Goal: Task Accomplishment & Management: Manage account settings

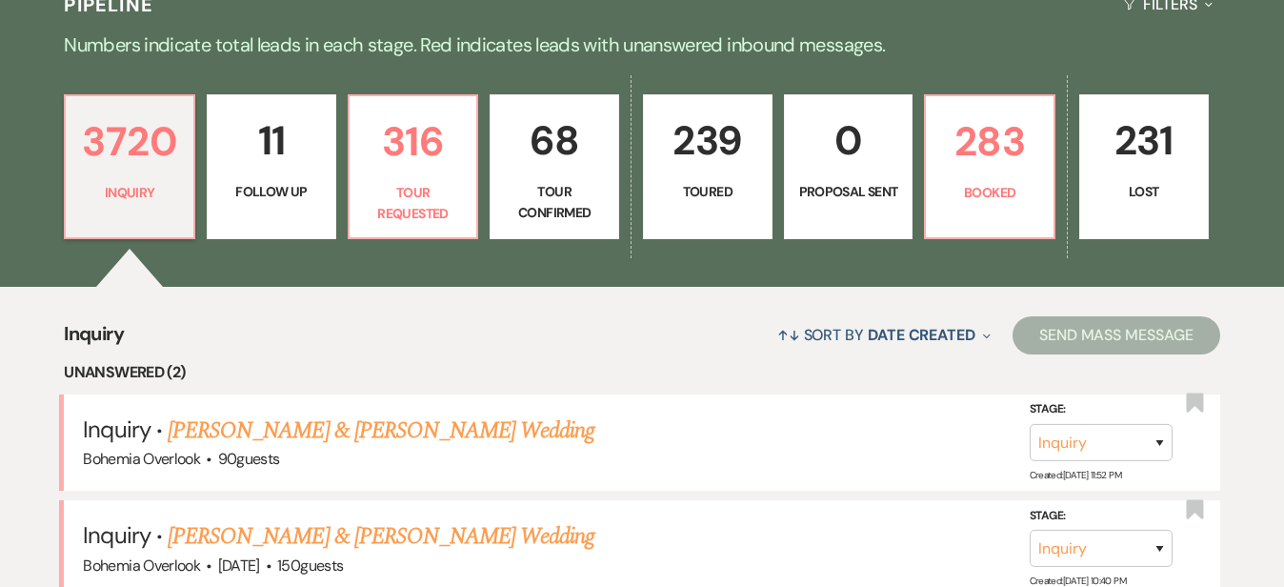
scroll to position [446, 0]
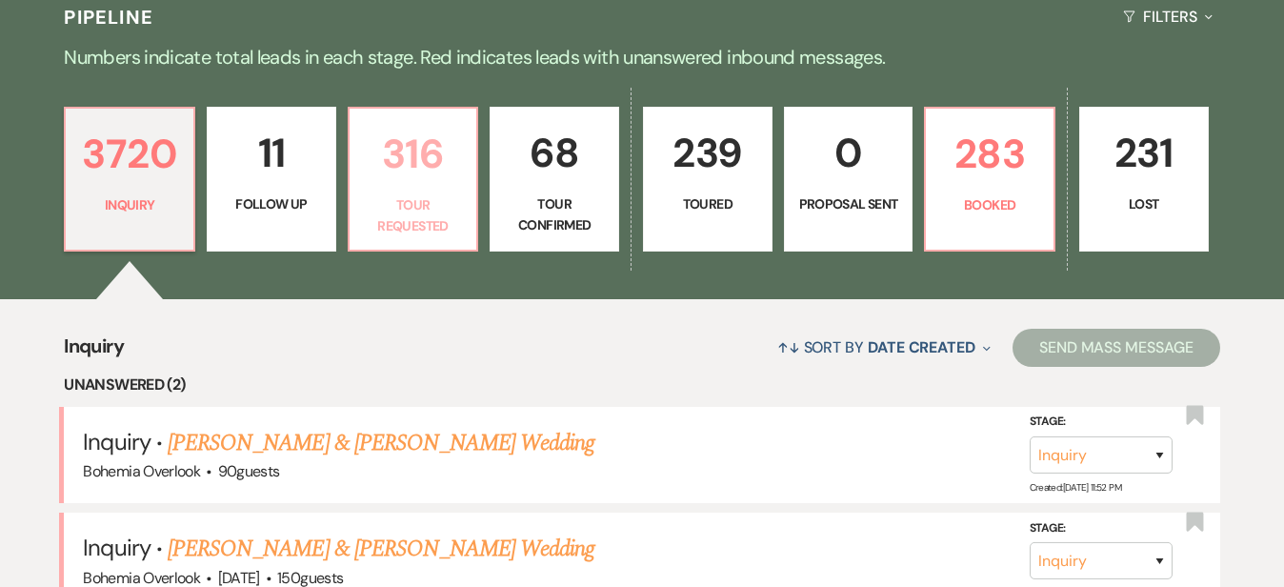
click at [413, 194] on link "316 Tour Requested" at bounding box center [413, 179] width 131 height 145
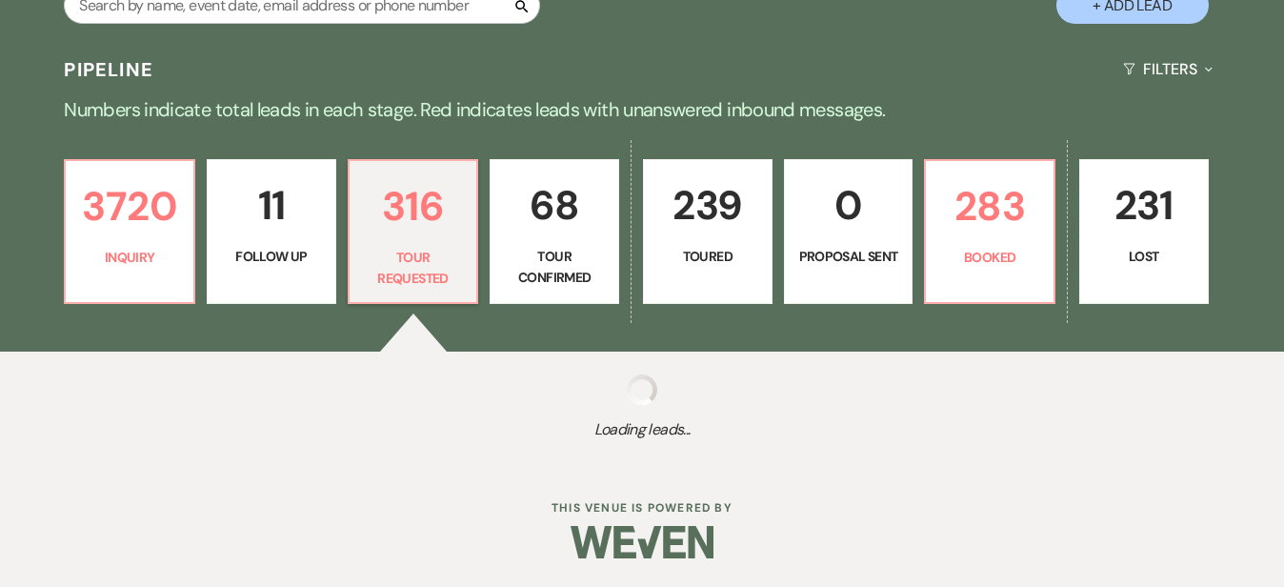
scroll to position [374, 0]
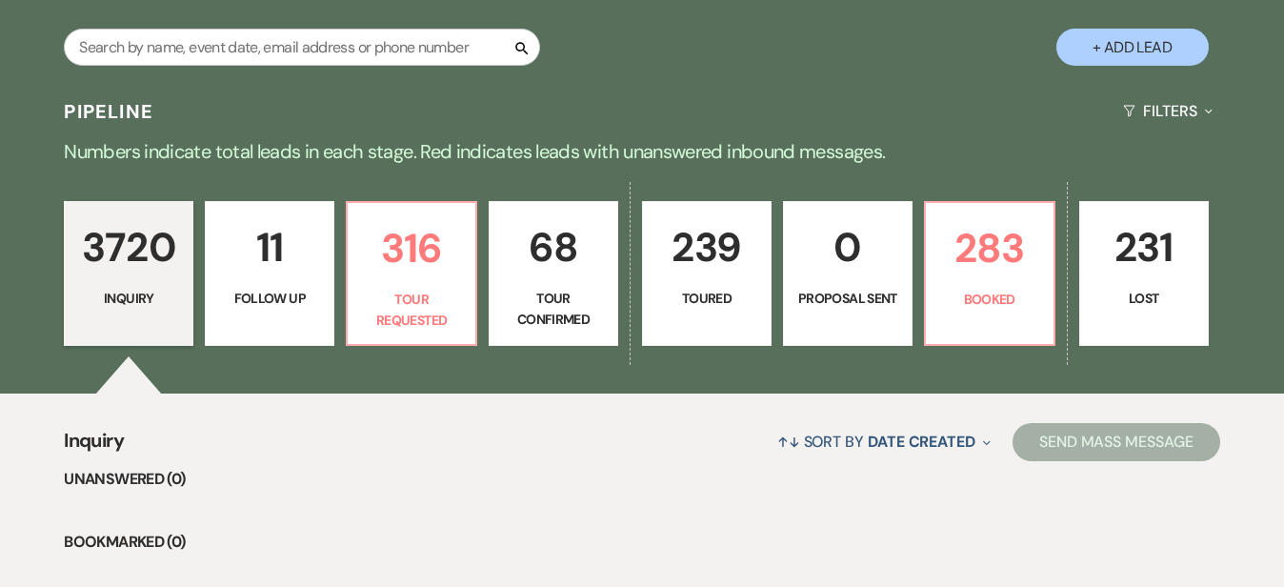
scroll to position [354, 0]
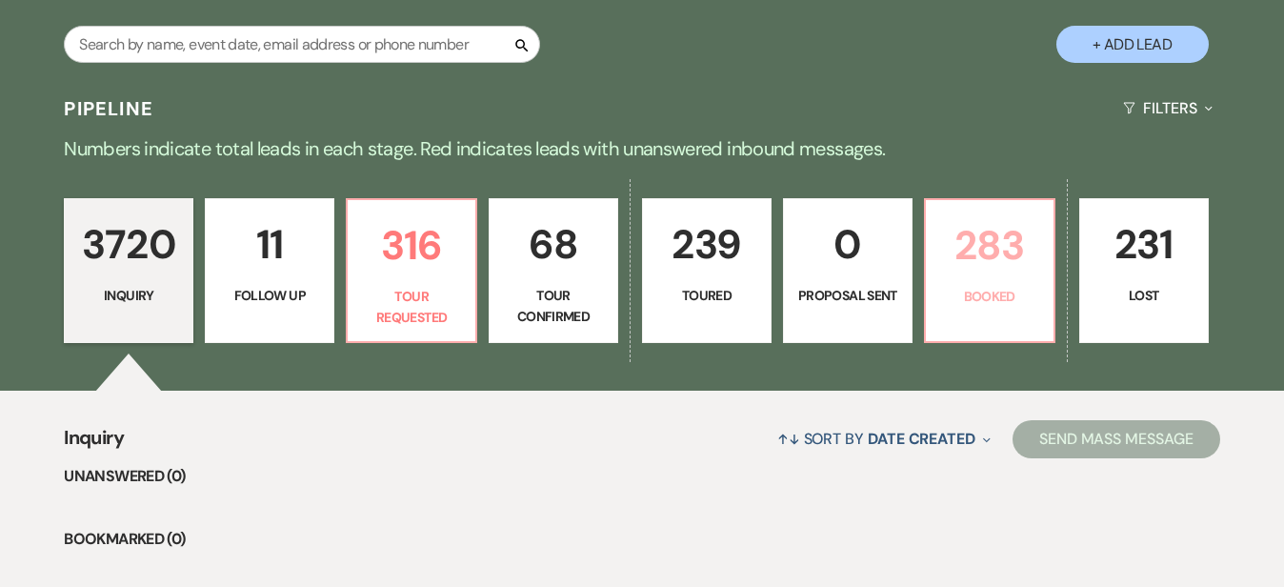
click at [1055, 283] on link "283 Booked" at bounding box center [989, 270] width 131 height 145
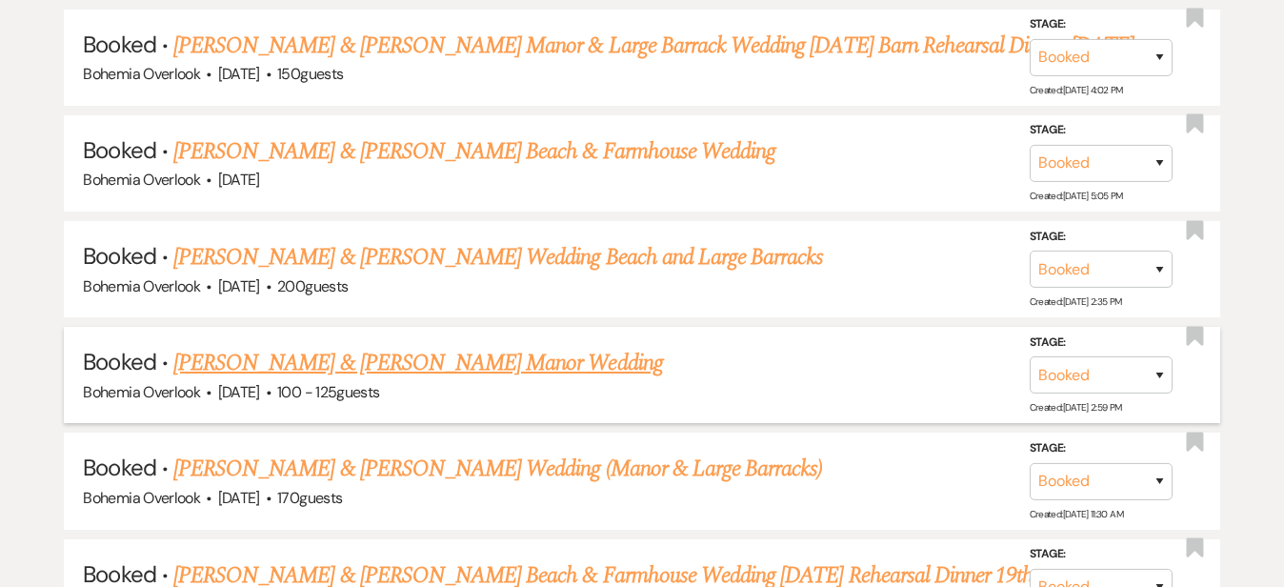
scroll to position [4921, 0]
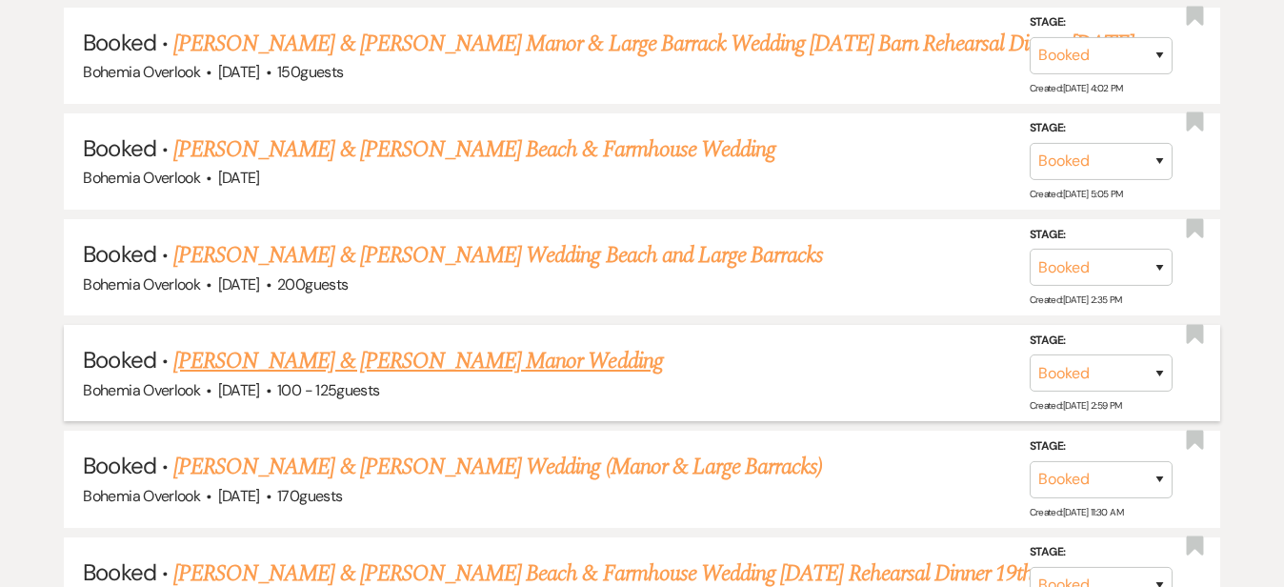
click at [608, 344] on link "Stephen Agostino & Kasey Atkinson's Manor Wedding" at bounding box center [417, 361] width 489 height 34
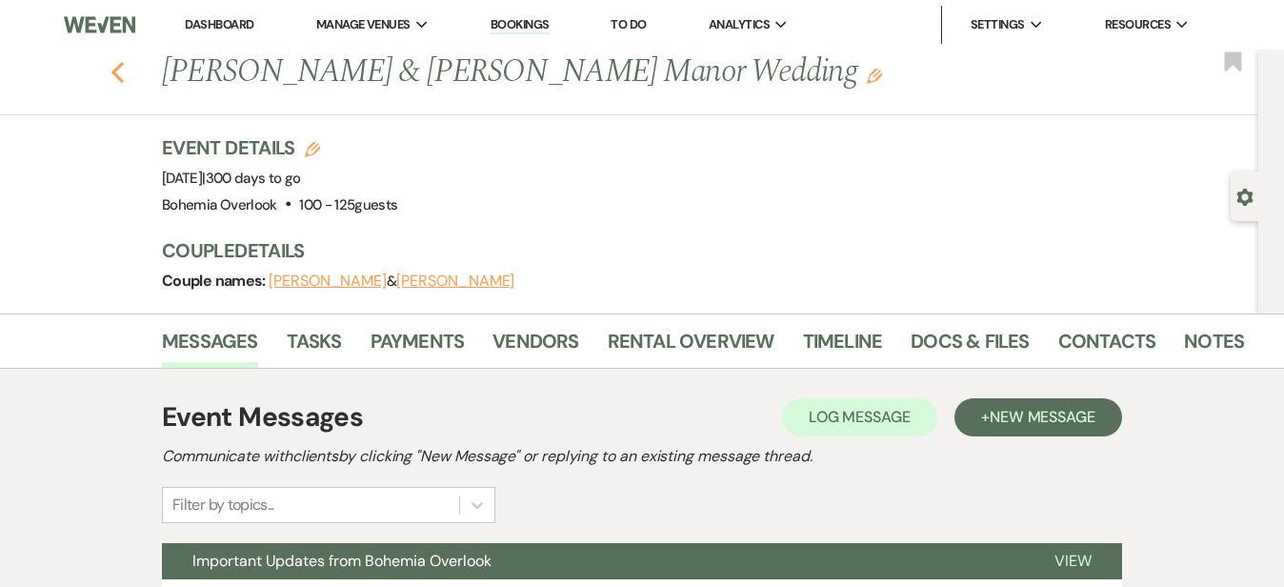
click at [110, 70] on icon "Previous" at bounding box center [117, 72] width 14 height 23
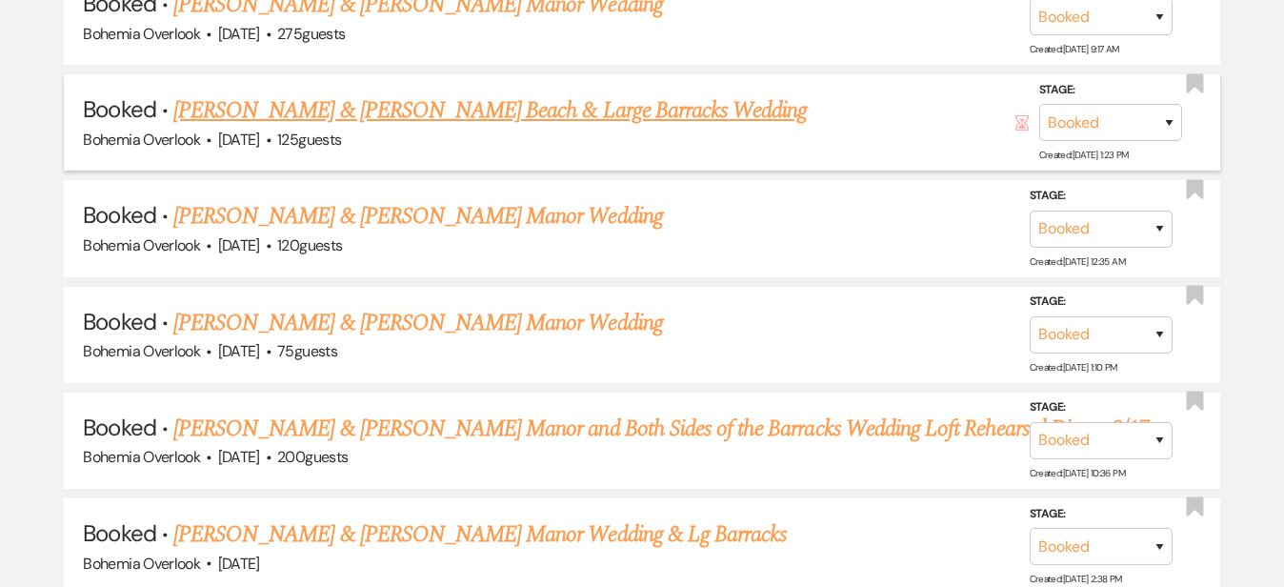
scroll to position [6868, 0]
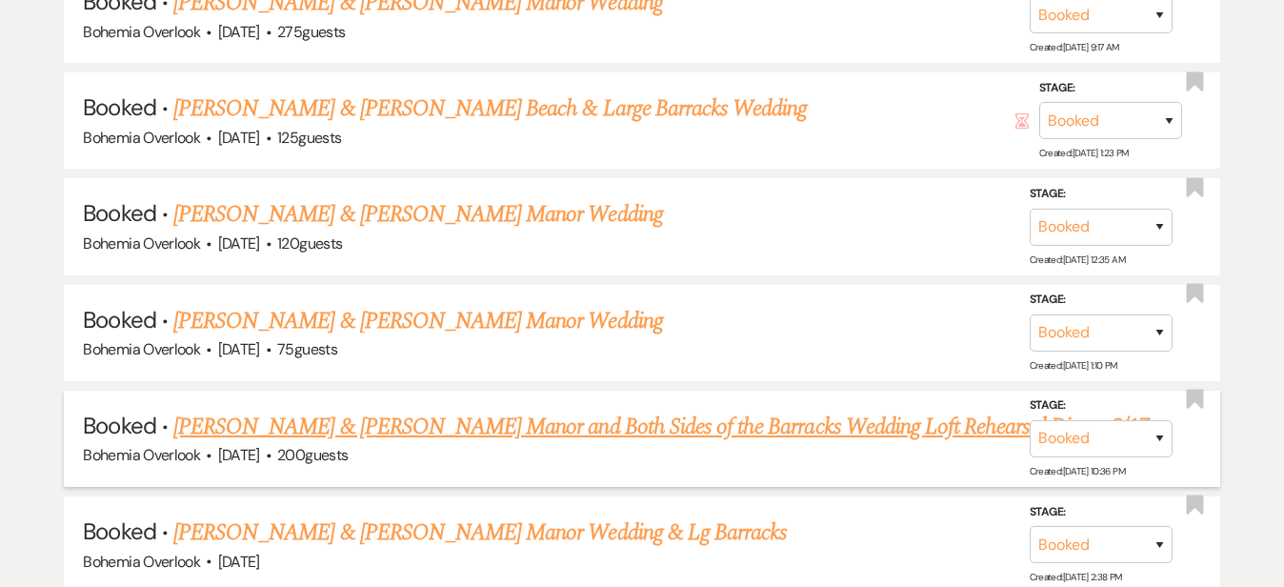
click at [547, 409] on link "[PERSON_NAME] & [PERSON_NAME] Manor and Both Sides of the Barracks Wedding Loft…" at bounding box center [660, 426] width 975 height 34
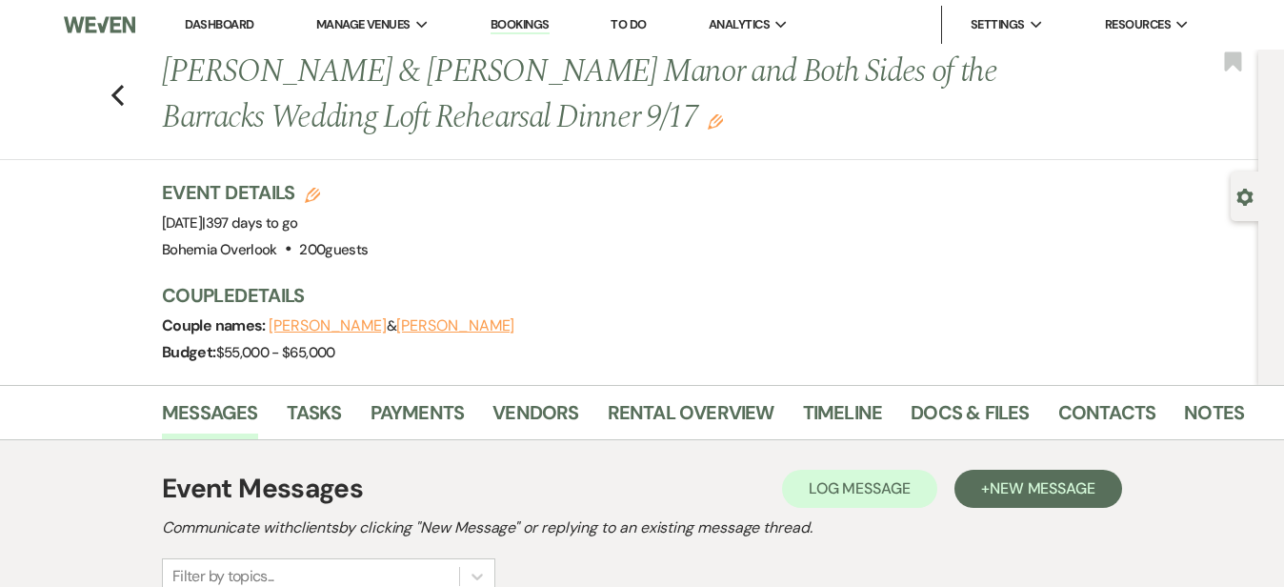
click at [196, 20] on link "Dashboard" at bounding box center [219, 24] width 69 height 16
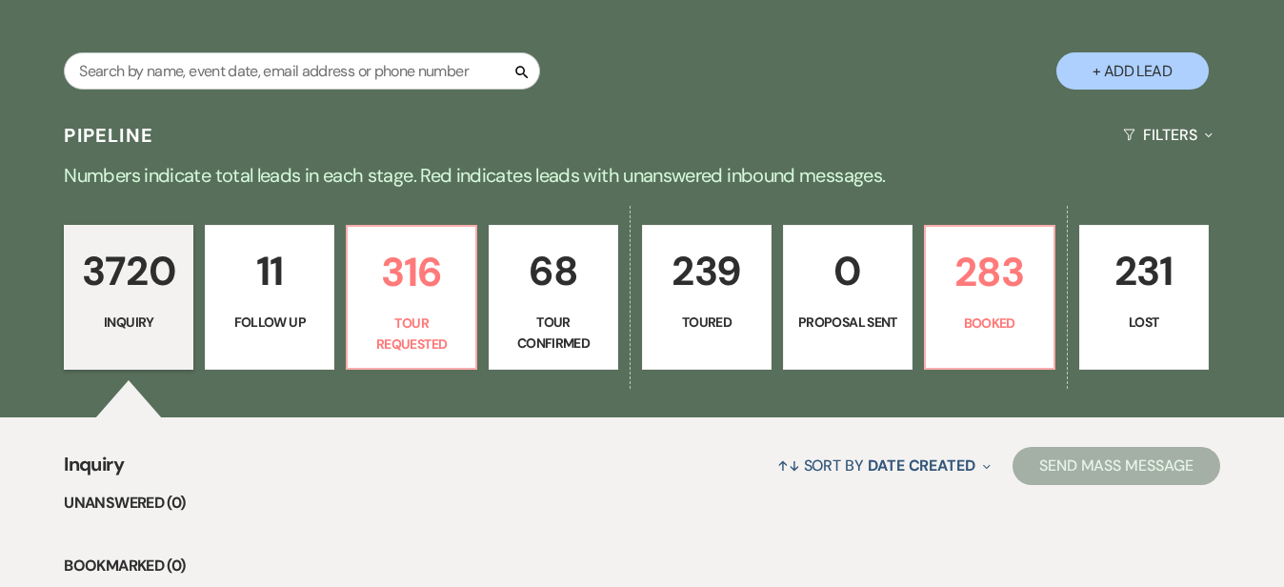
scroll to position [333, 0]
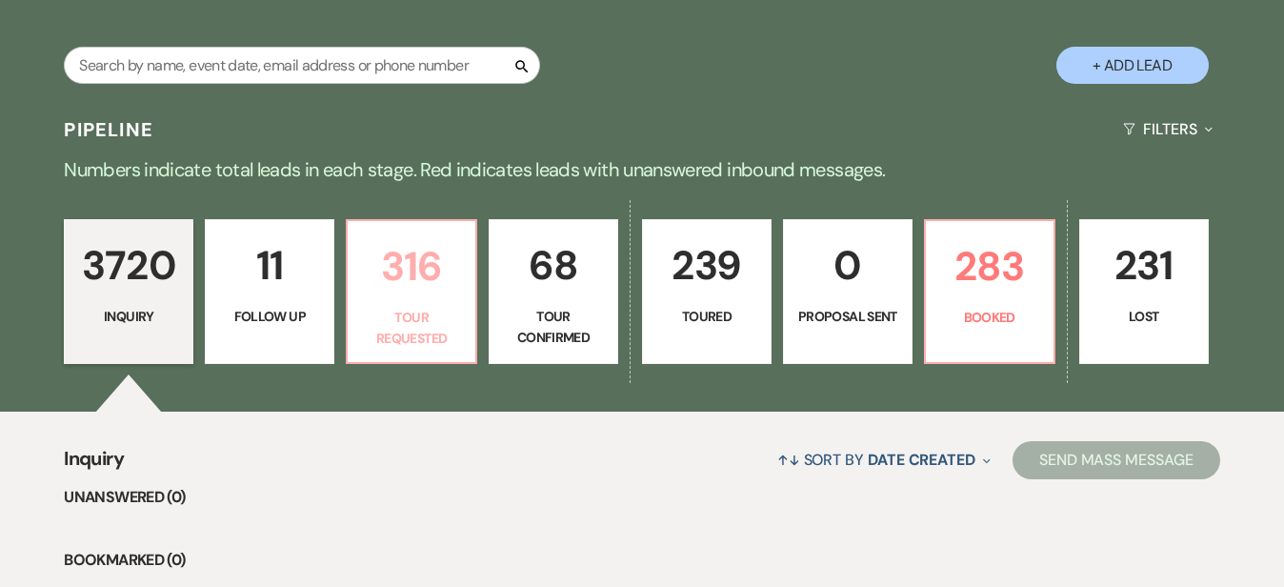
click at [449, 280] on p "316" at bounding box center [411, 266] width 105 height 64
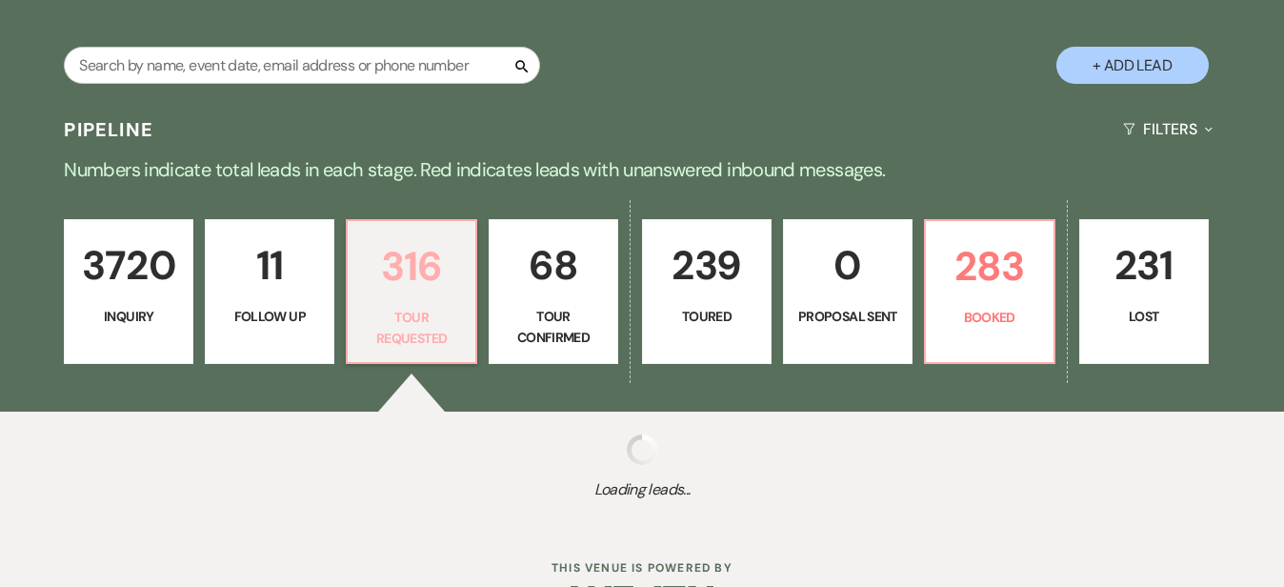
select select "2"
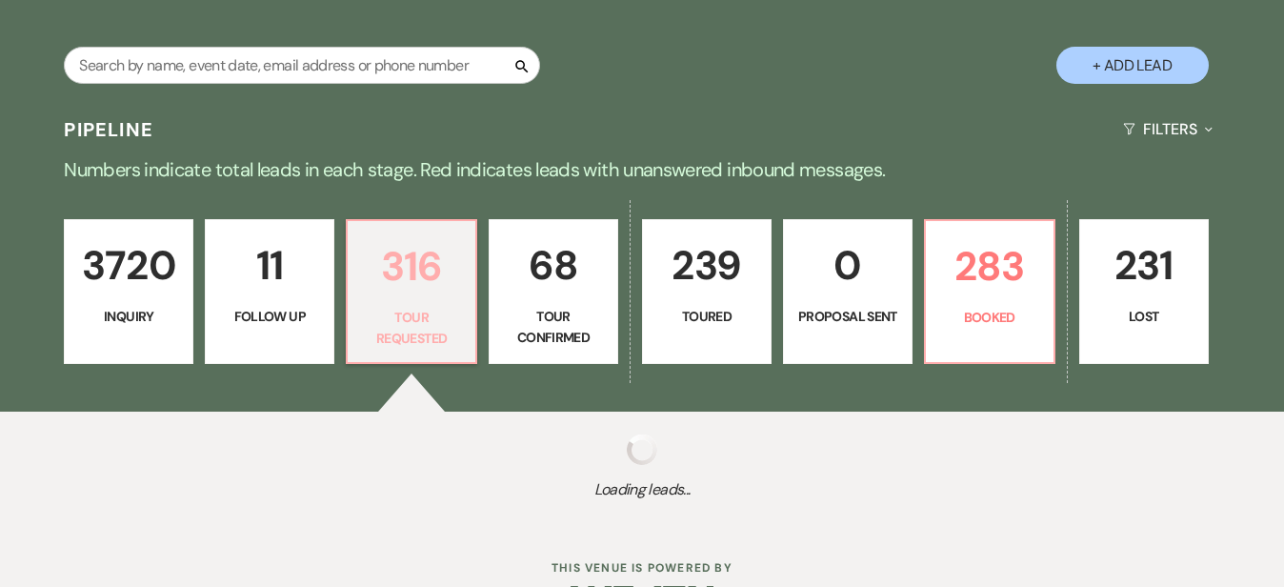
select select "2"
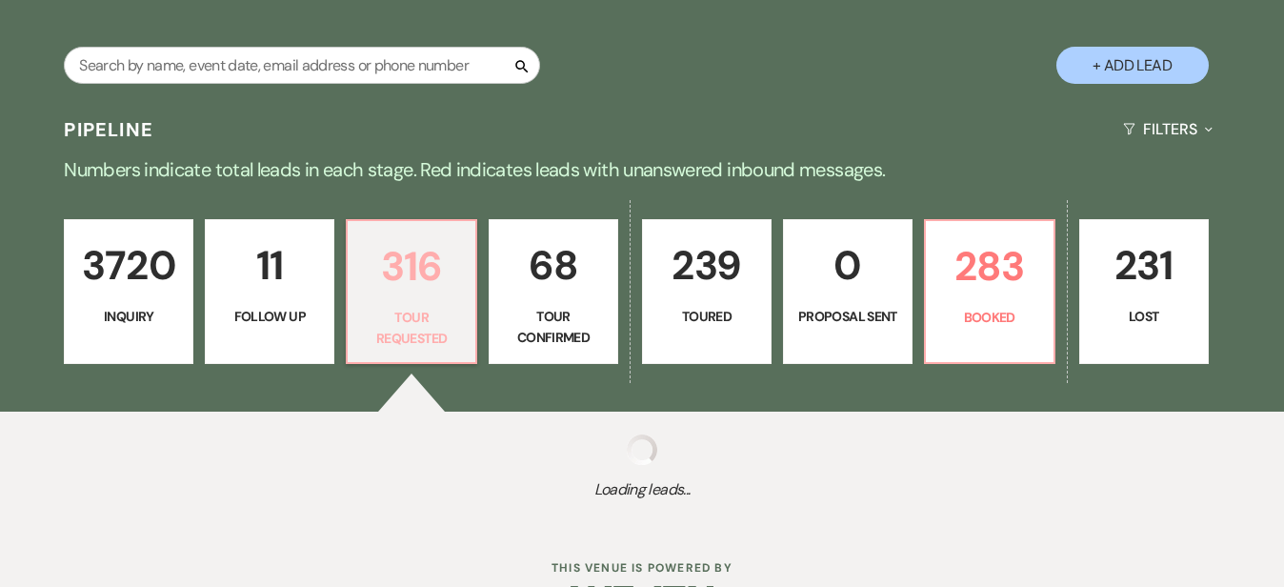
select select "2"
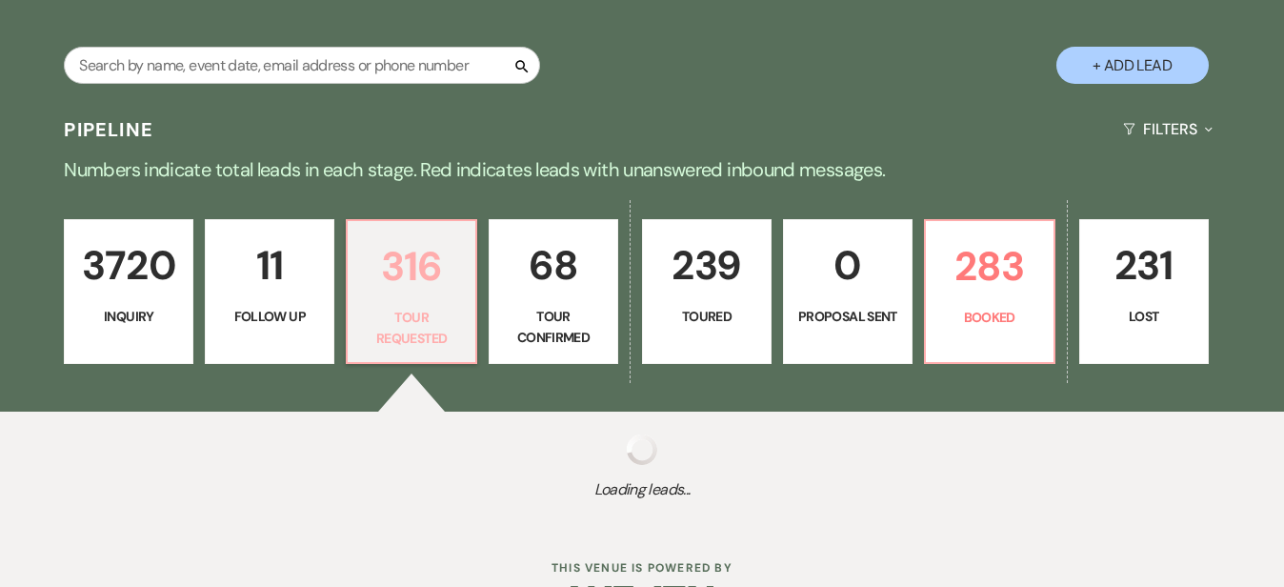
select select "2"
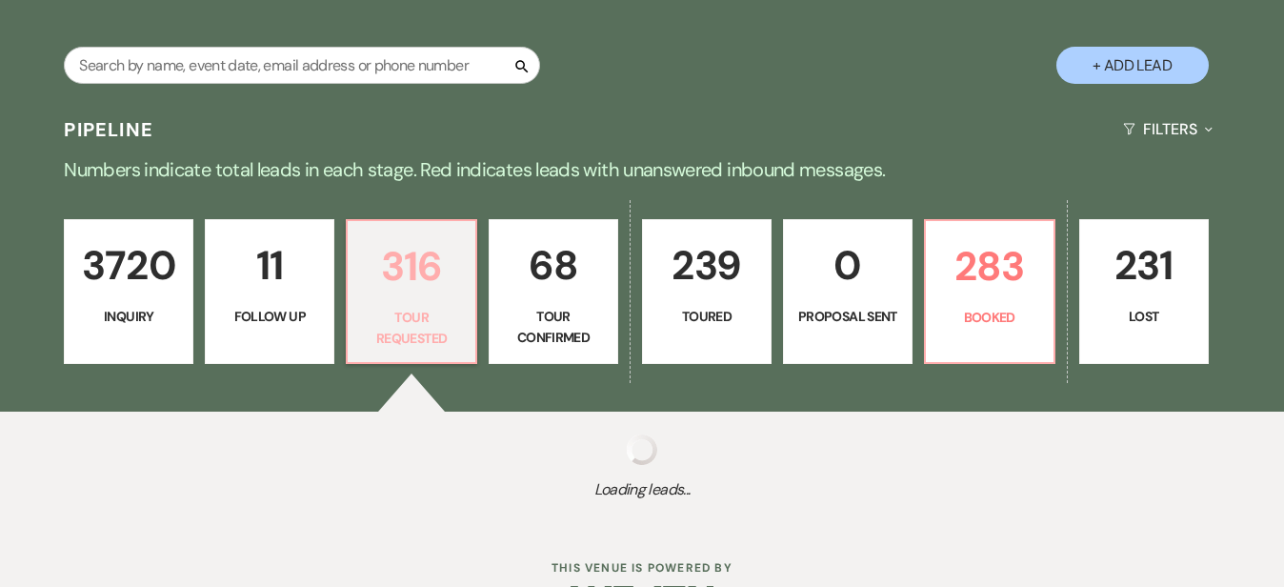
select select "2"
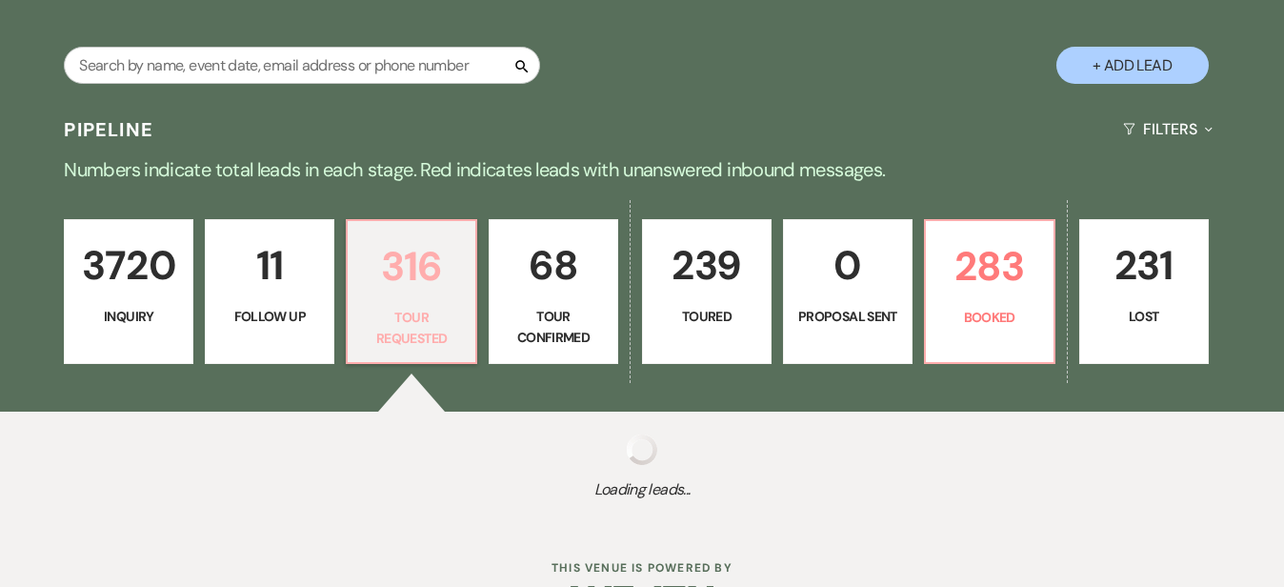
select select "2"
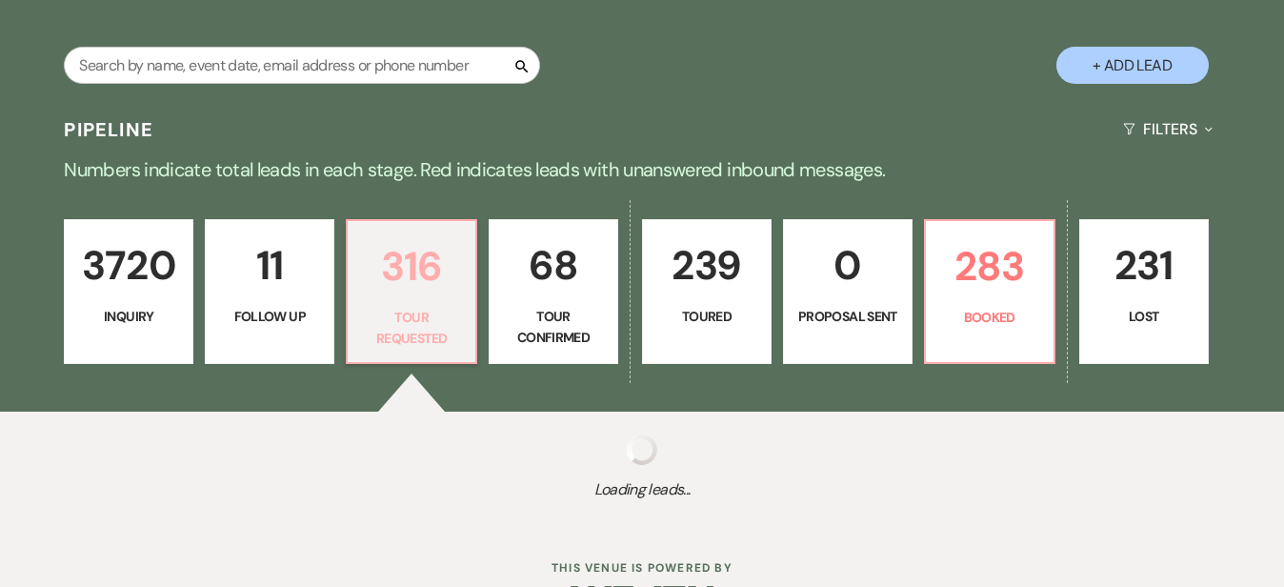
select select "2"
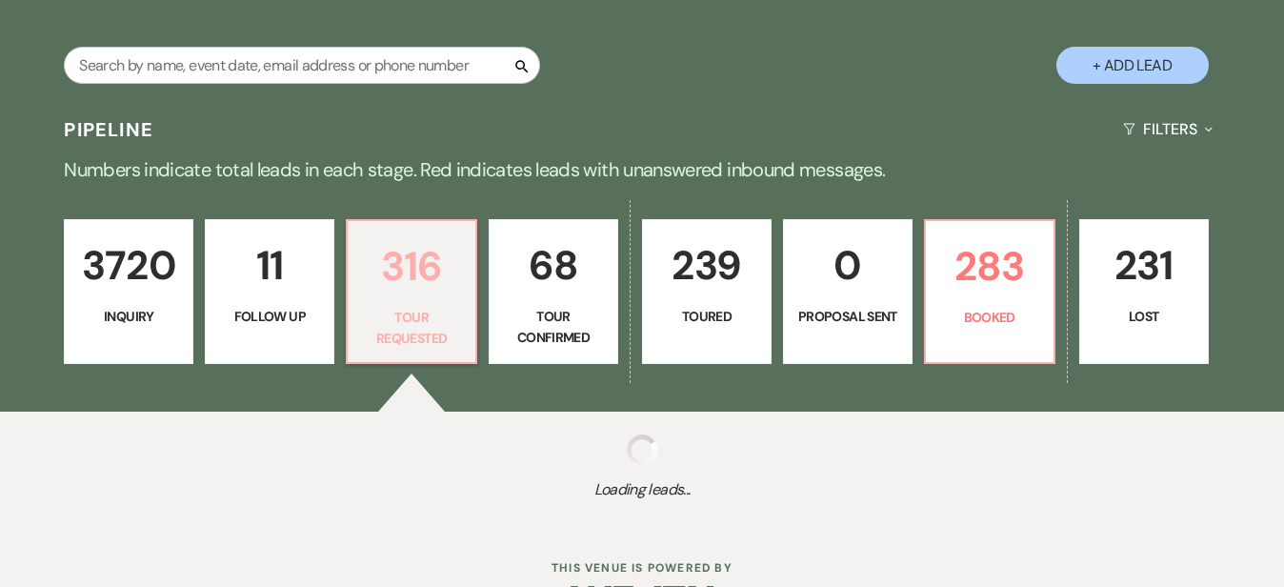
select select "2"
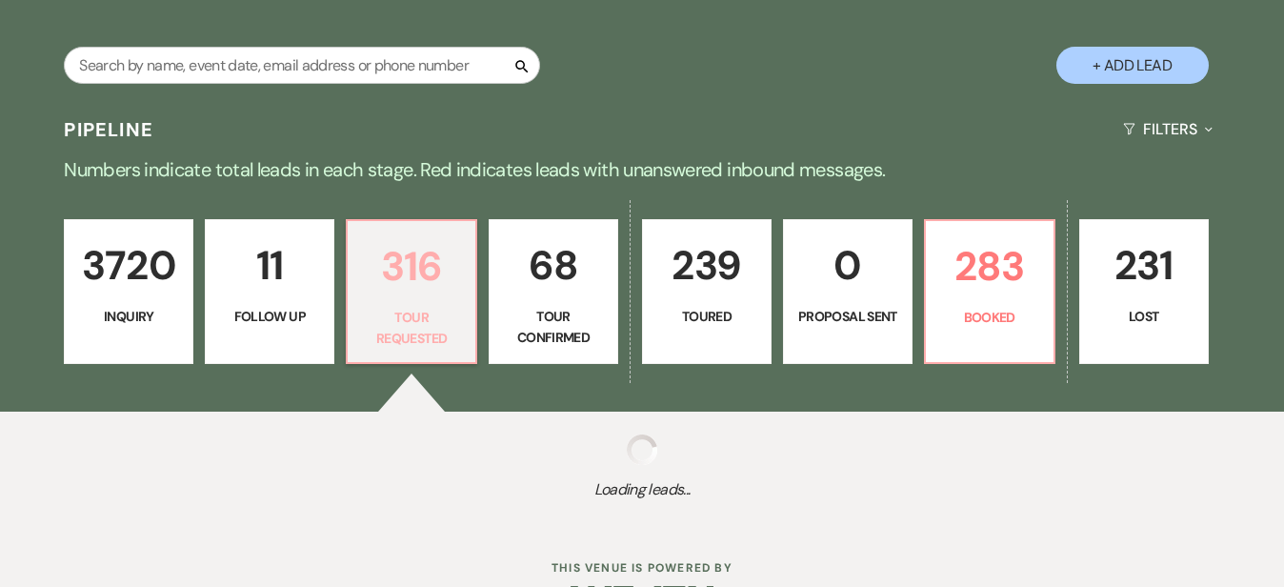
select select "2"
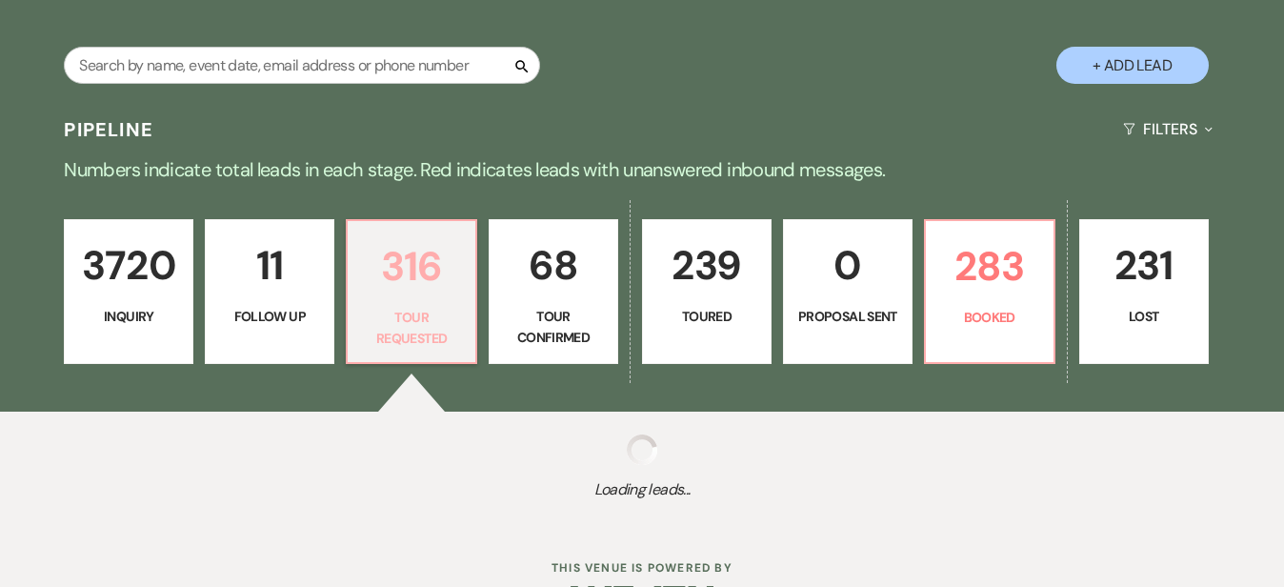
select select "2"
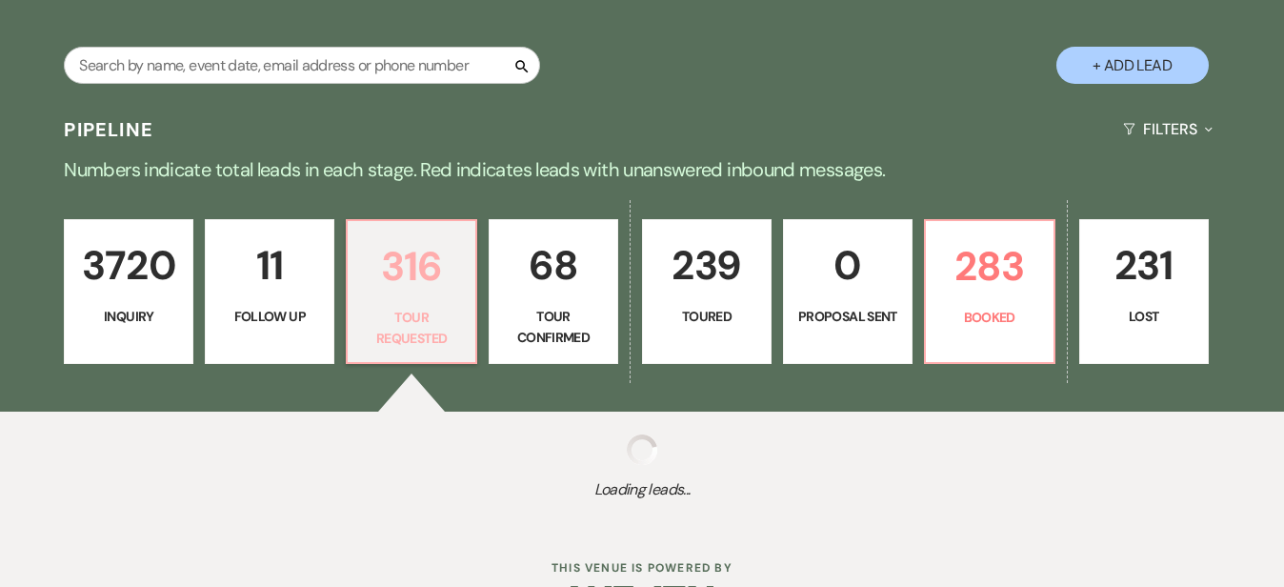
select select "2"
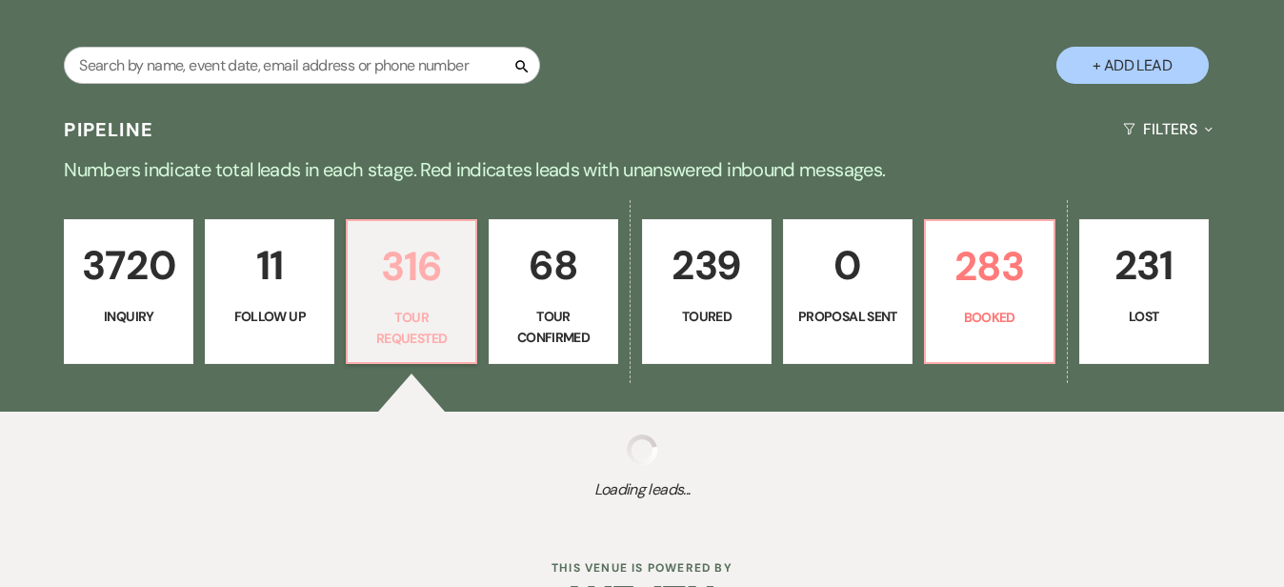
select select "2"
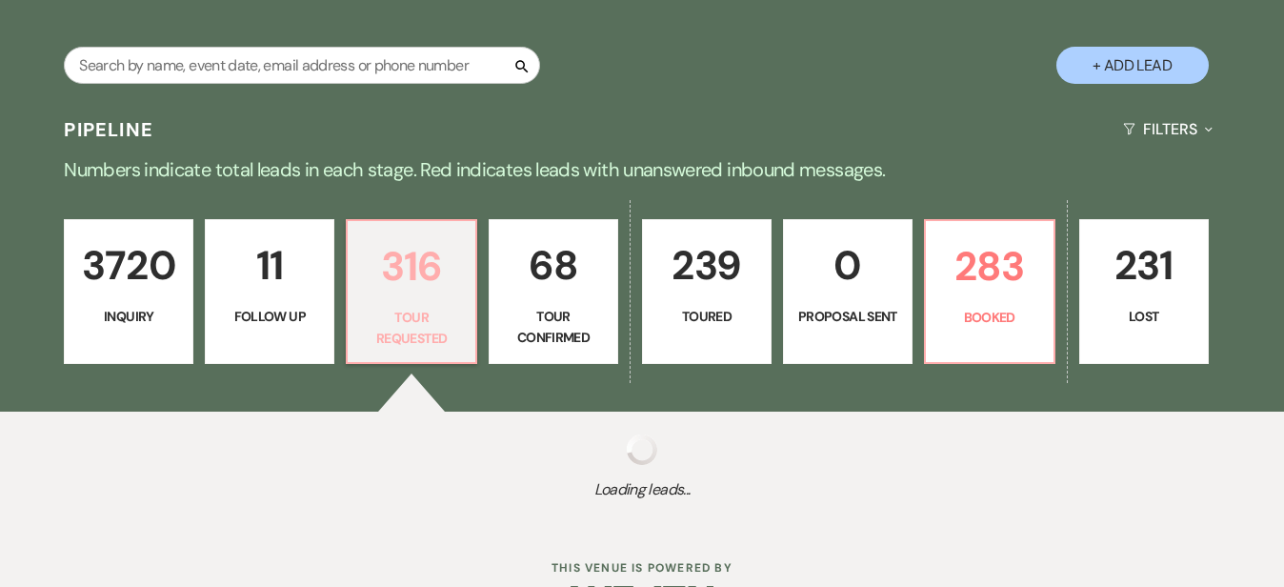
select select "2"
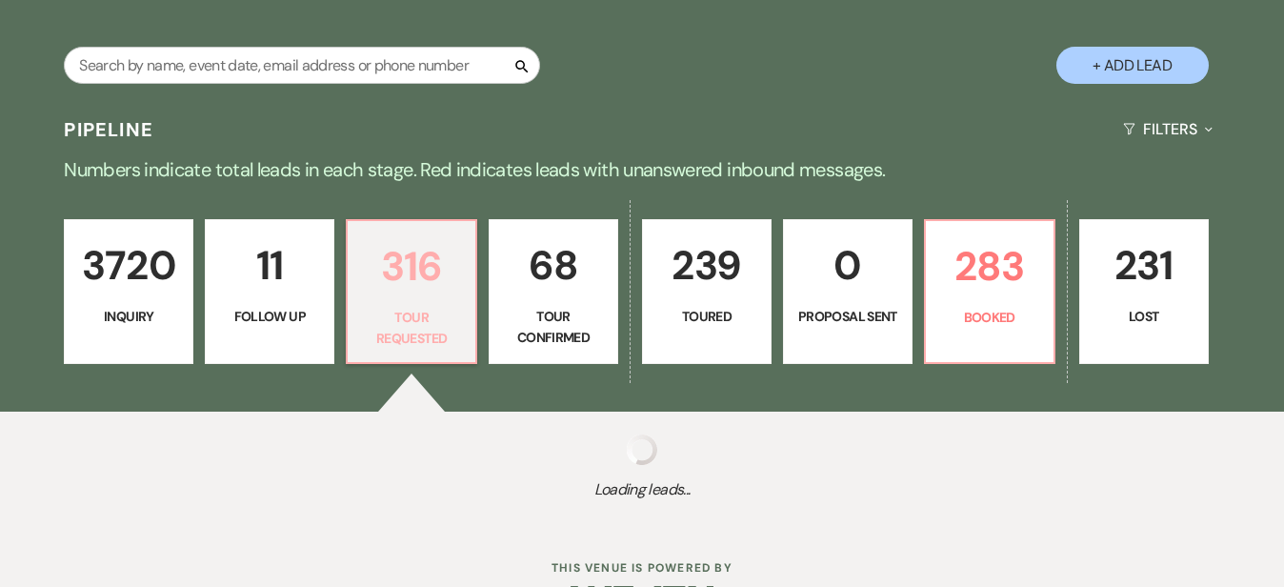
select select "2"
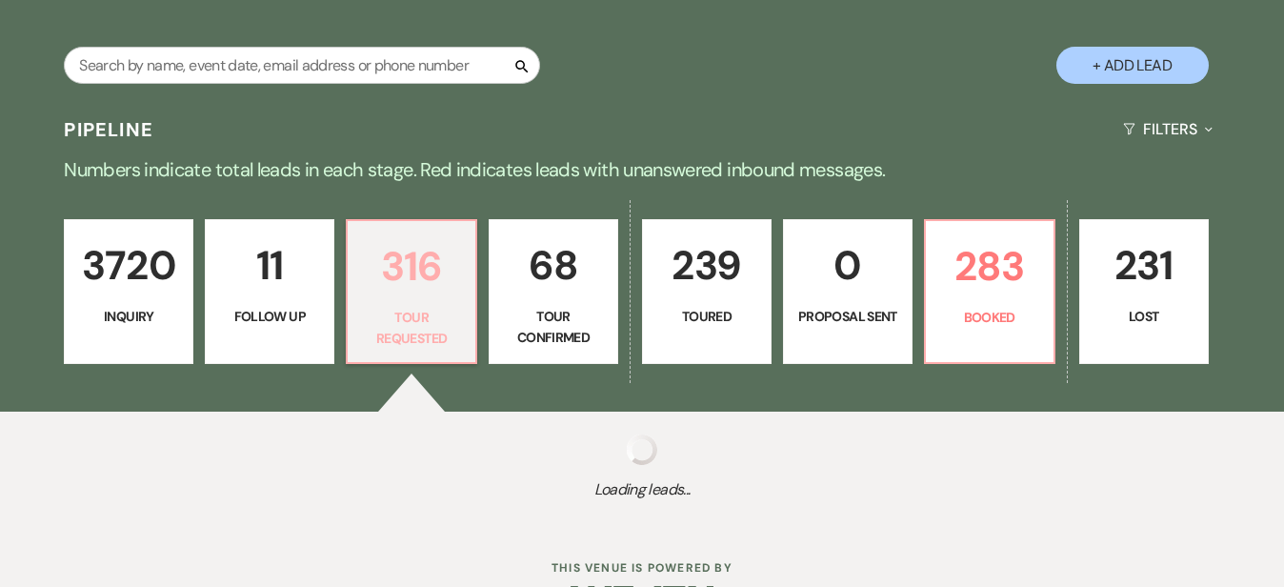
select select "2"
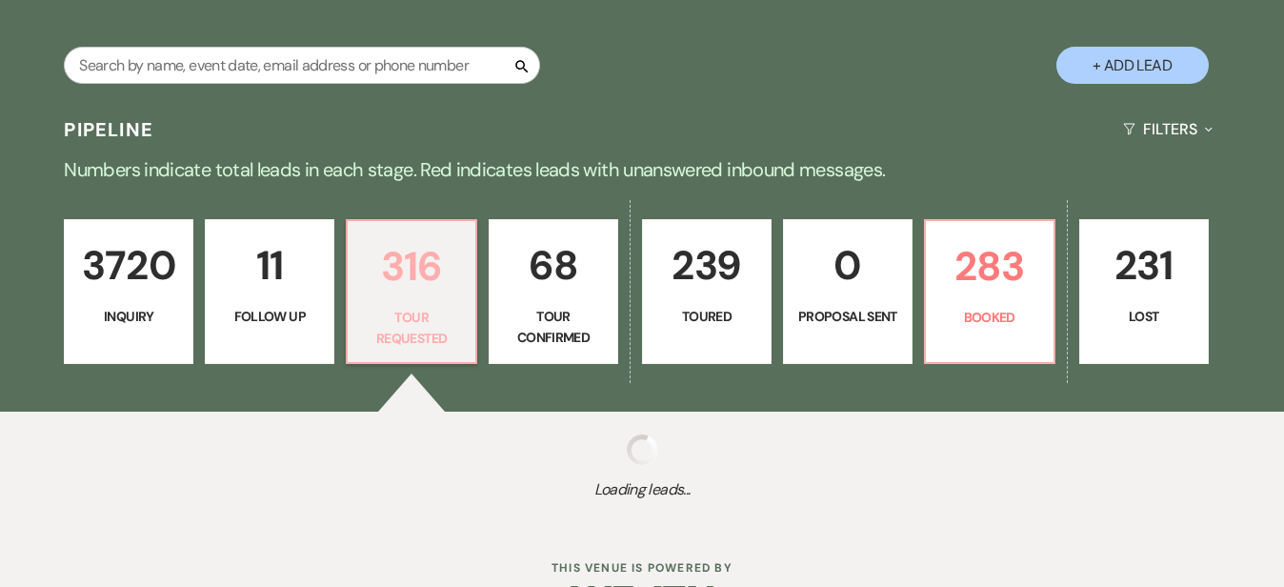
select select "2"
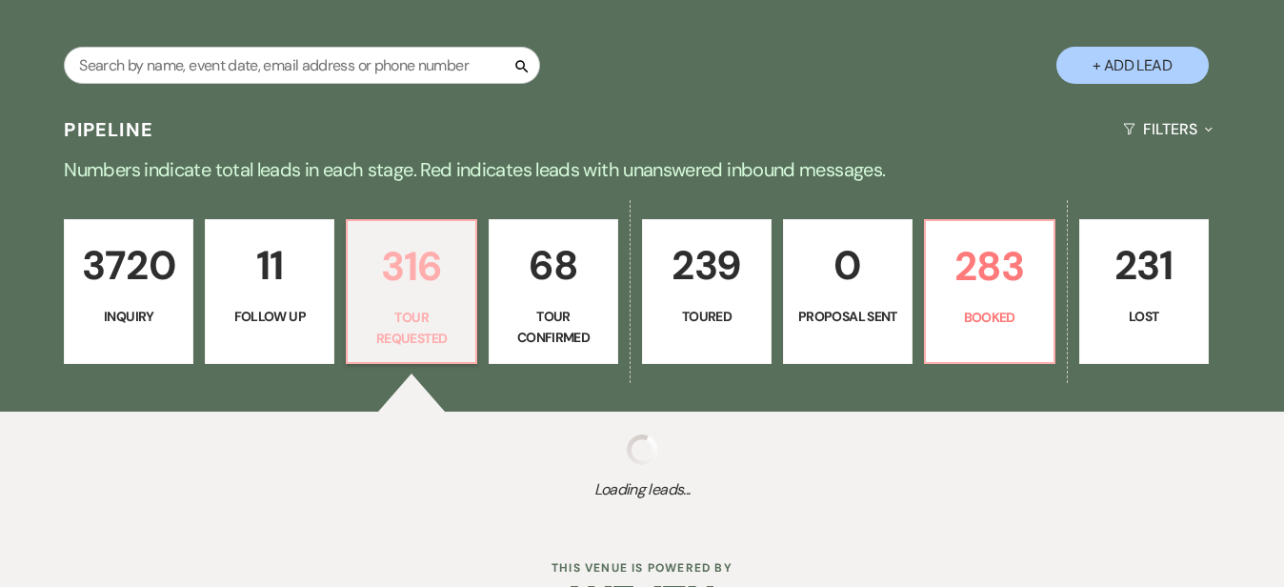
select select "2"
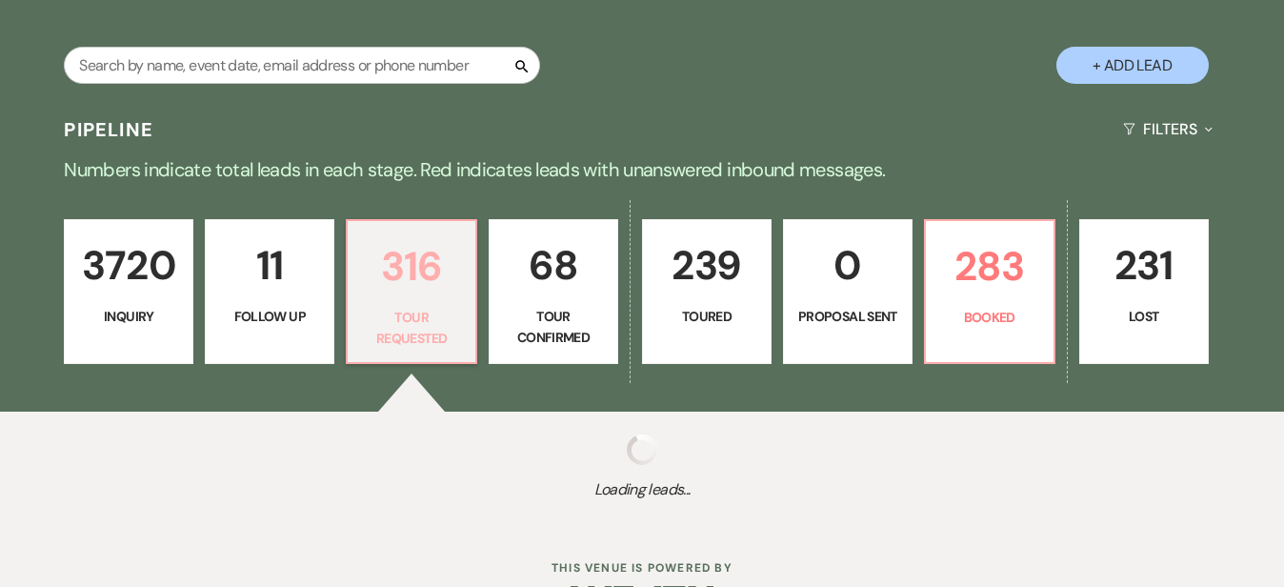
select select "2"
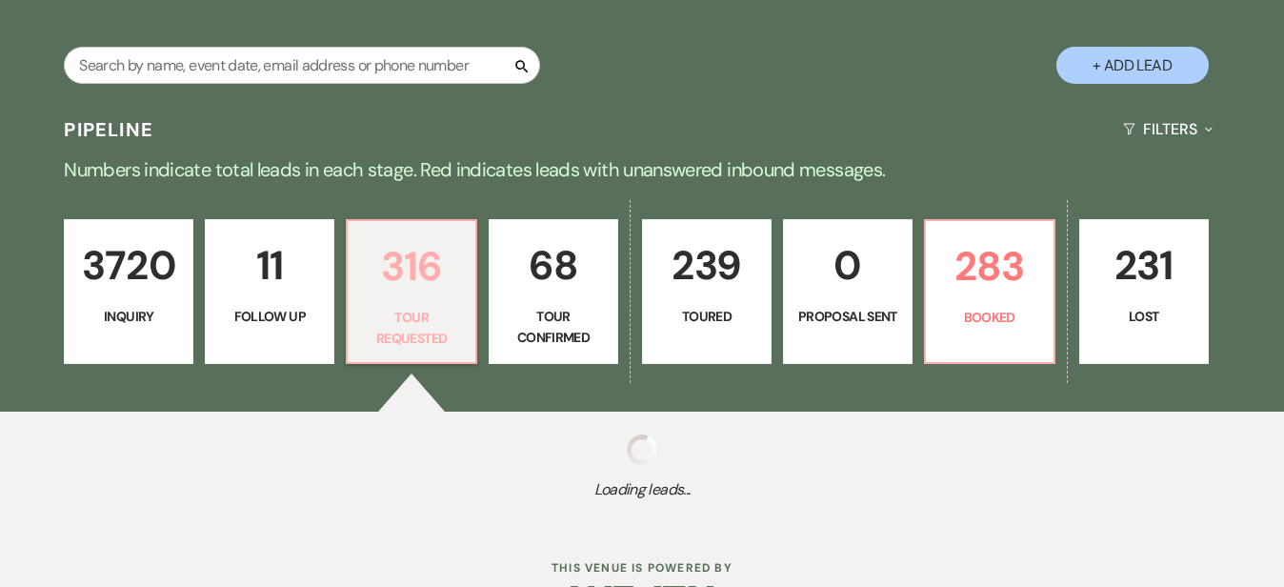
select select "2"
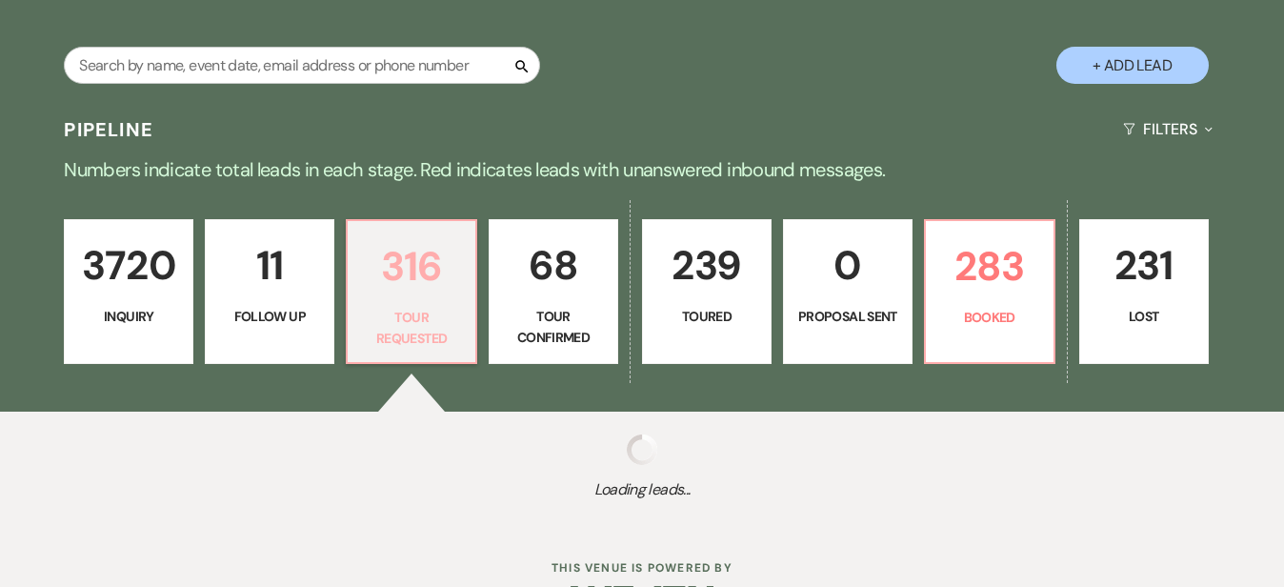
select select "2"
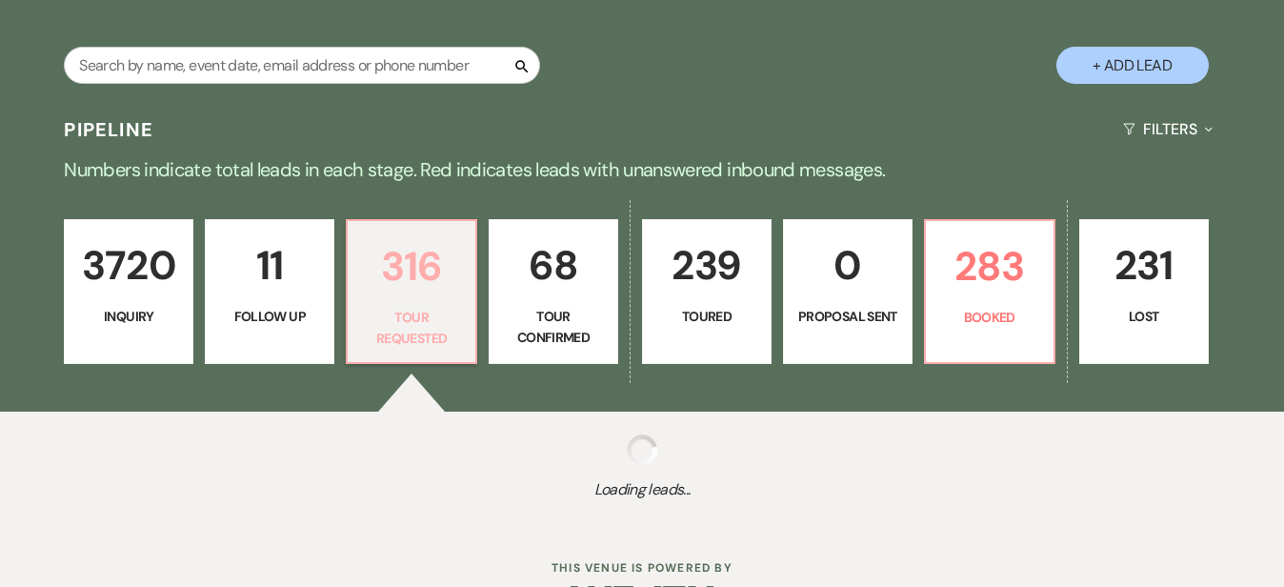
select select "2"
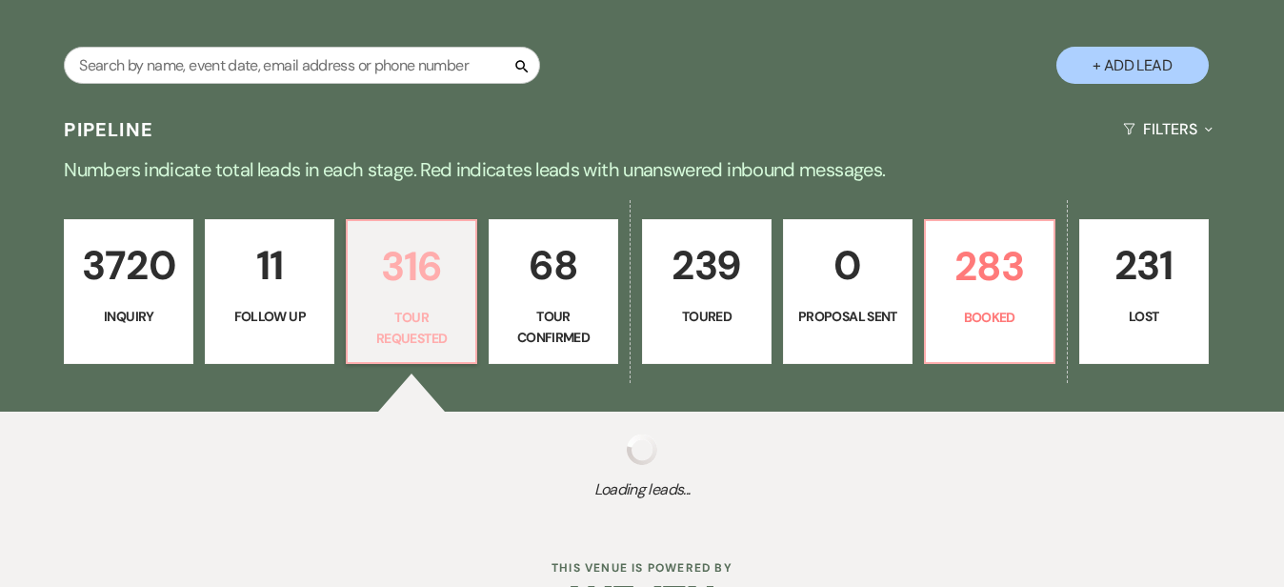
select select "2"
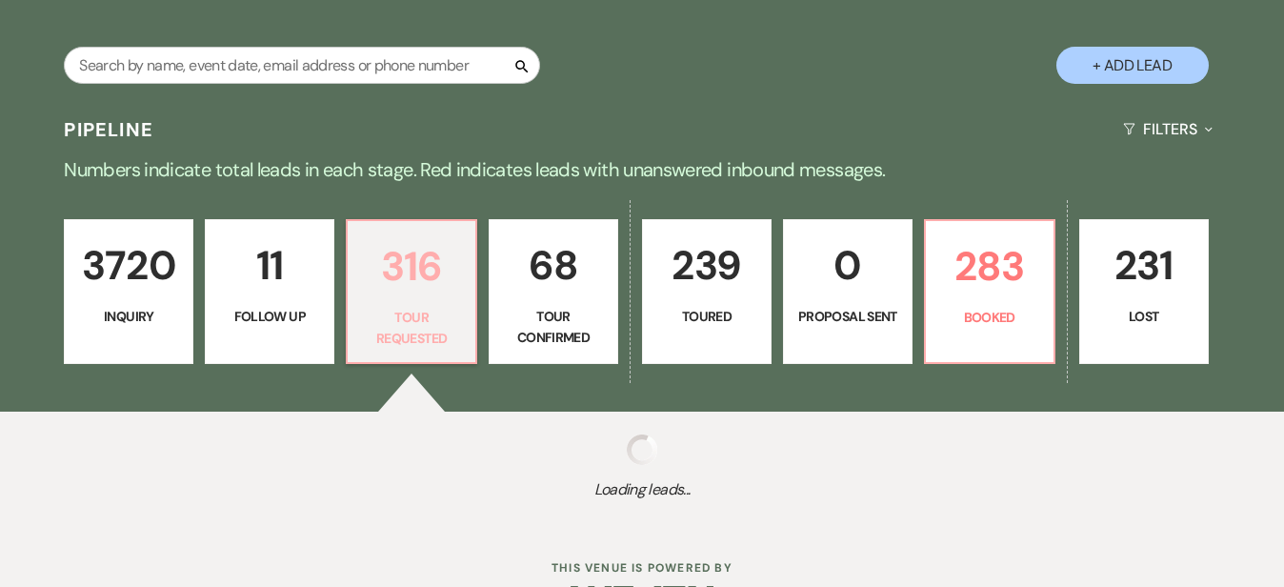
select select "2"
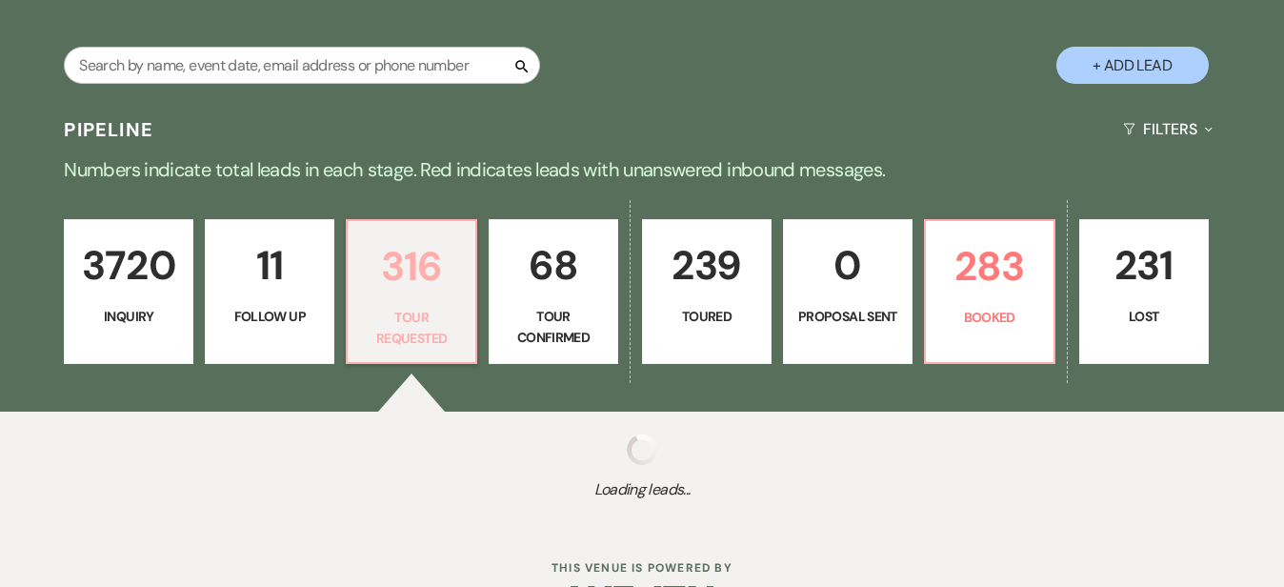
select select "2"
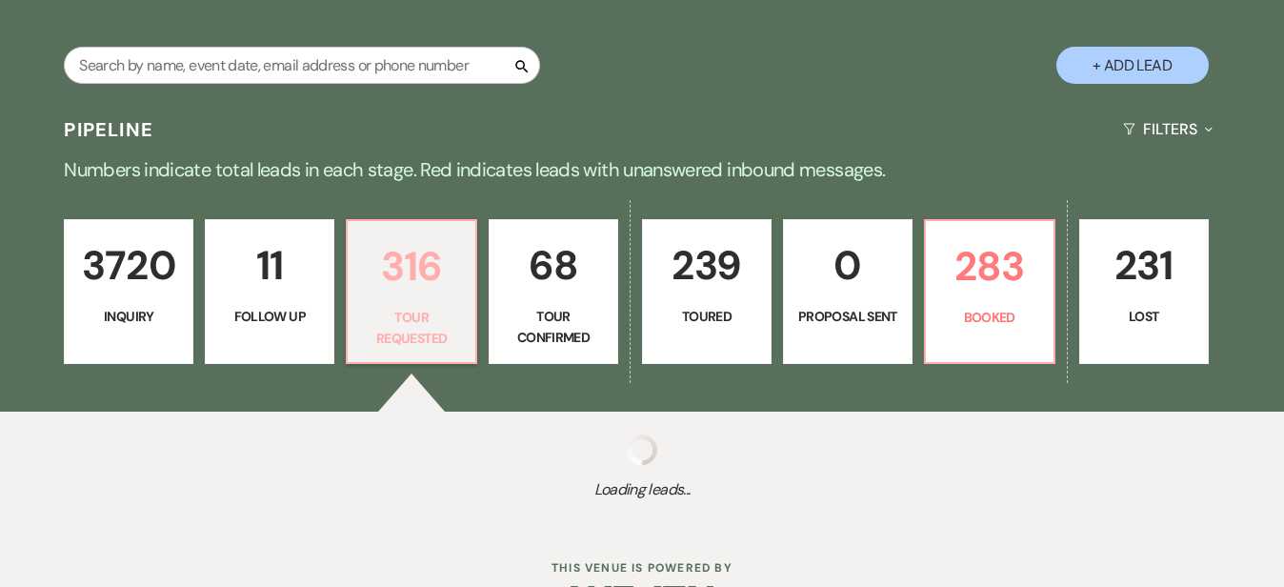
select select "2"
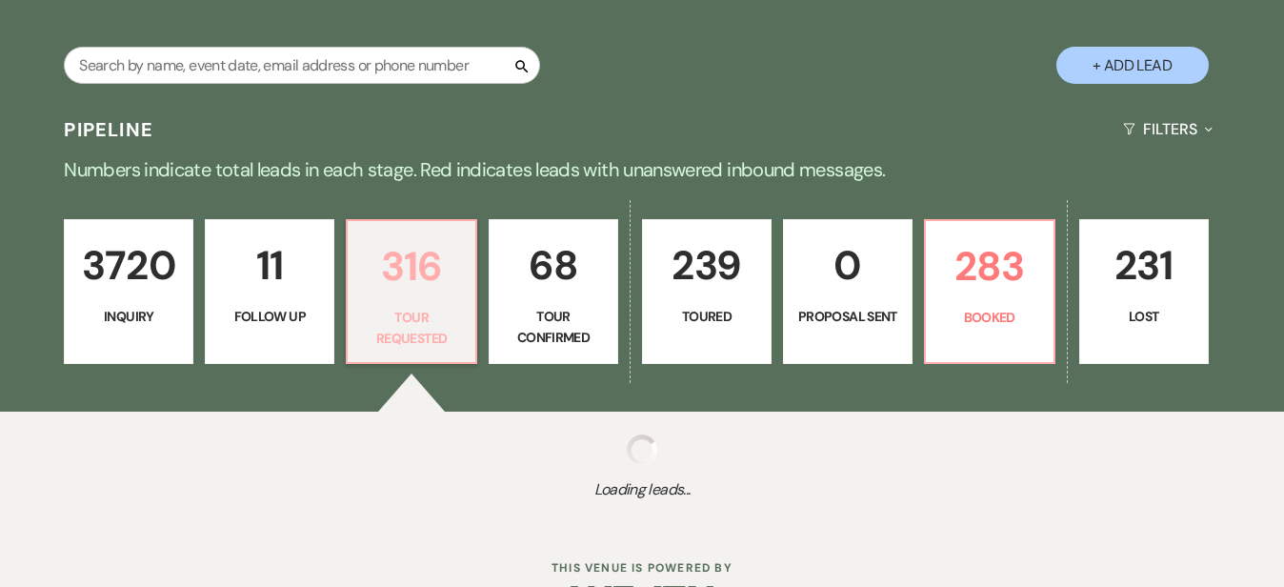
select select "2"
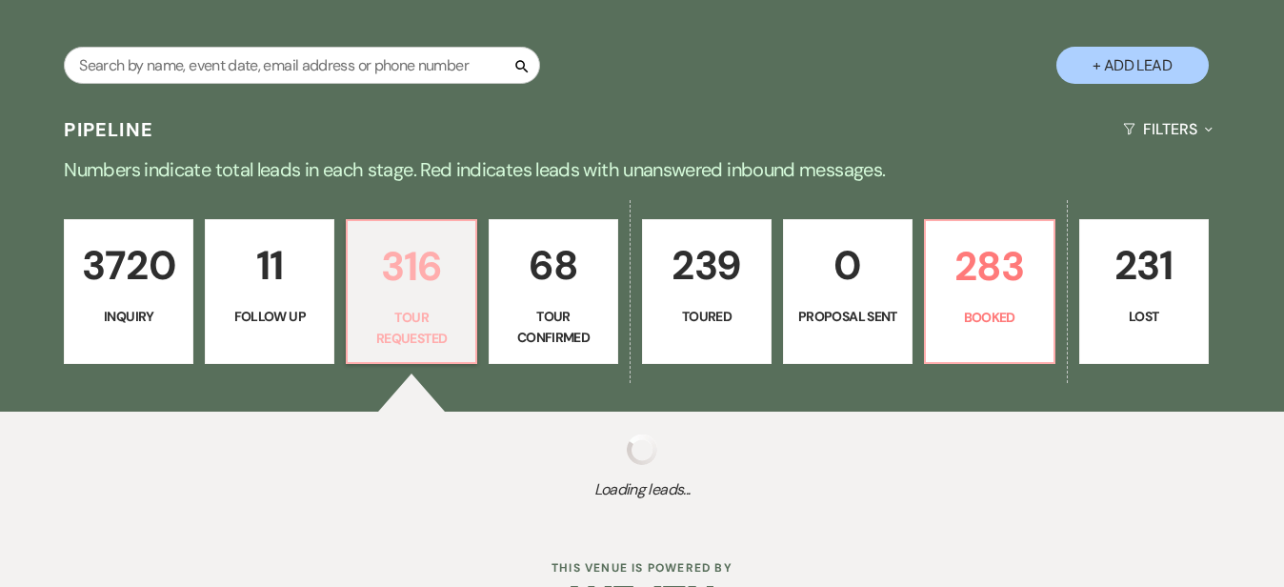
select select "2"
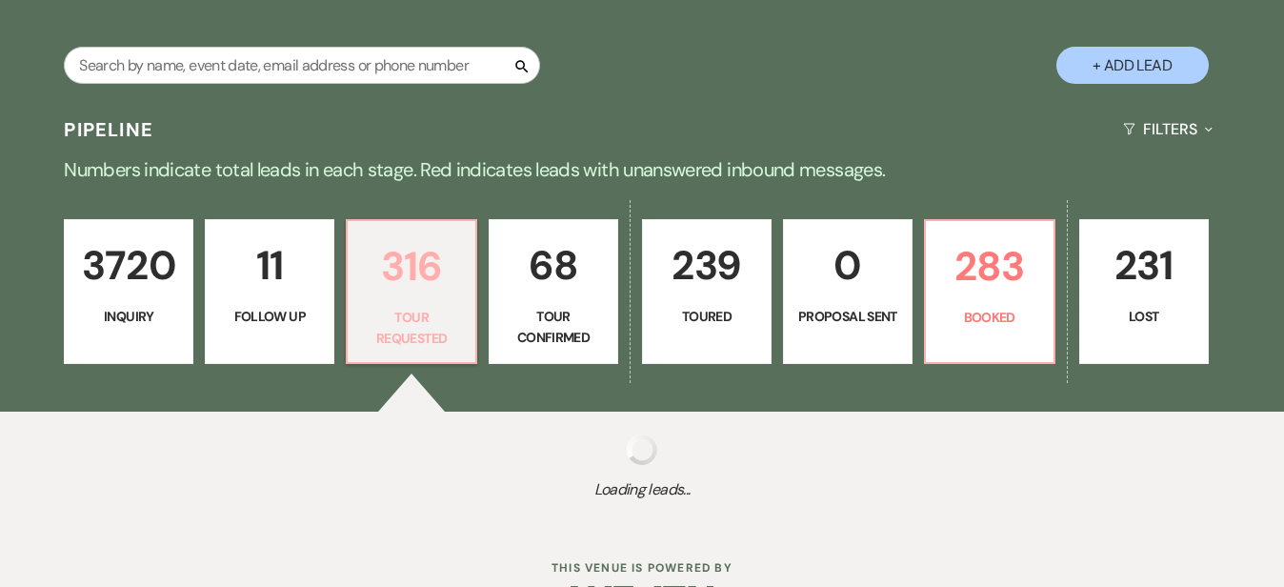
select select "2"
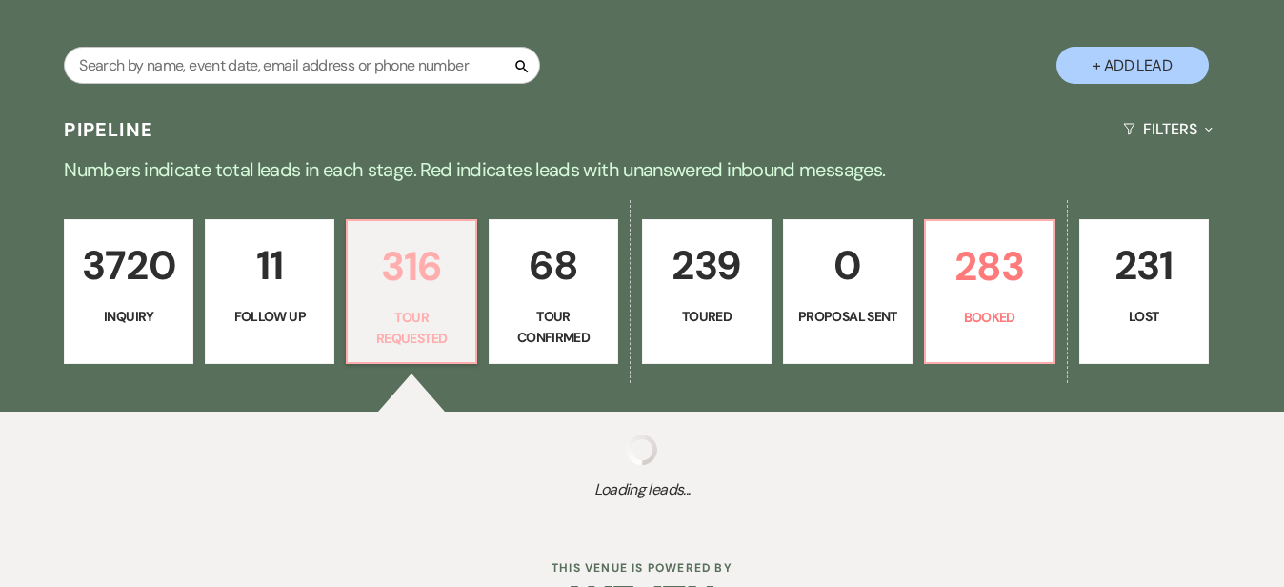
select select "2"
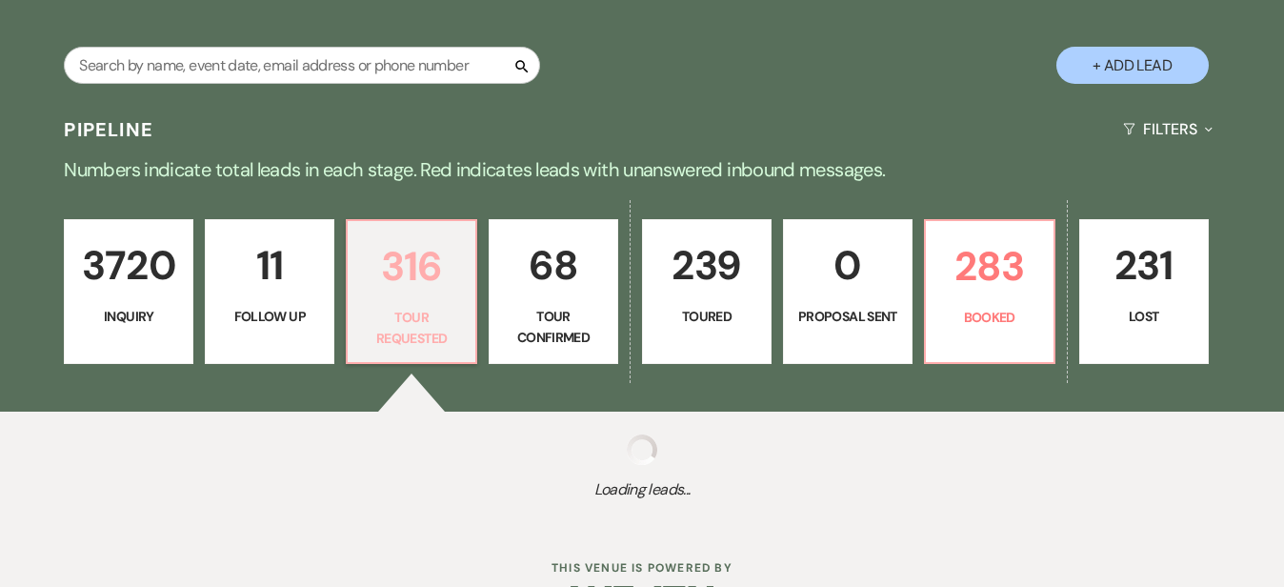
select select "2"
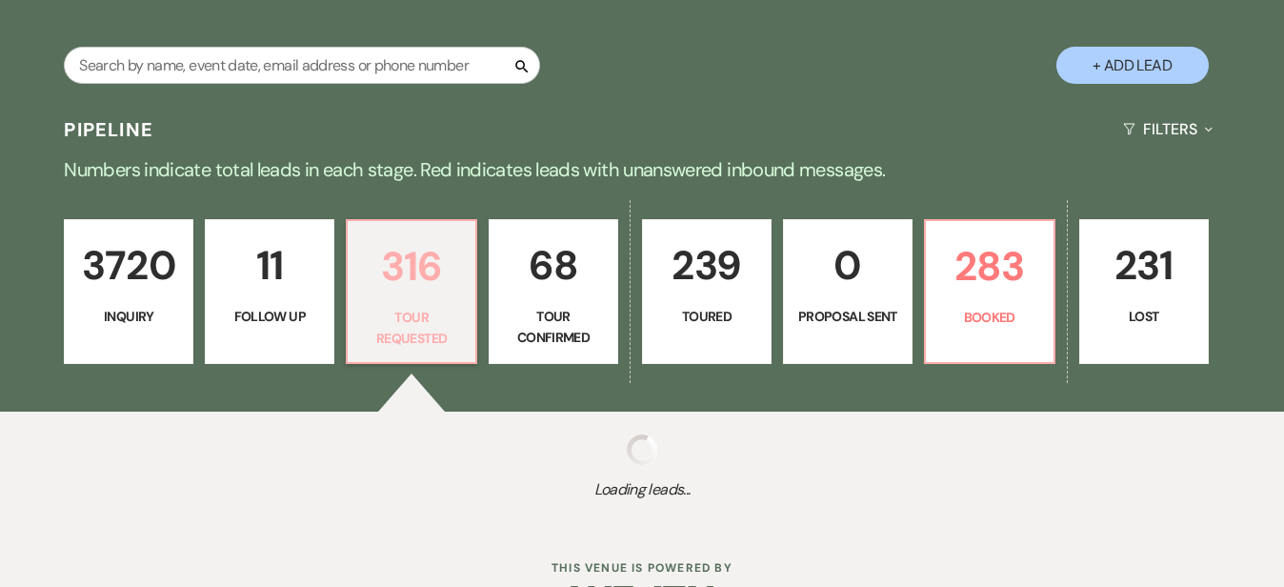
select select "2"
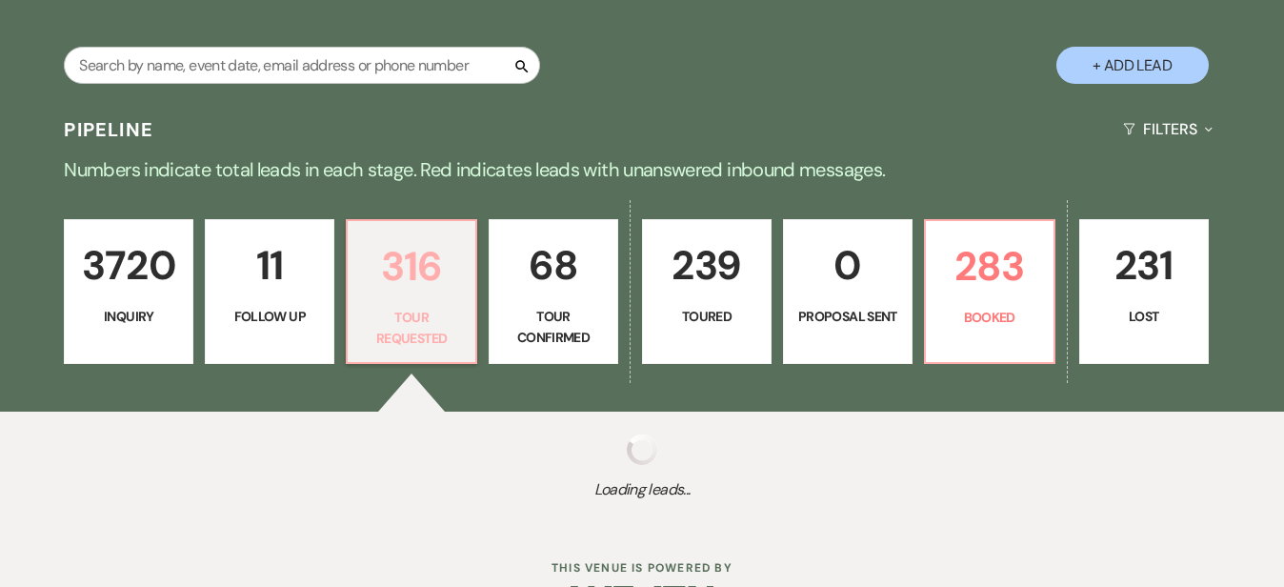
select select "2"
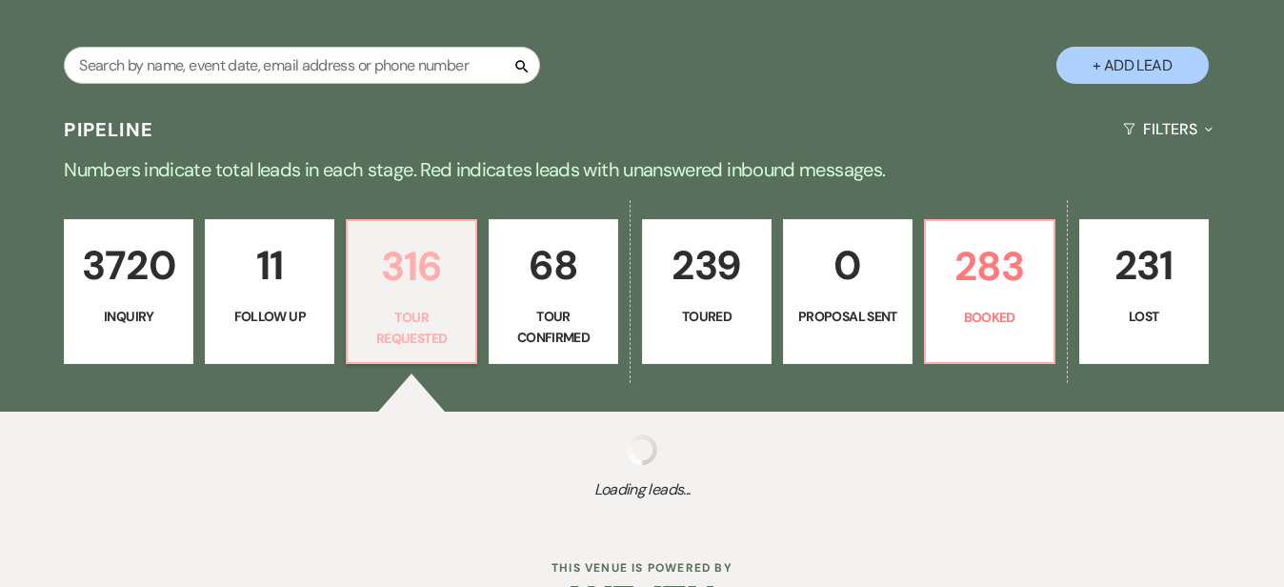
select select "2"
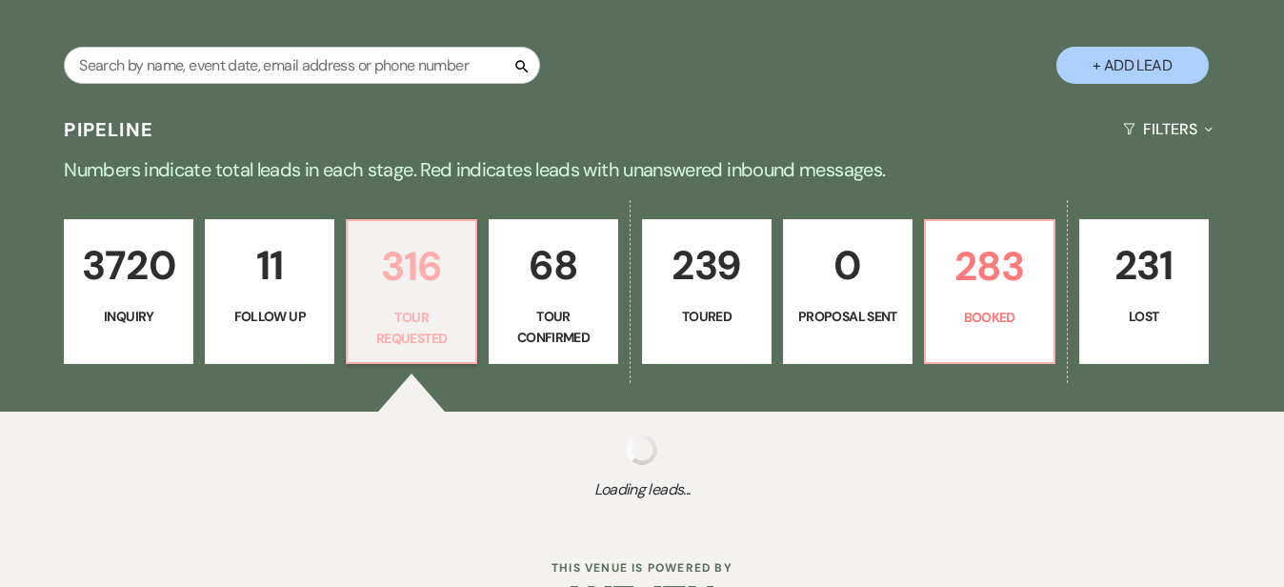
select select "2"
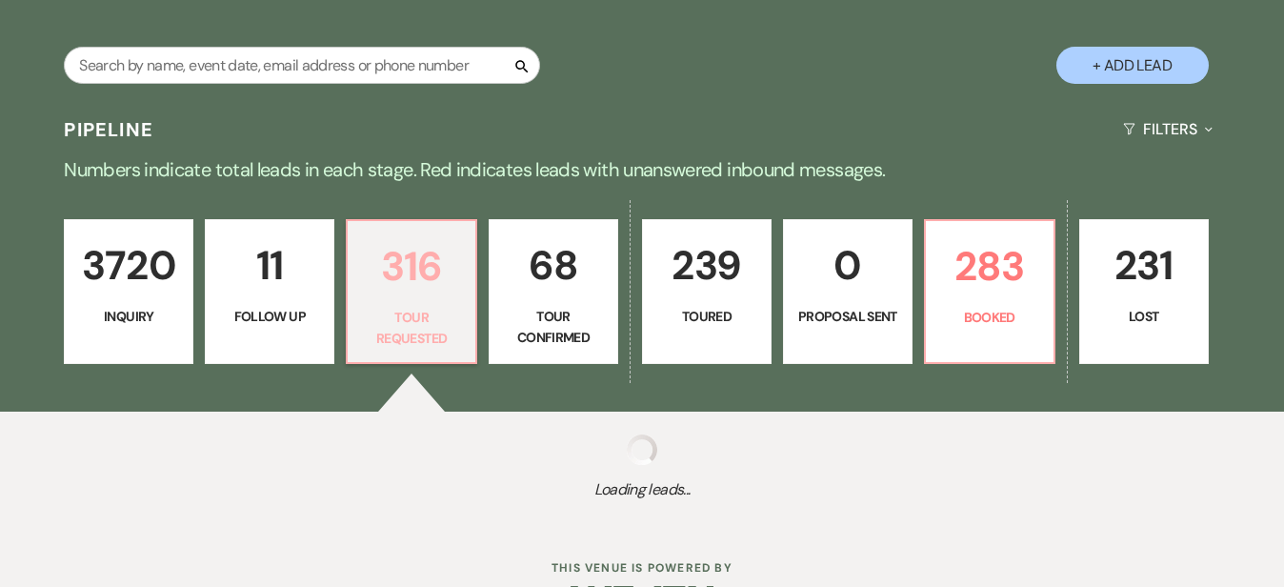
select select "2"
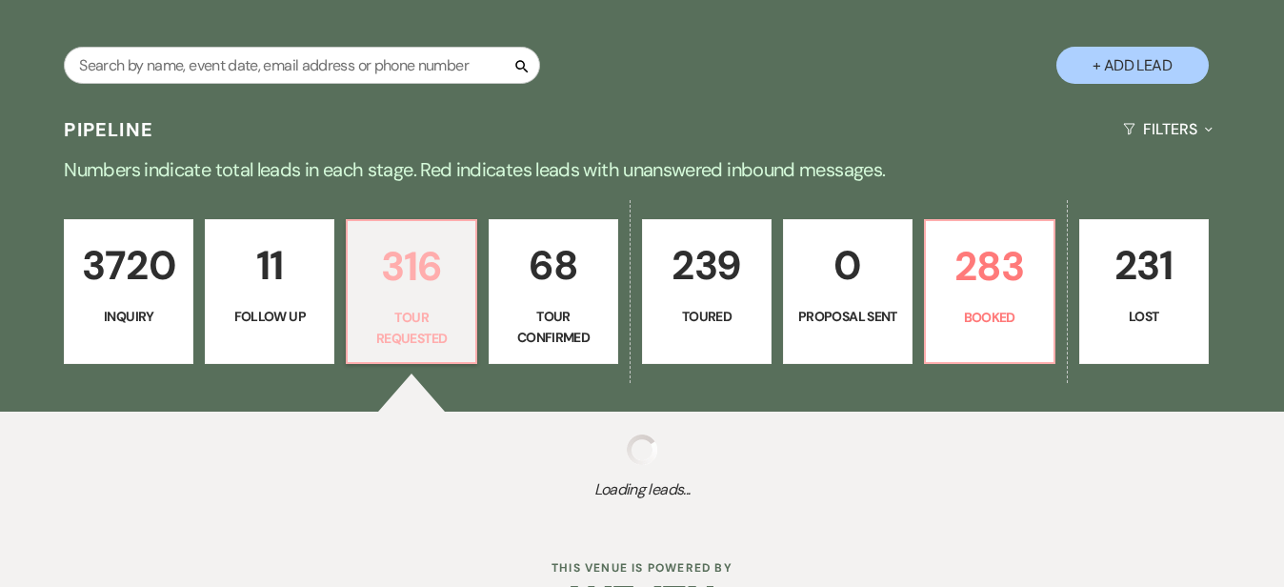
select select "2"
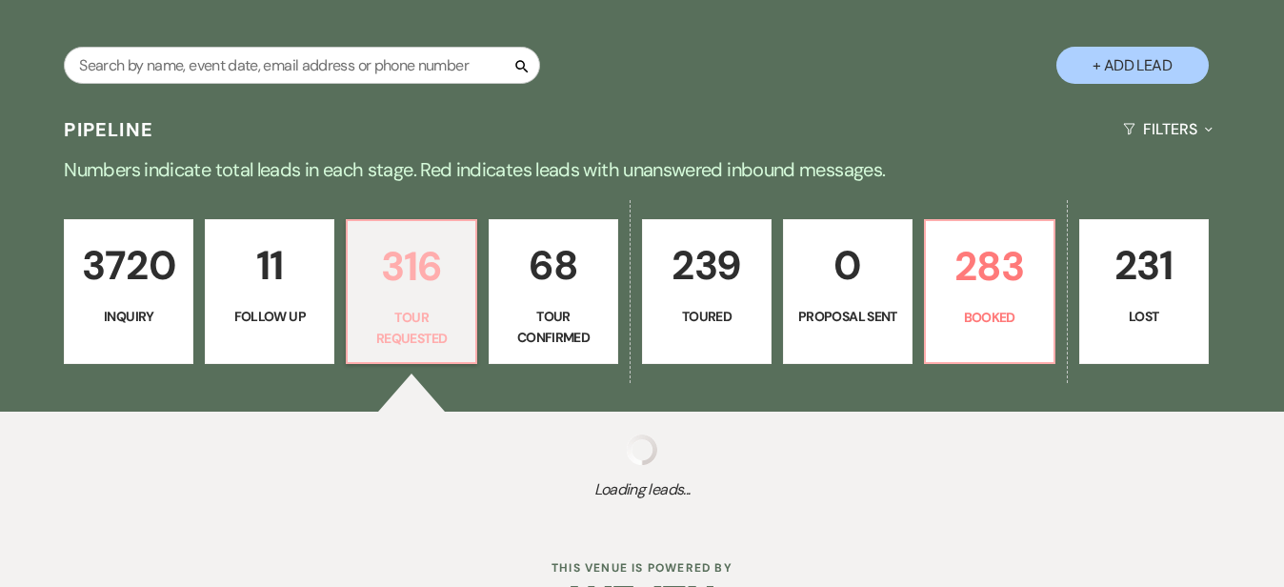
select select "2"
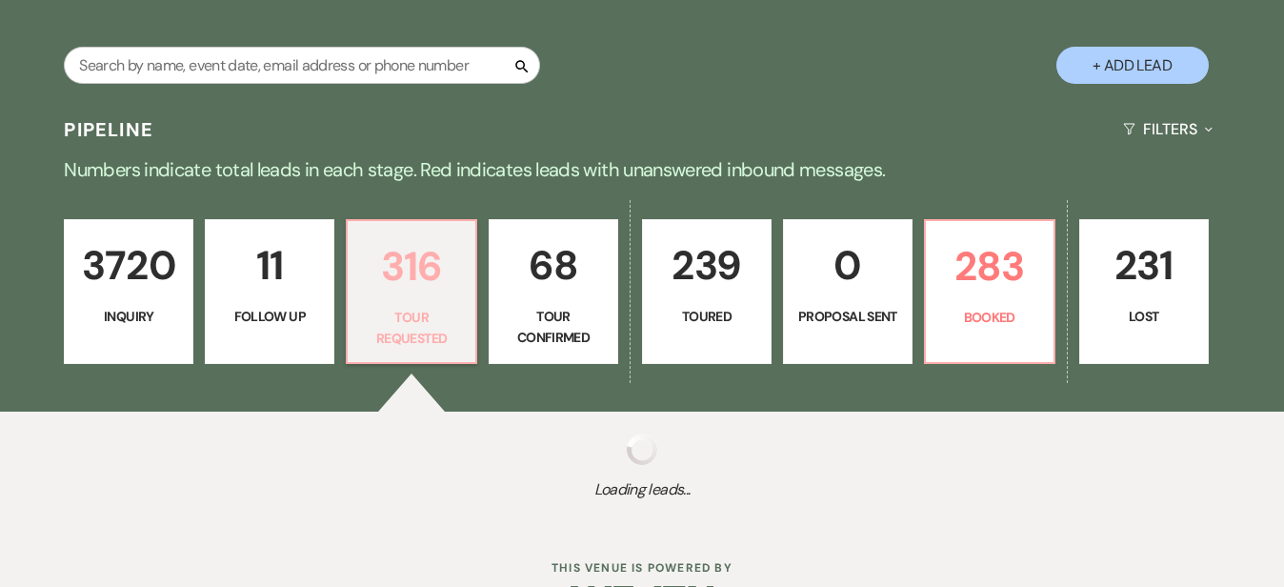
select select "2"
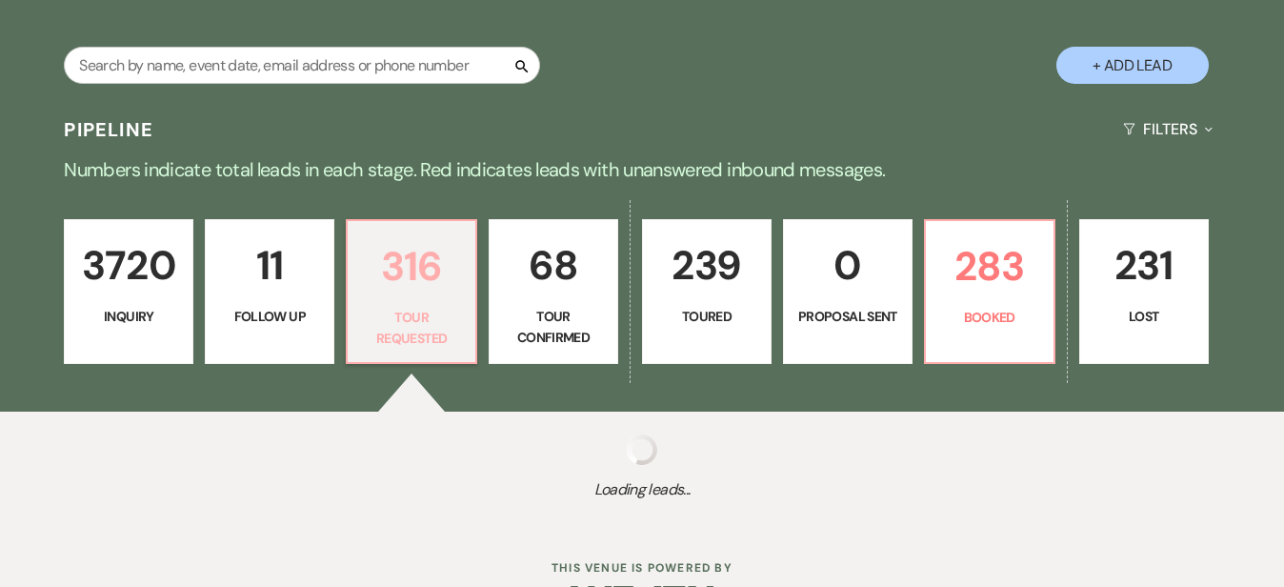
select select "2"
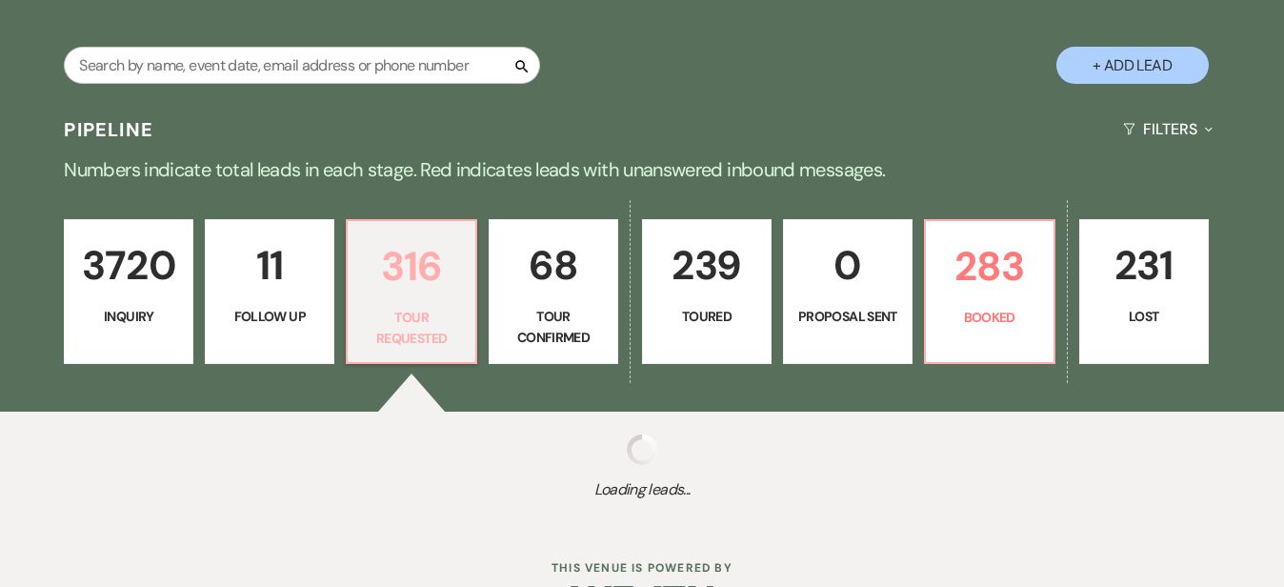
select select "2"
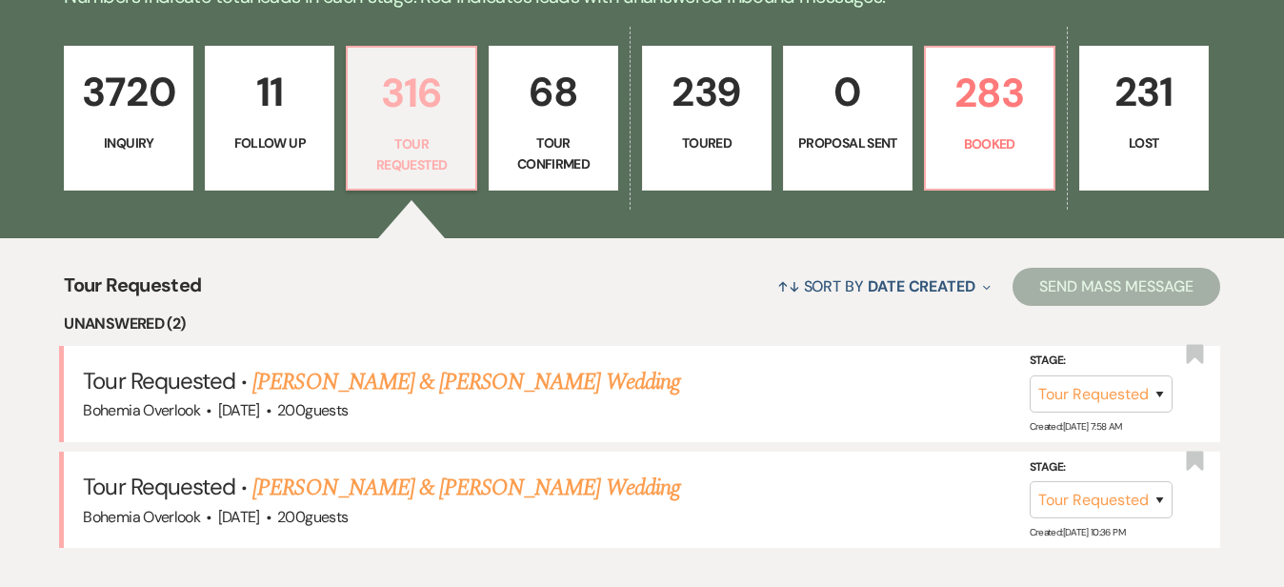
scroll to position [629, 0]
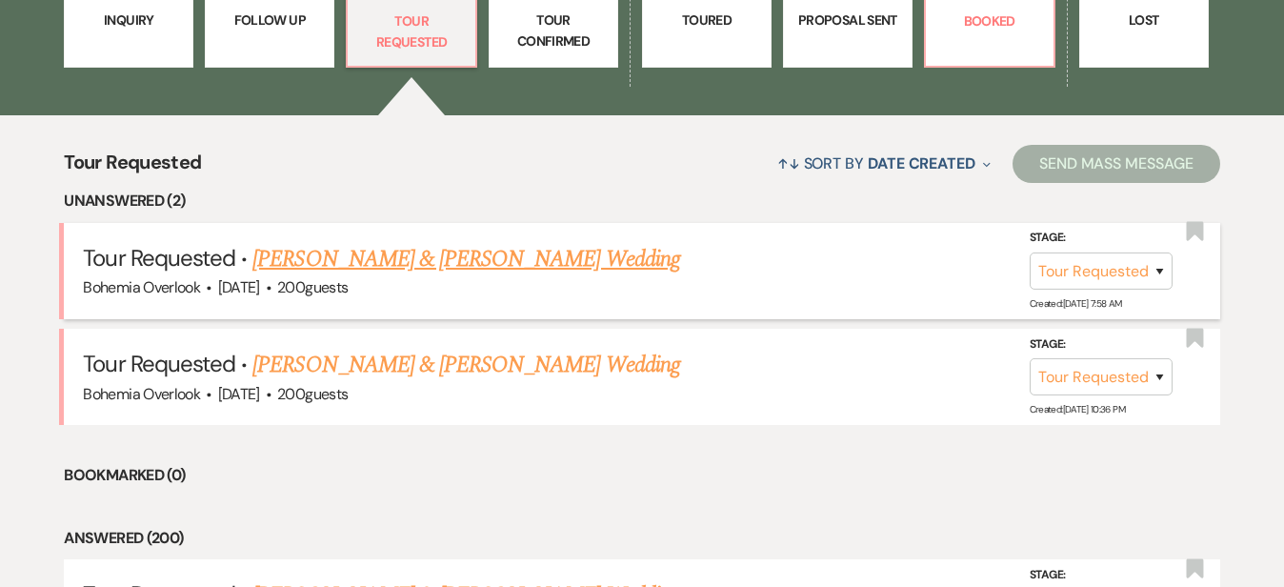
click at [438, 243] on link "Andrew Smith & Alex Oneill's Wedding" at bounding box center [465, 259] width 427 height 34
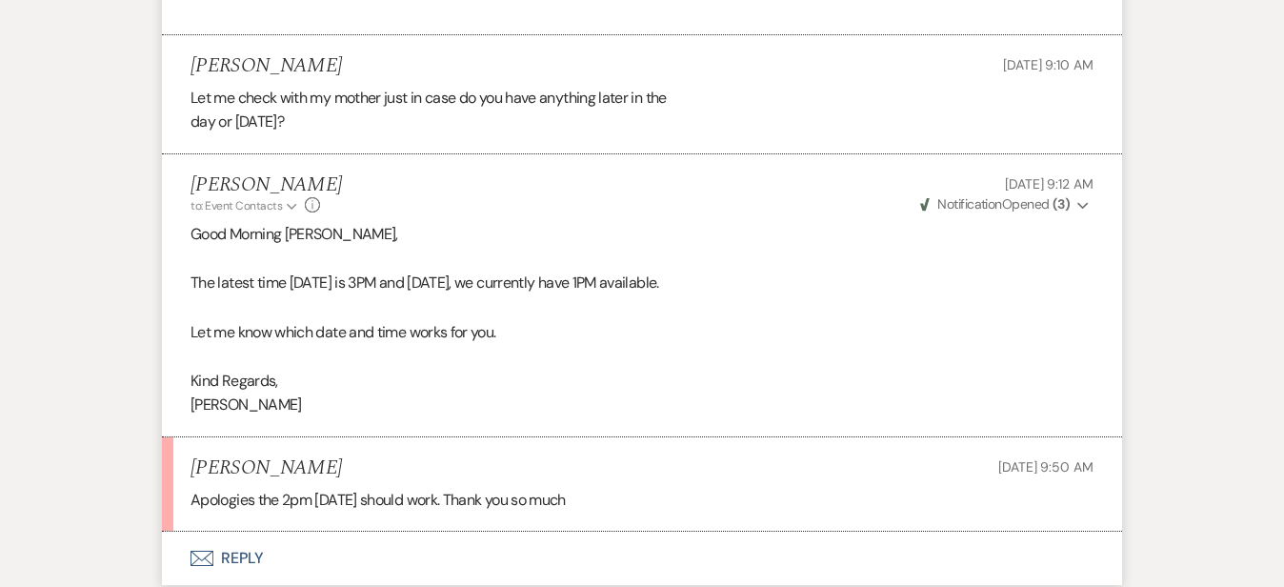
scroll to position [1783, 0]
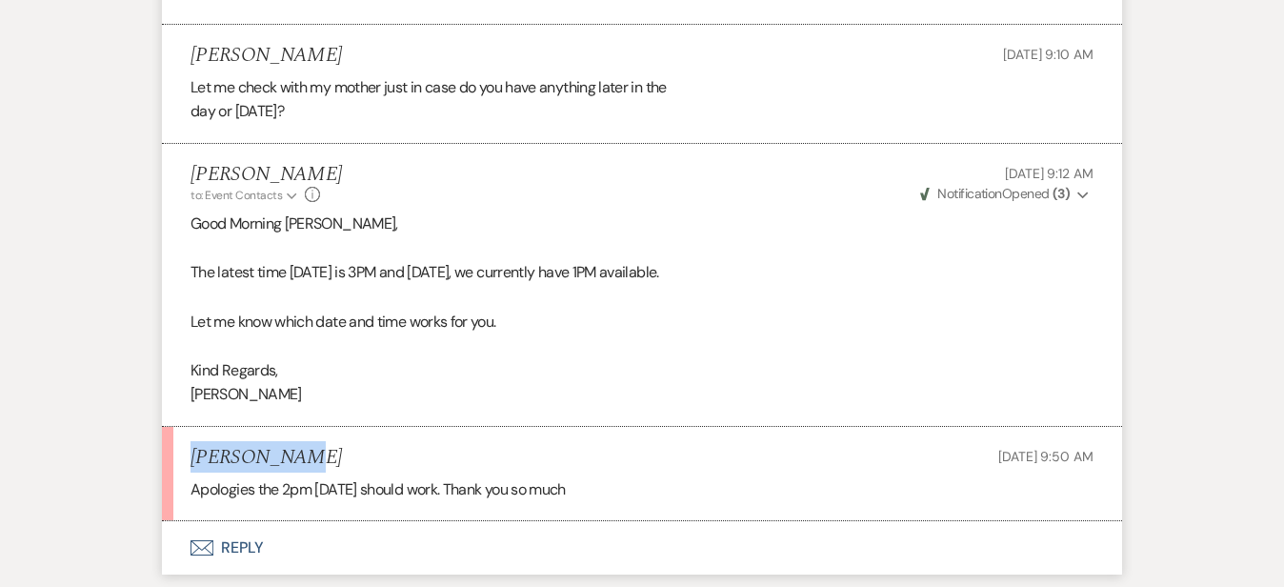
drag, startPoint x: 225, startPoint y: 419, endPoint x: 130, endPoint y: 419, distance: 95.2
click at [190, 446] on div "Alex Oneill Aug 16, 2025, 9:50 AM" at bounding box center [641, 458] width 903 height 24
copy h5 "Alex Oneill"
click at [651, 529] on button "Envelope Reply" at bounding box center [642, 547] width 960 height 53
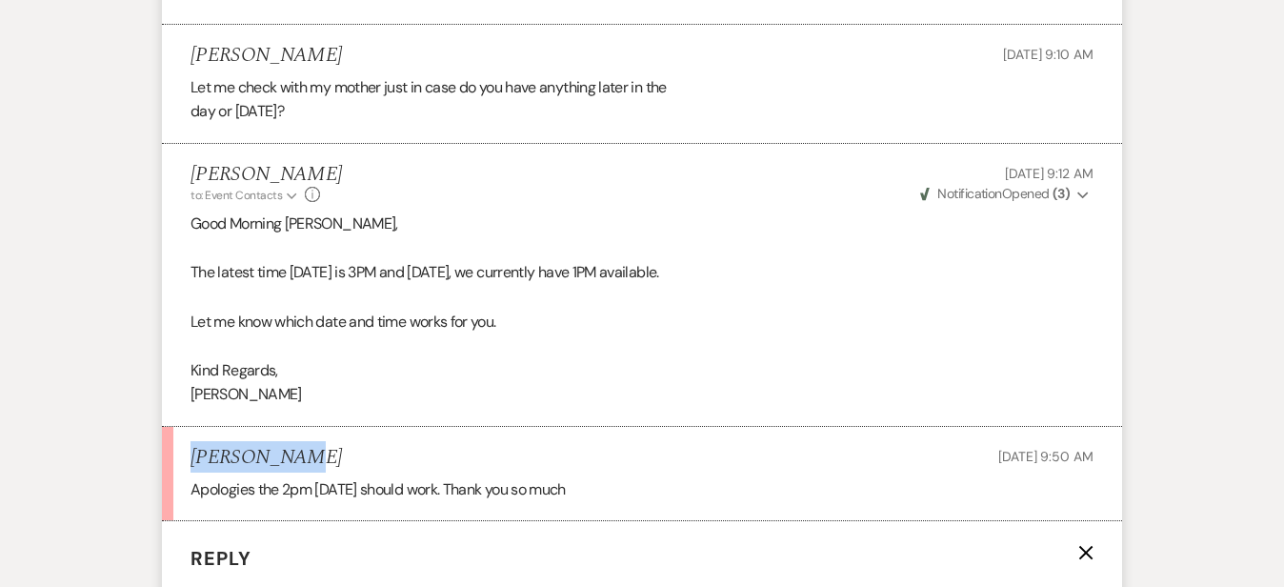
scroll to position [2176, 0]
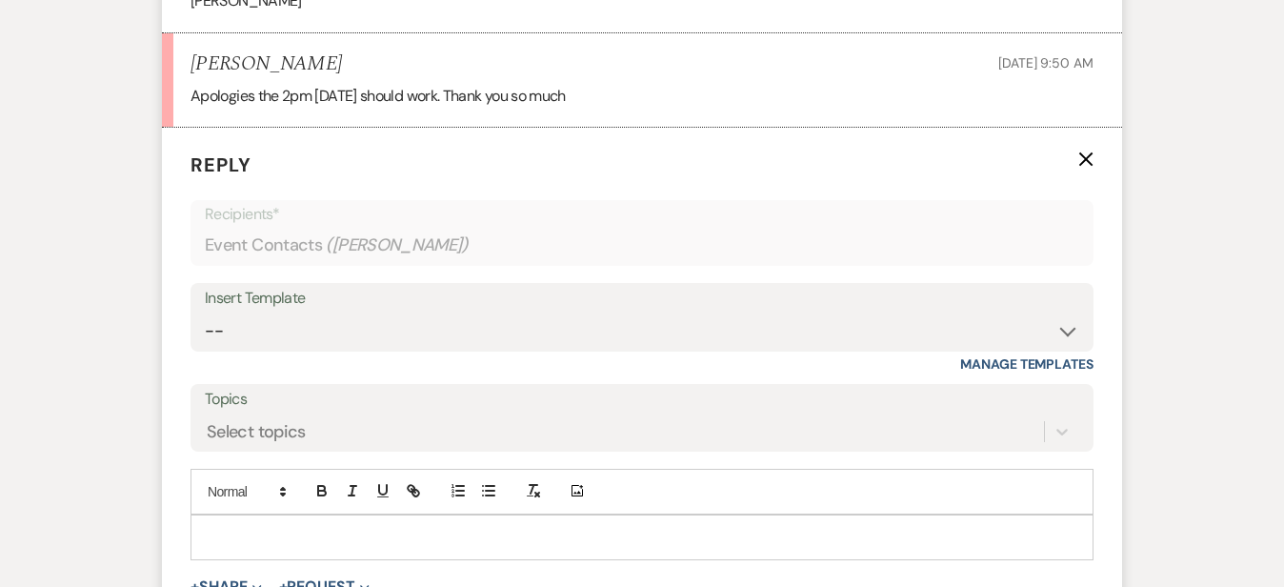
click at [604, 527] on p at bounding box center [642, 537] width 872 height 21
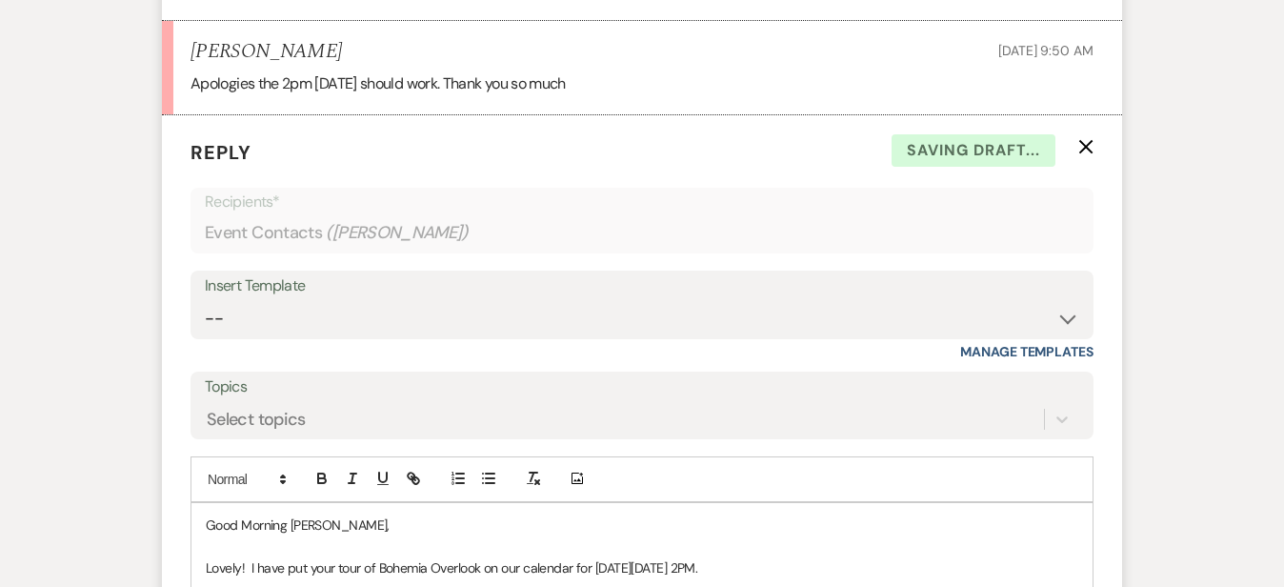
scroll to position [2516, 0]
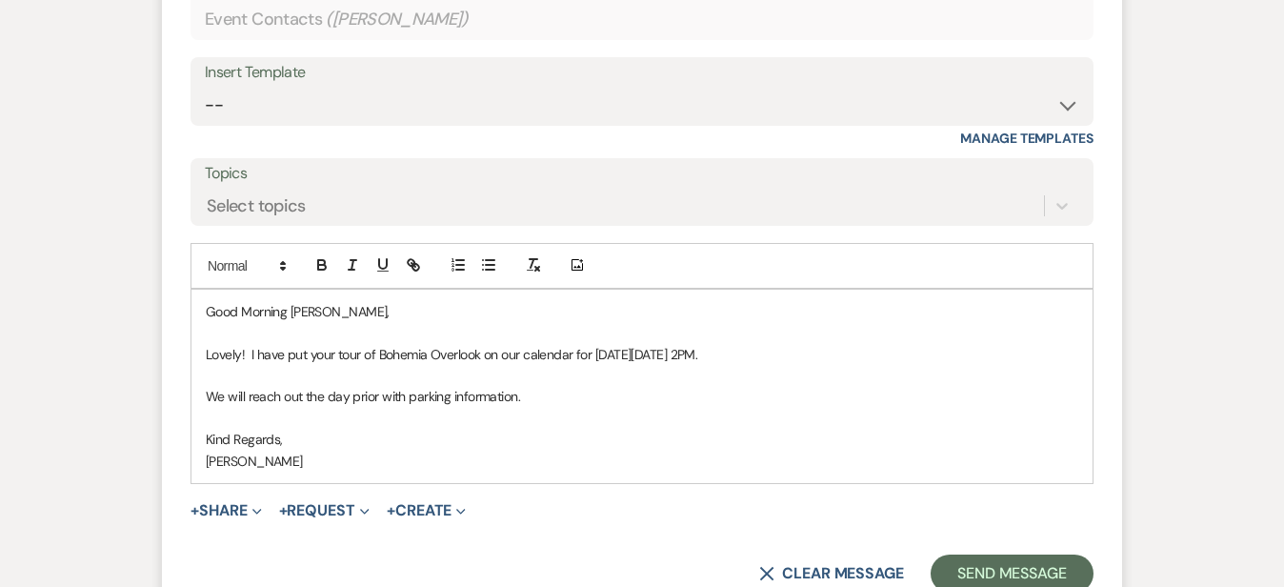
scroll to position [2411, 0]
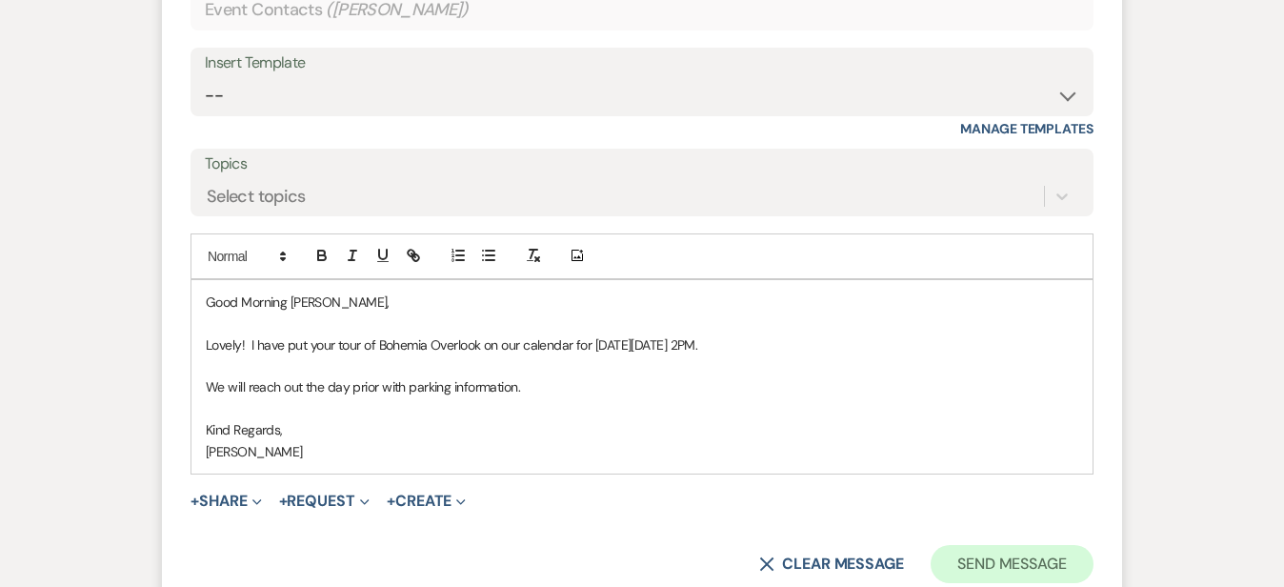
click at [1091, 545] on button "Send Message" at bounding box center [1011, 564] width 163 height 38
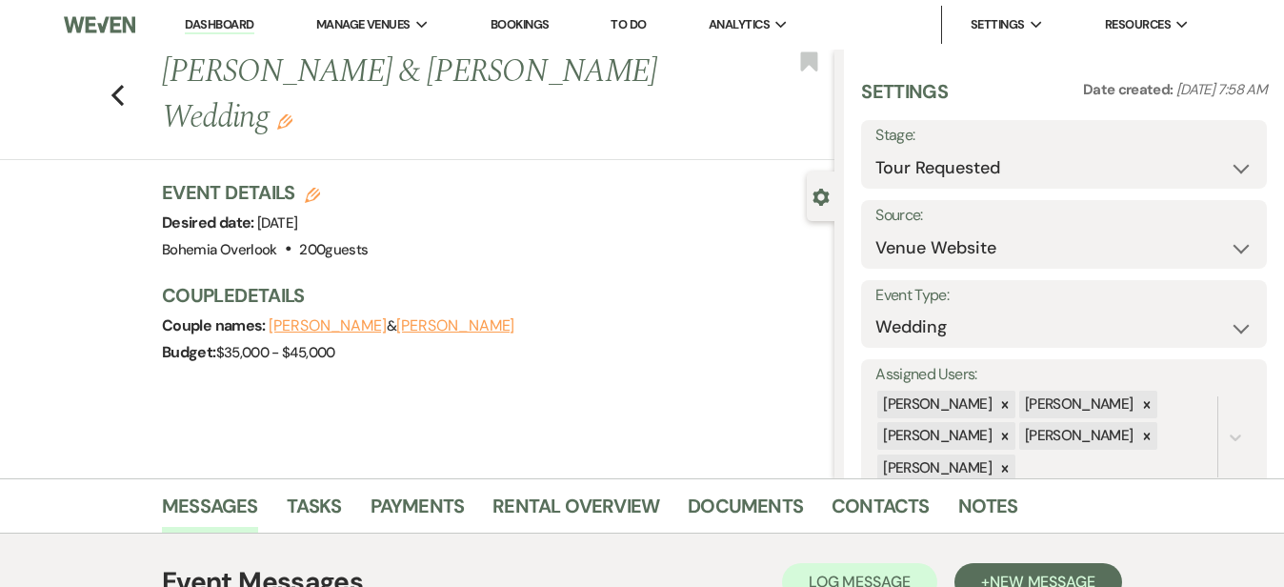
scroll to position [0, 0]
click at [1227, 153] on button "Save" at bounding box center [1224, 154] width 85 height 38
click at [241, 25] on link "Dashboard" at bounding box center [219, 25] width 69 height 18
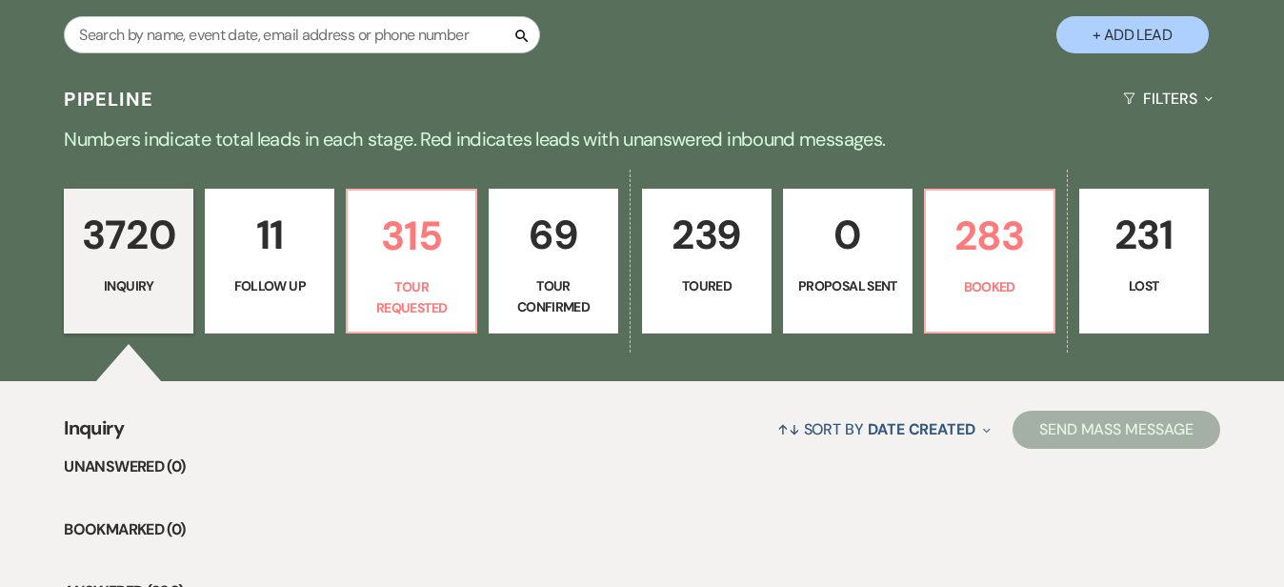
scroll to position [381, 0]
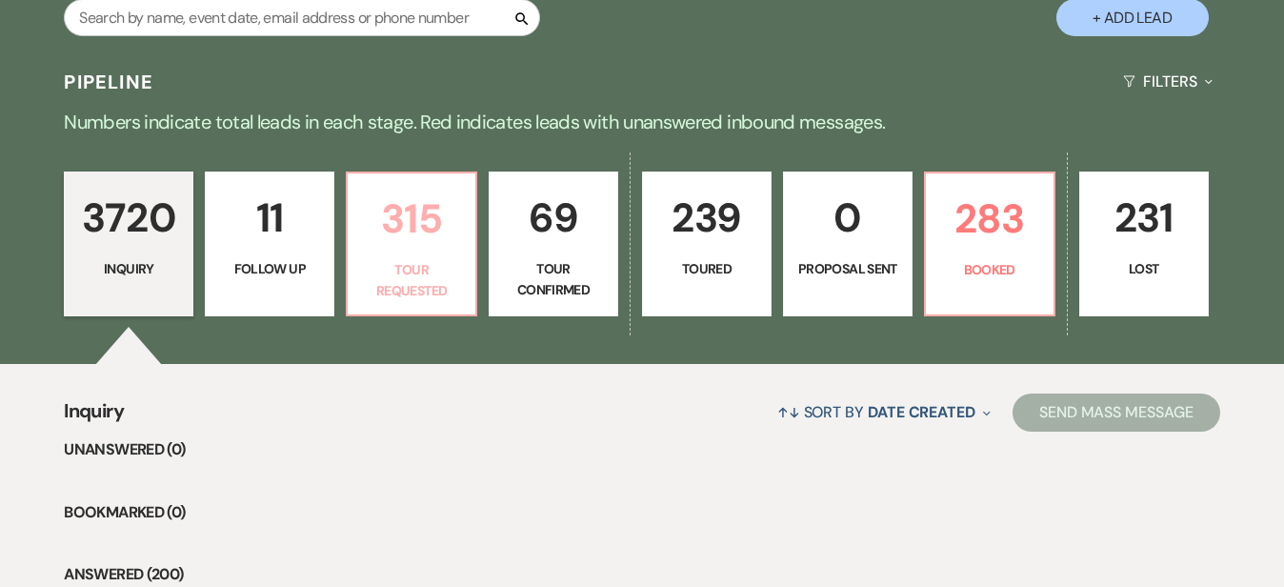
click at [464, 232] on p "315" at bounding box center [411, 219] width 105 height 64
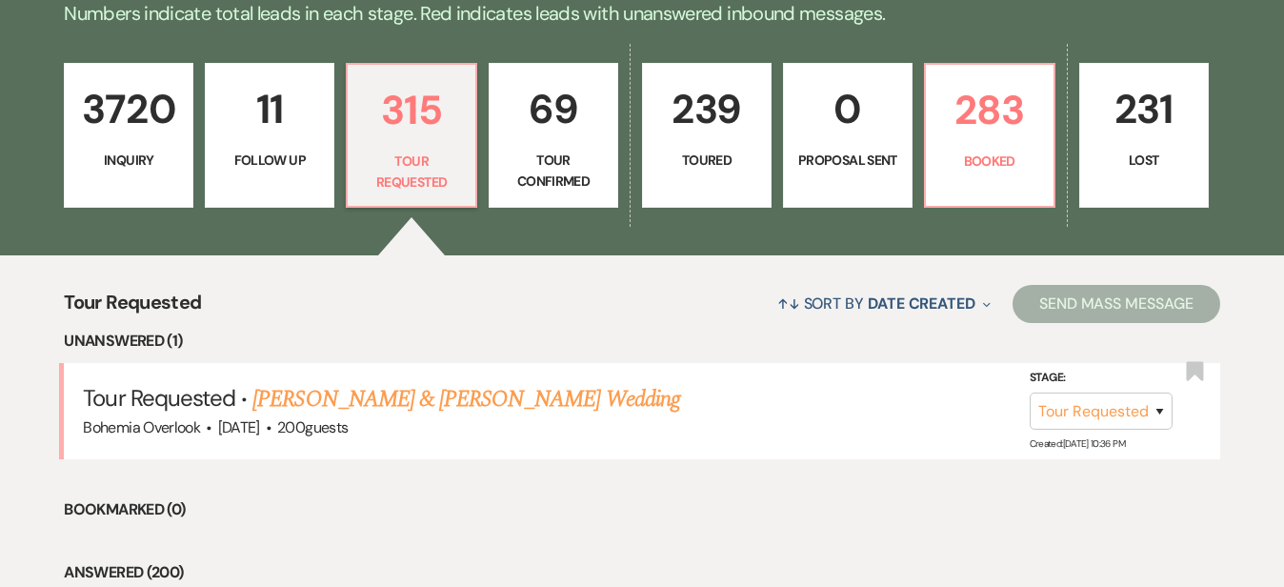
scroll to position [554, 0]
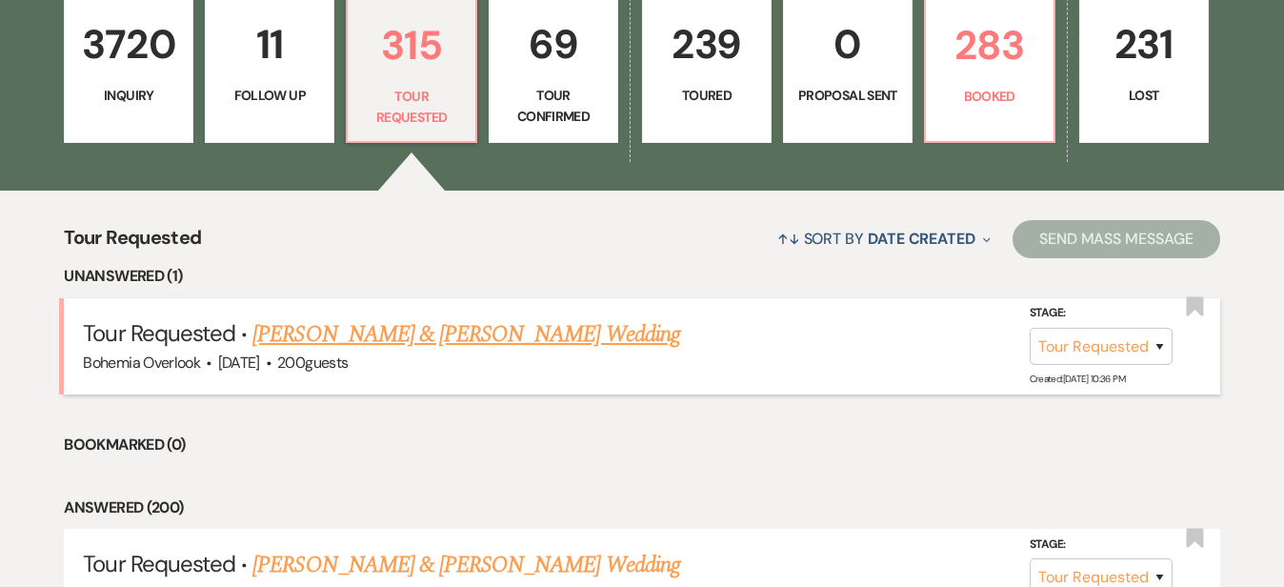
click at [503, 322] on link "Andrew Hoffmaster & Allie Krafft's Wedding" at bounding box center [465, 334] width 427 height 34
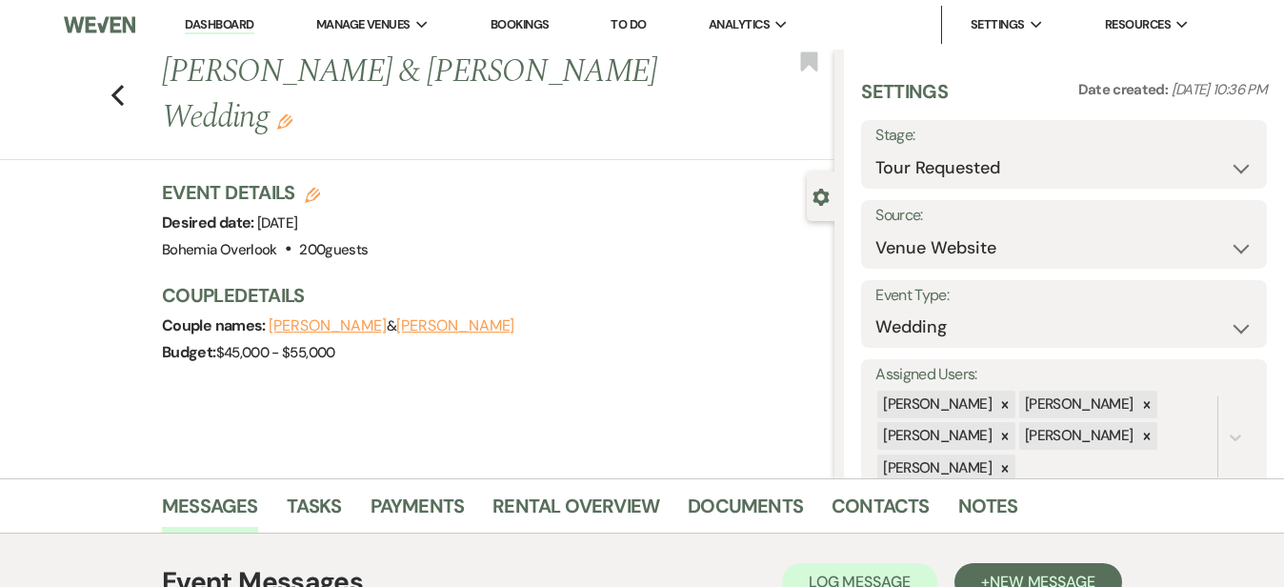
click at [215, 21] on link "Dashboard" at bounding box center [219, 25] width 69 height 18
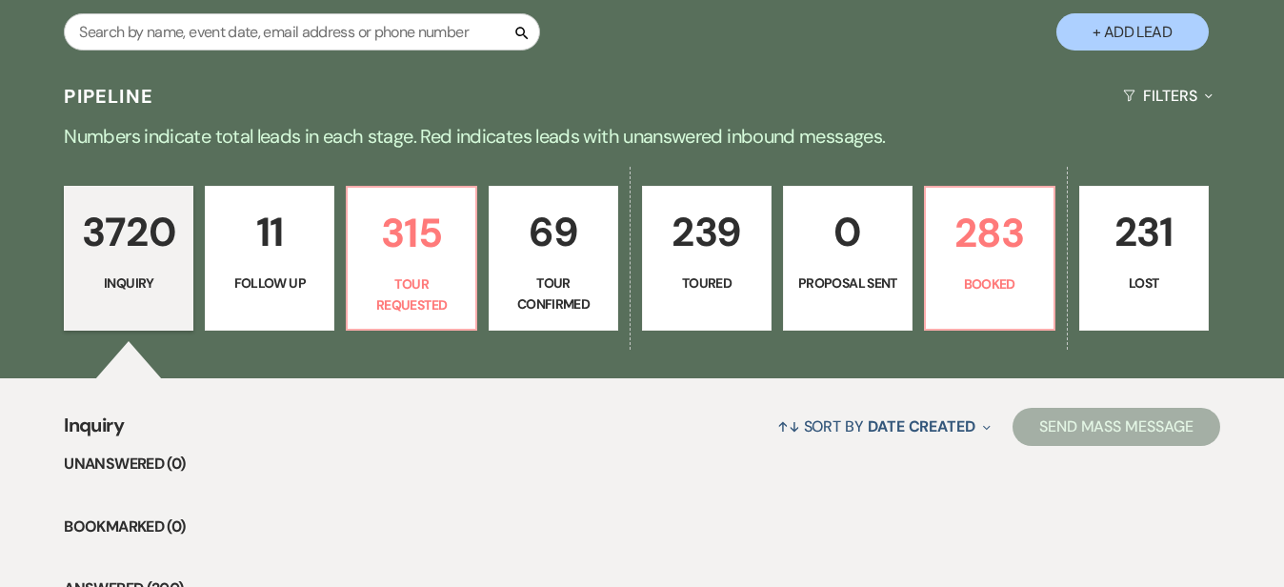
scroll to position [370, 0]
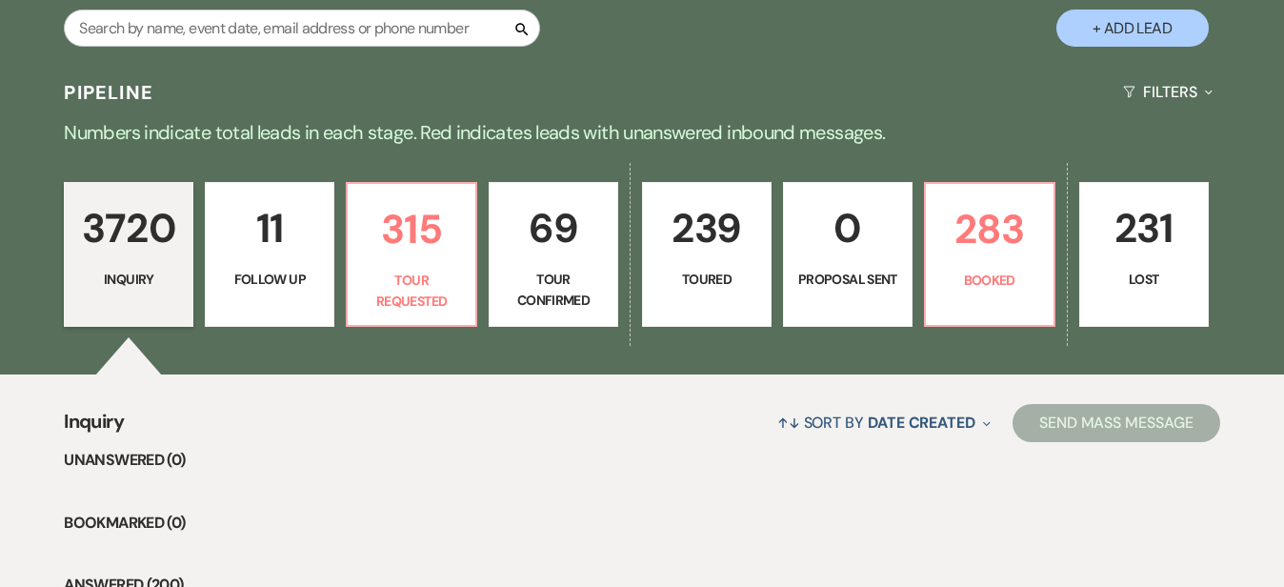
click at [758, 250] on p "239" at bounding box center [706, 228] width 105 height 64
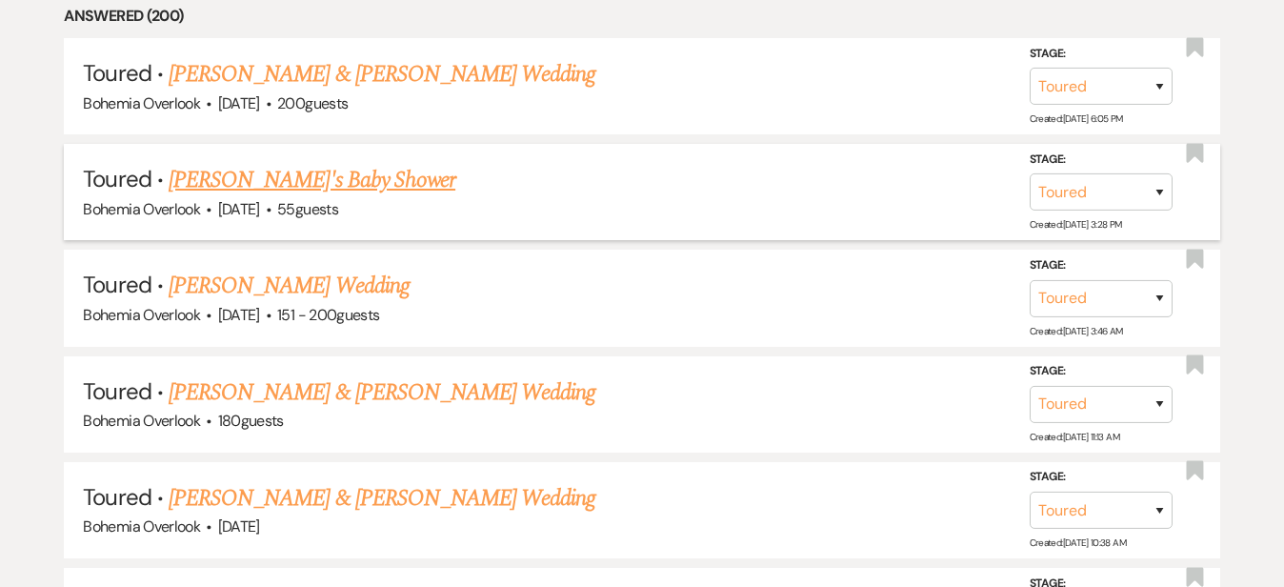
scroll to position [946, 0]
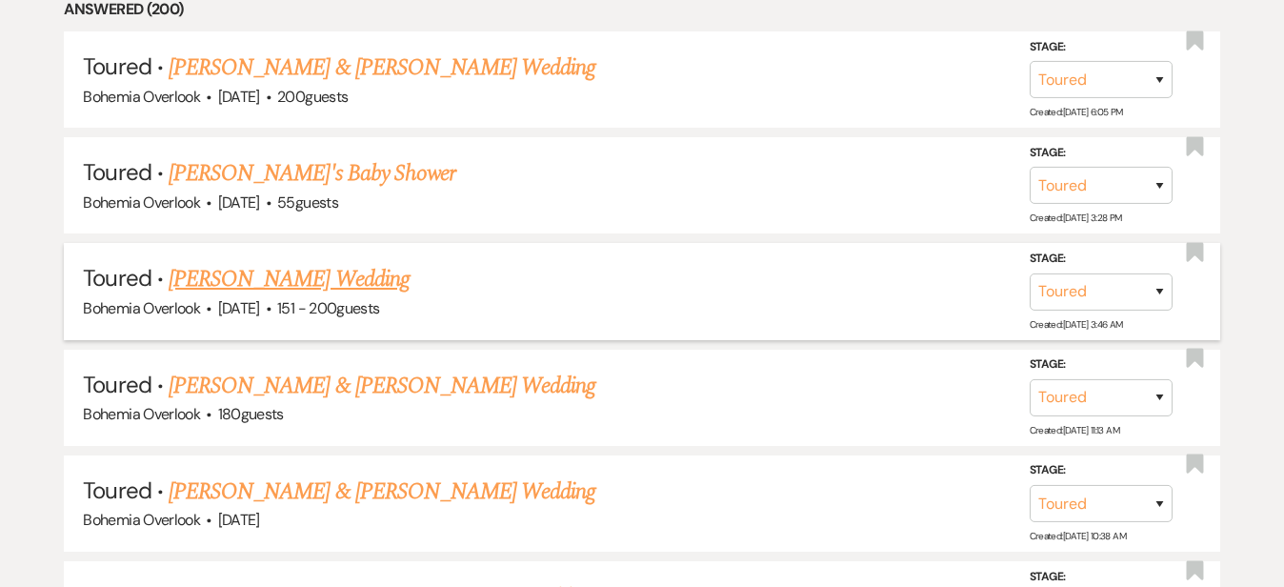
click at [271, 309] on span "·" at bounding box center [269, 309] width 6 height 0
click at [350, 262] on link "Erin Sistek's Wedding" at bounding box center [289, 279] width 241 height 34
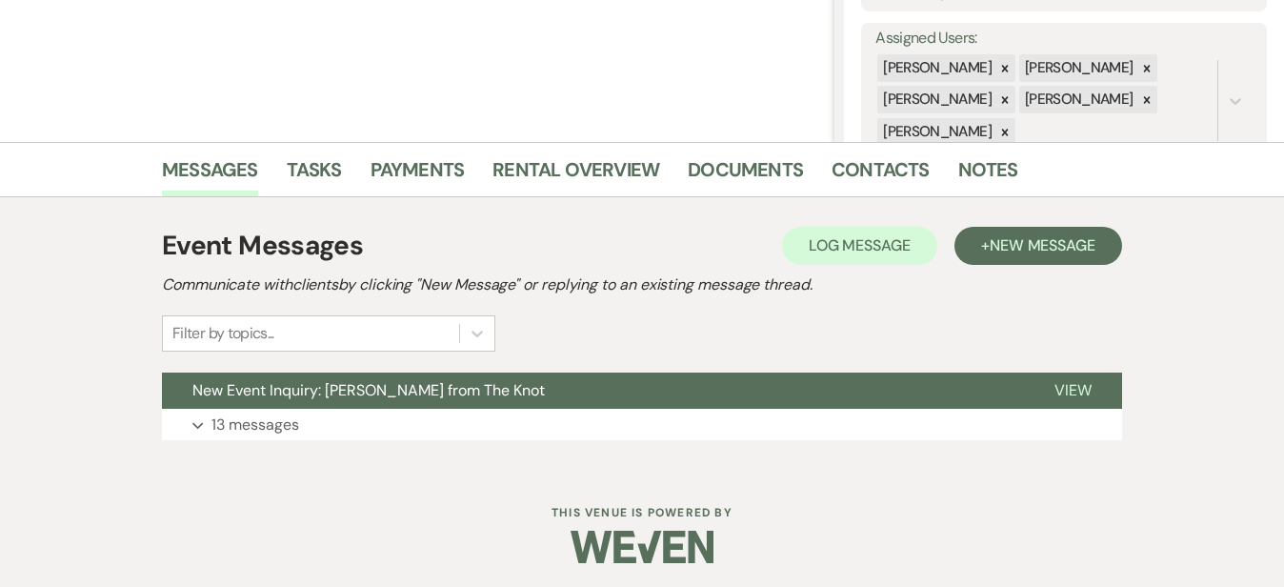
scroll to position [340, 0]
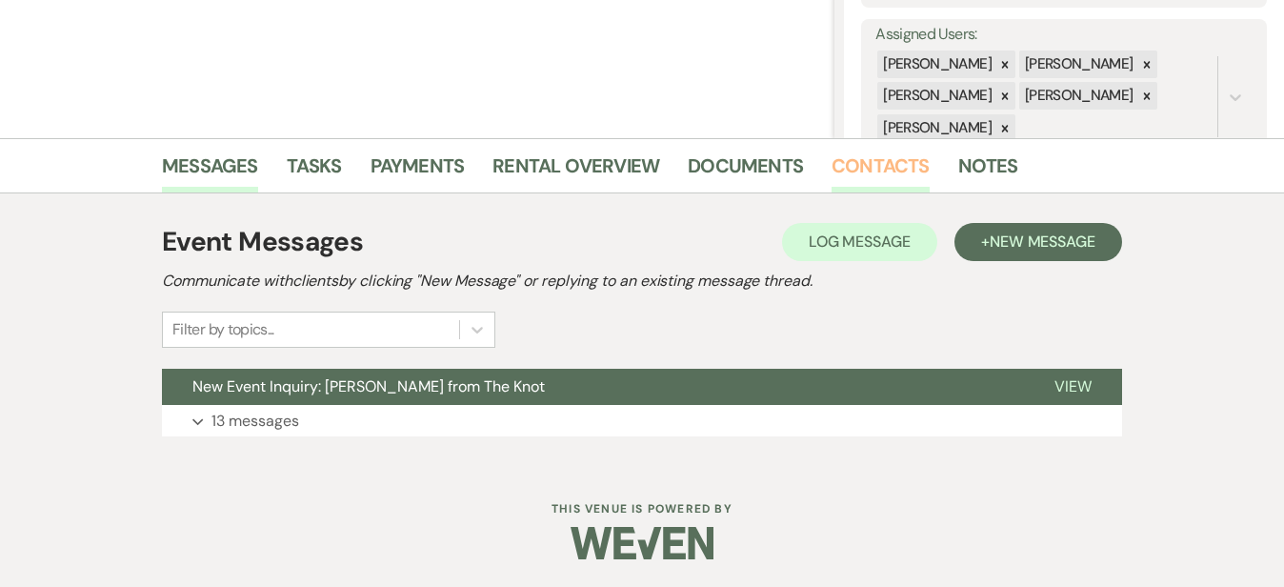
click at [831, 163] on link "Contacts" at bounding box center [880, 171] width 98 height 42
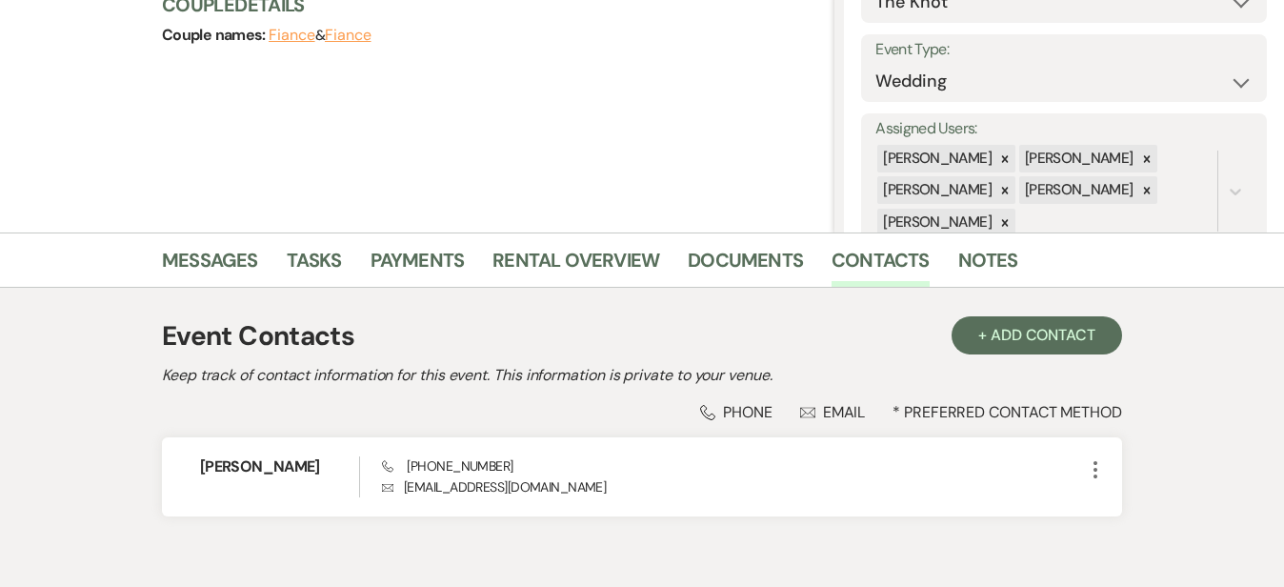
scroll to position [345, 0]
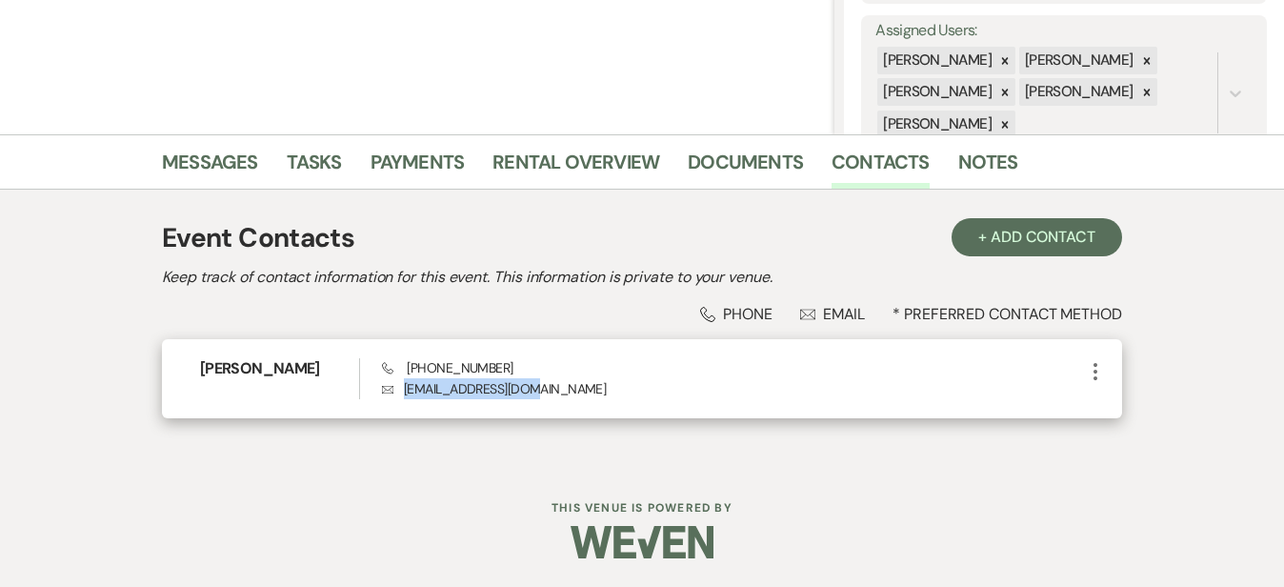
drag, startPoint x: 497, startPoint y: 391, endPoint x: 364, endPoint y: 391, distance: 133.3
click at [382, 391] on p "Envelope esistek@comcast.net" at bounding box center [733, 388] width 702 height 21
copy p "esistek@comcast.net"
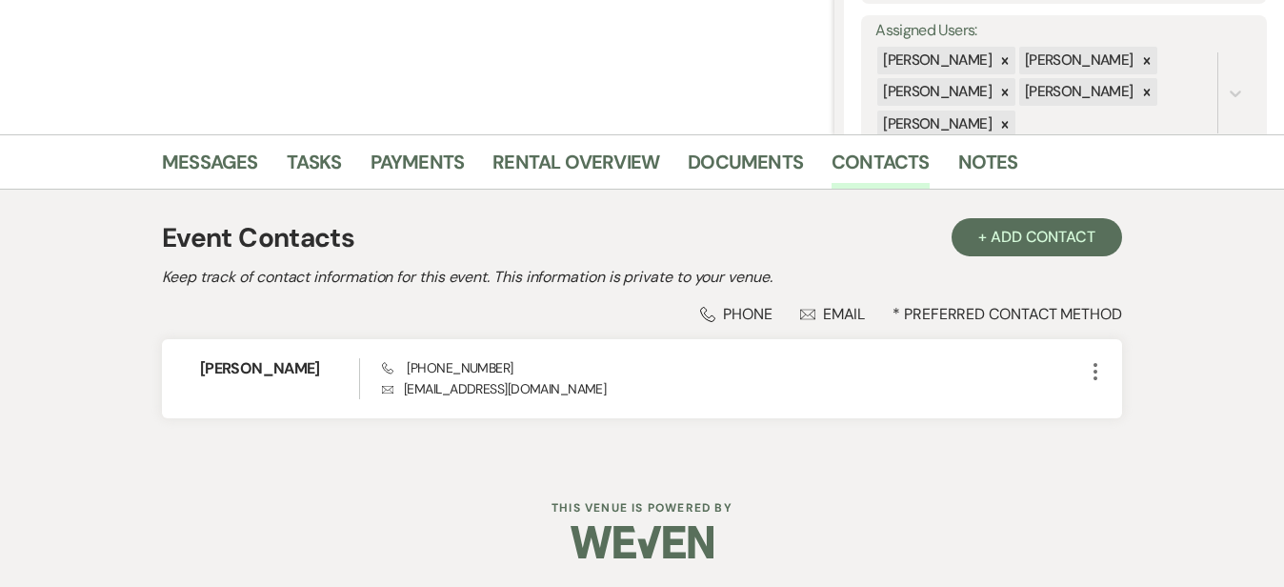
click at [607, 234] on div "Event Contacts + Add Contact" at bounding box center [642, 238] width 960 height 40
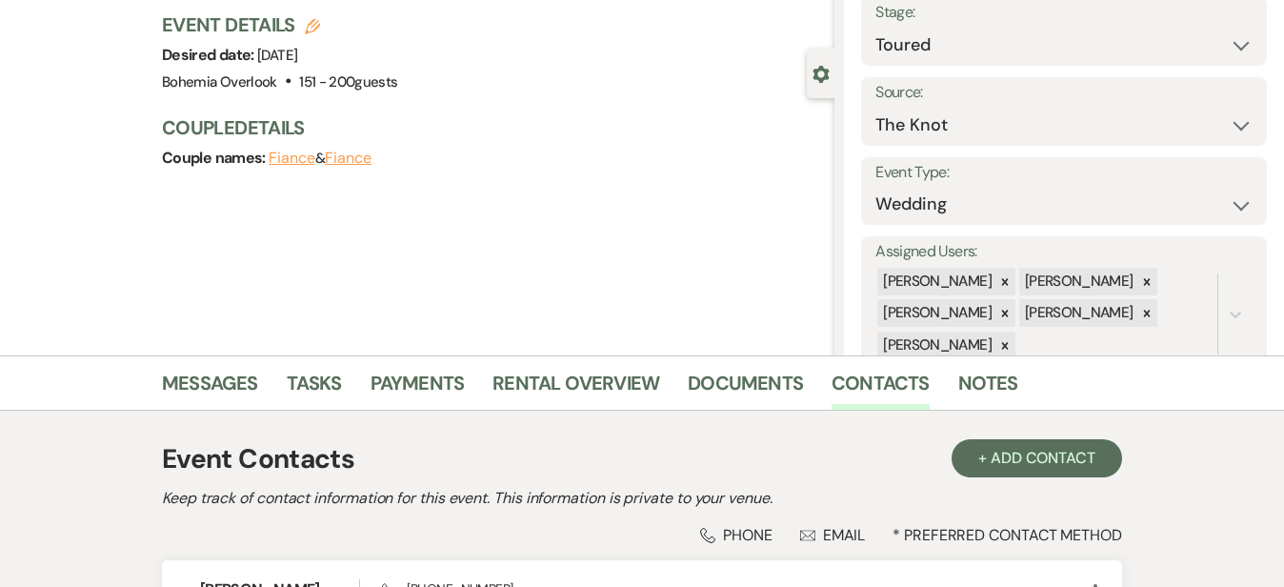
scroll to position [103, 0]
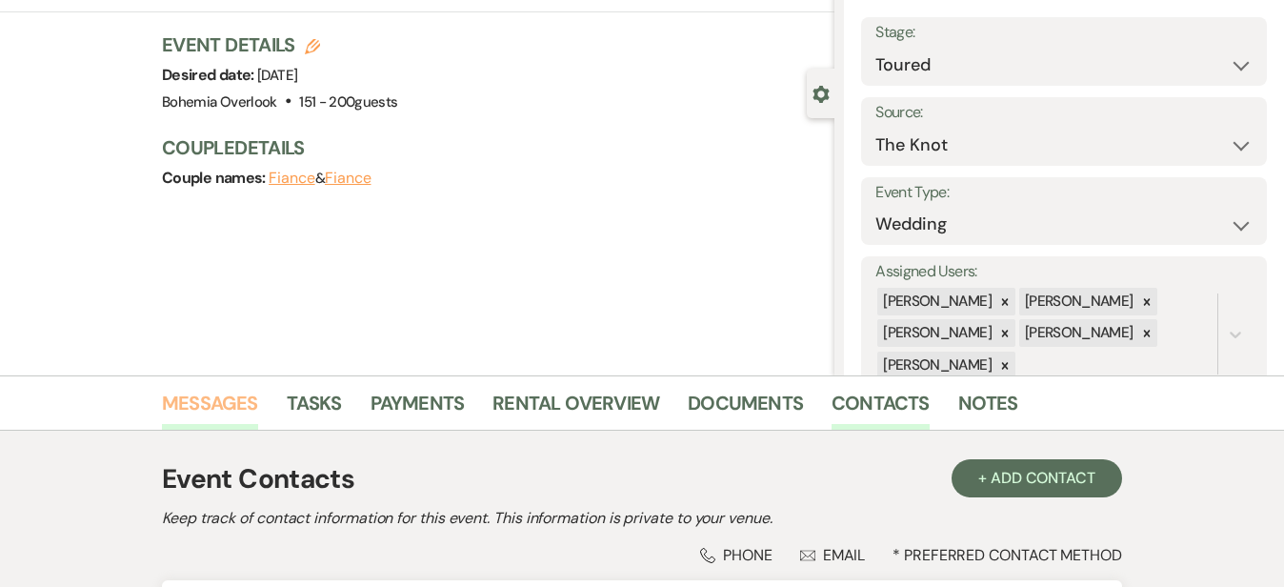
click at [162, 405] on link "Messages" at bounding box center [210, 409] width 96 height 42
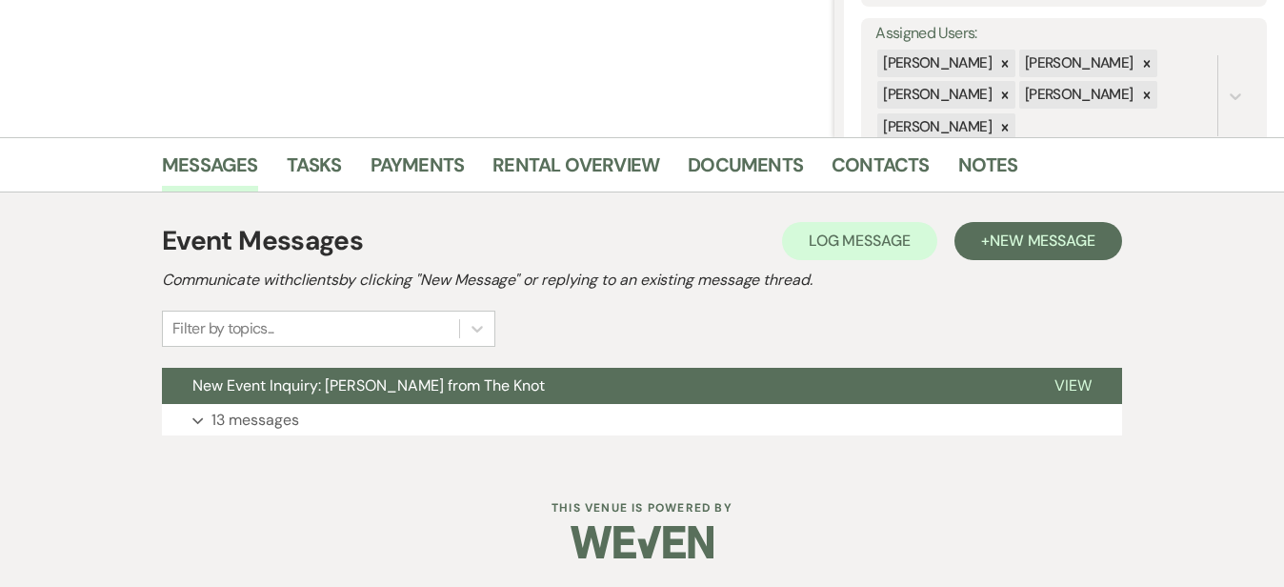
scroll to position [340, 0]
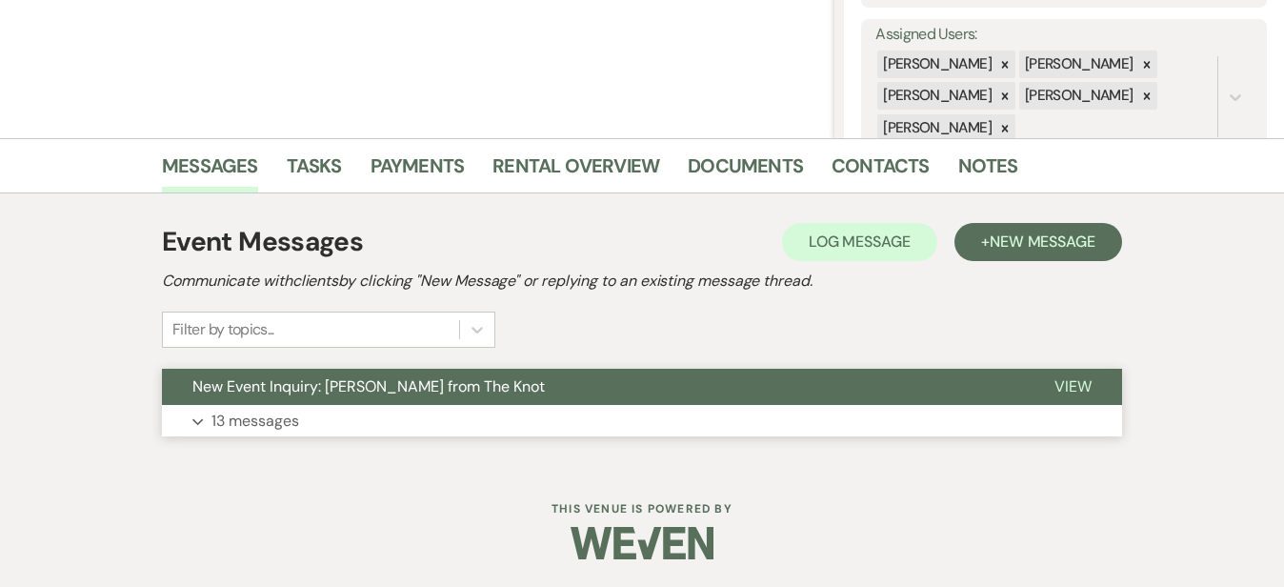
click at [599, 402] on button "New Event Inquiry: Erin Sistek from The Knot" at bounding box center [593, 387] width 862 height 36
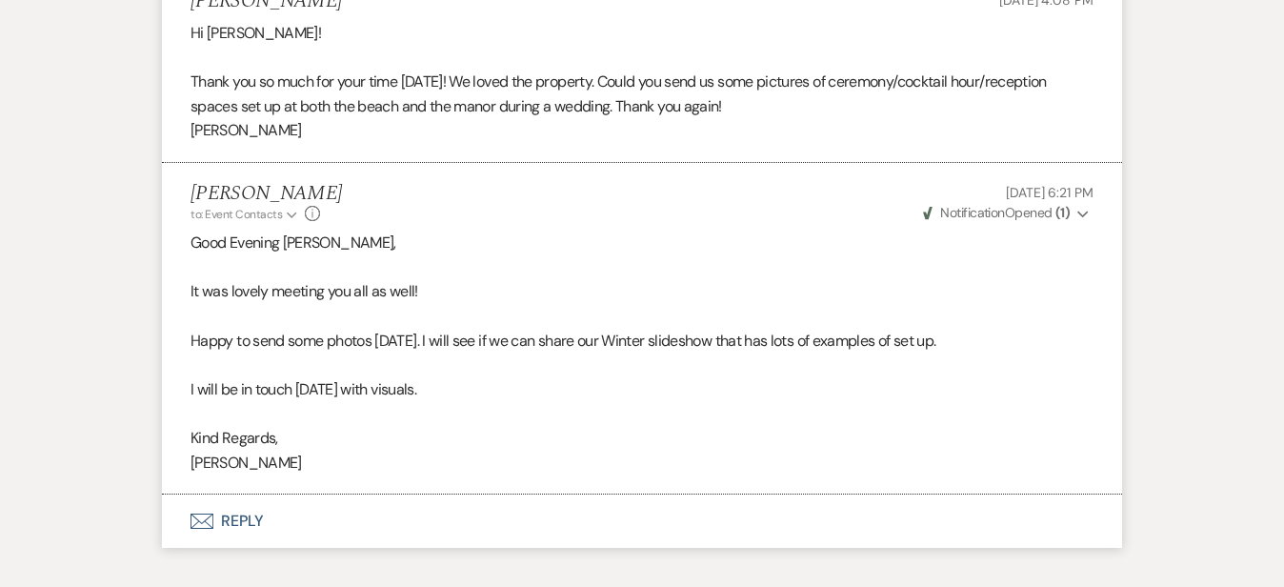
scroll to position [4470, 0]
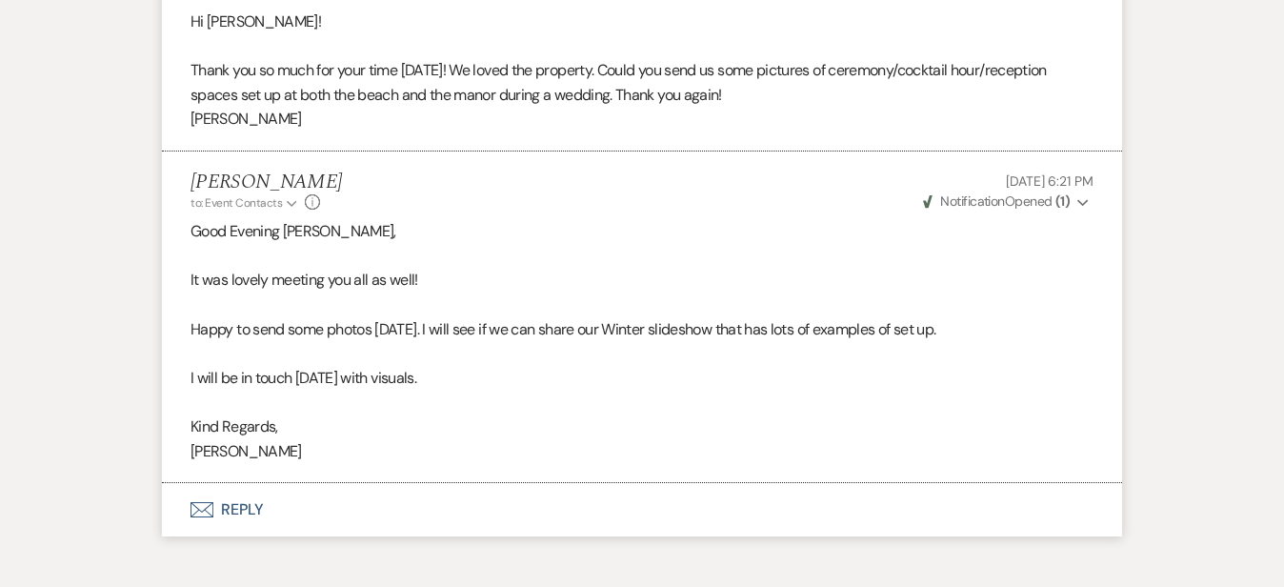
click at [394, 483] on button "Envelope Reply" at bounding box center [642, 509] width 960 height 53
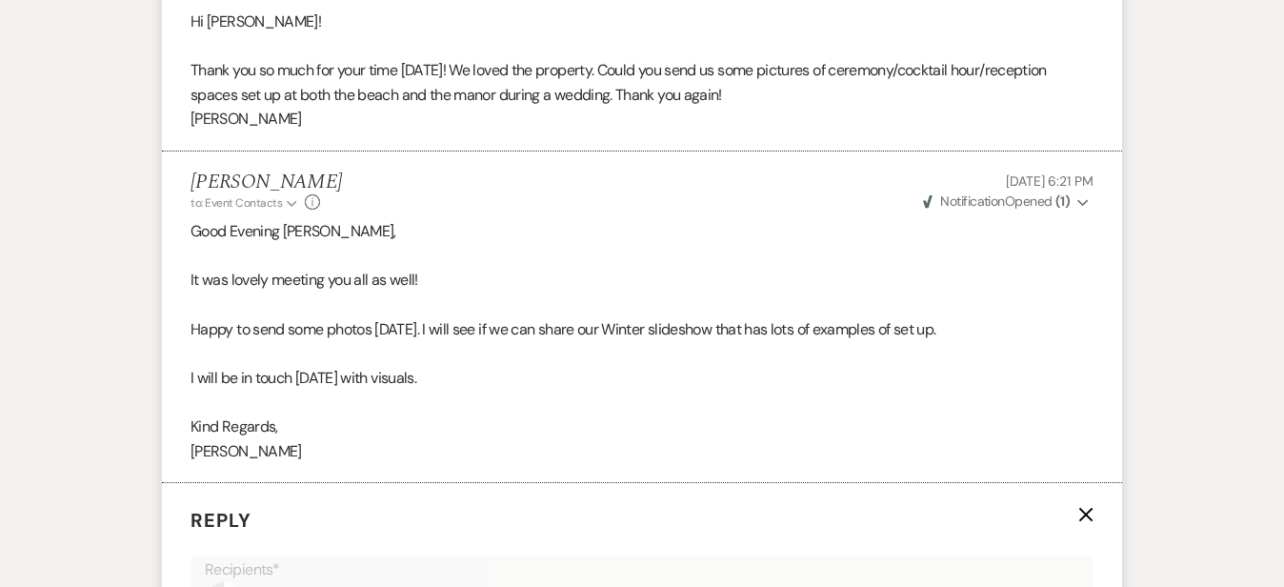
scroll to position [4873, 0]
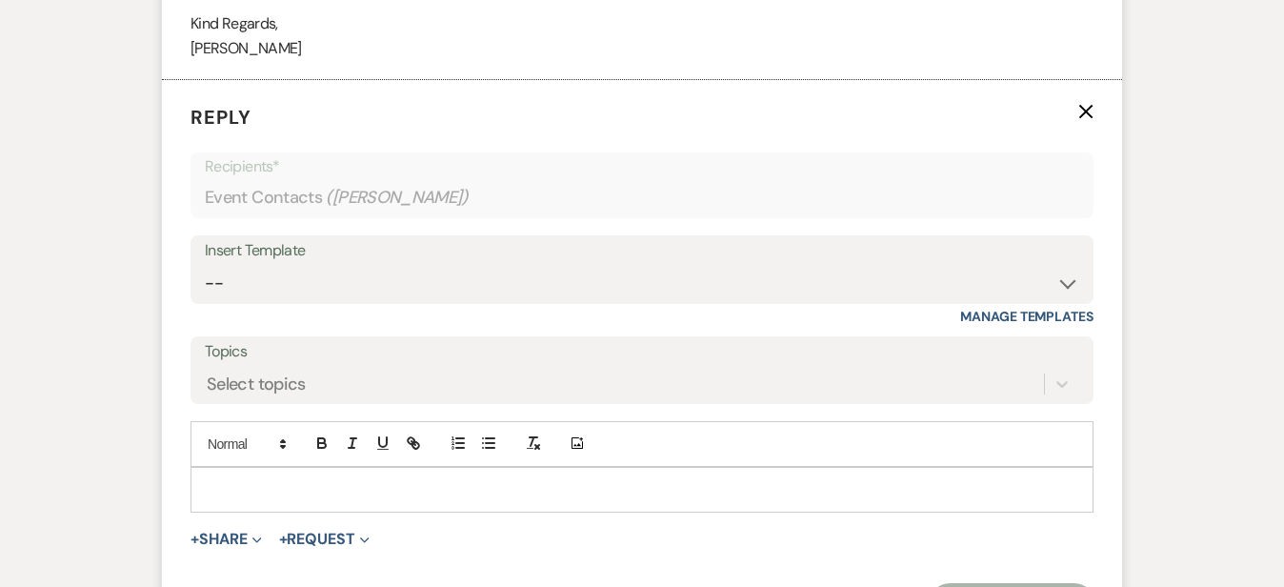
click at [401, 468] on div at bounding box center [641, 490] width 901 height 44
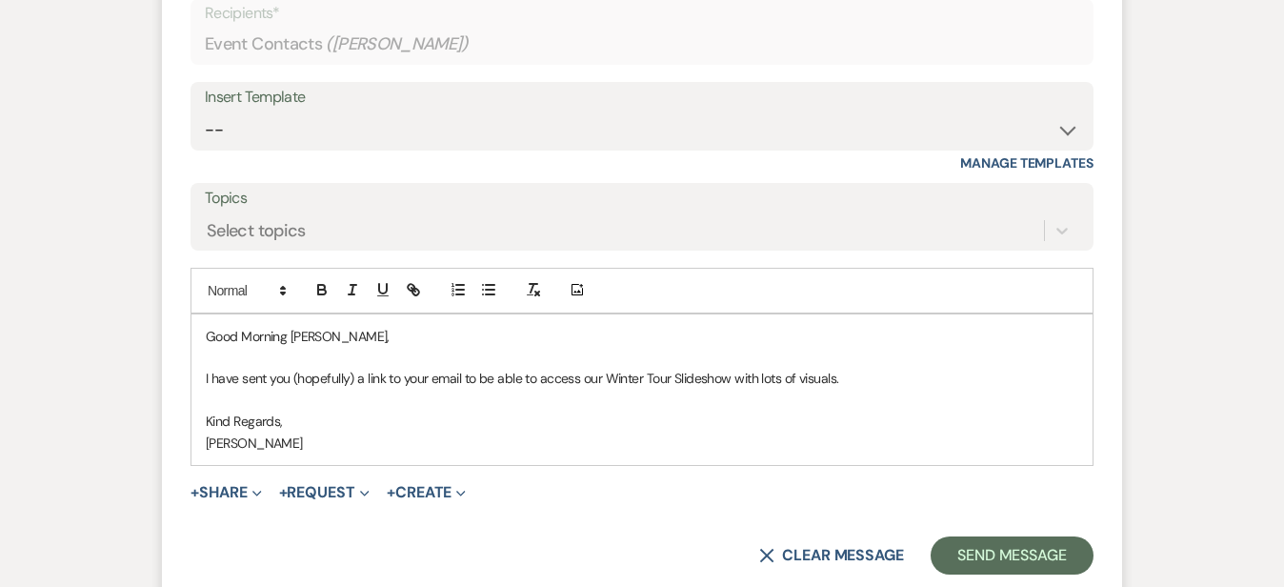
scroll to position [5029, 0]
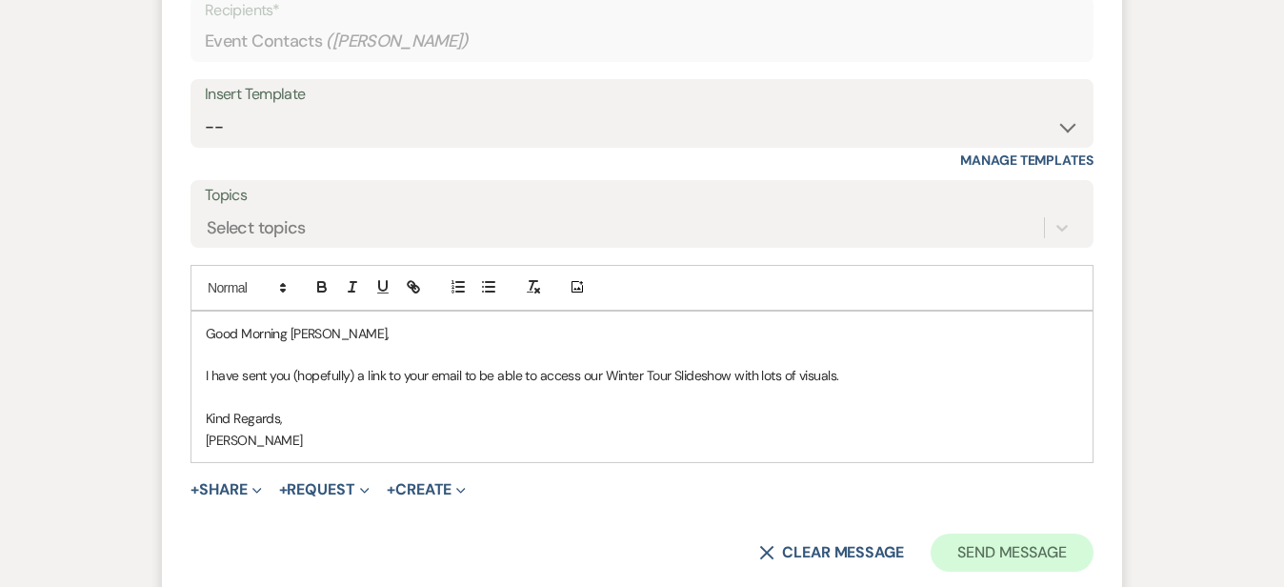
click at [1093, 533] on button "Send Message" at bounding box center [1011, 552] width 163 height 38
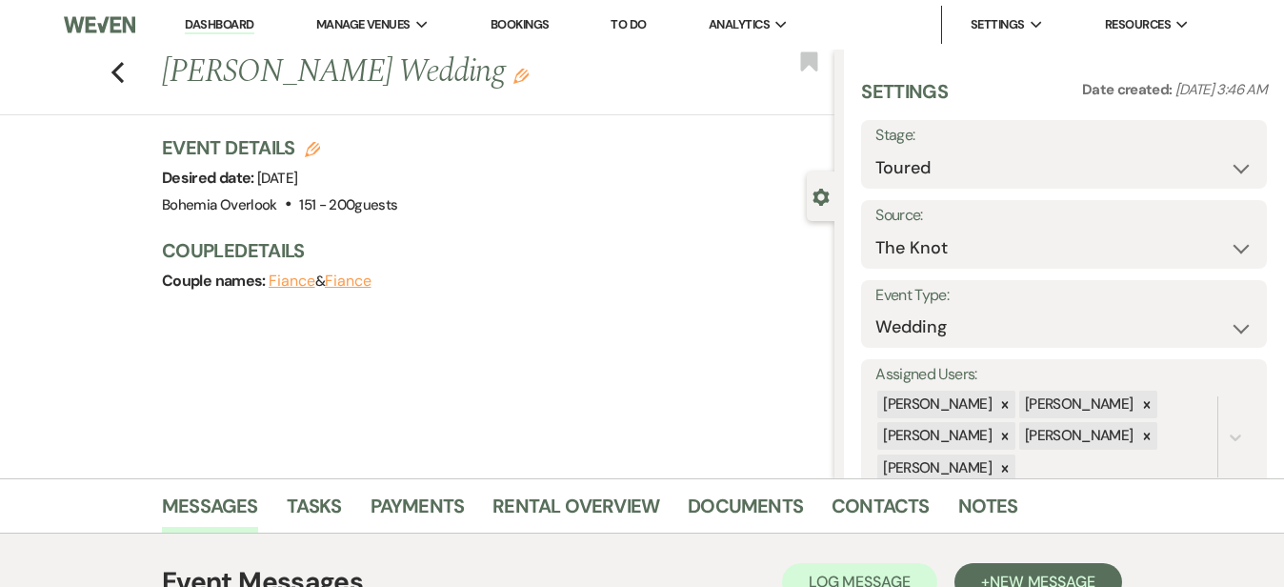
scroll to position [0, 0]
click at [232, 17] on link "Dashboard" at bounding box center [219, 25] width 69 height 18
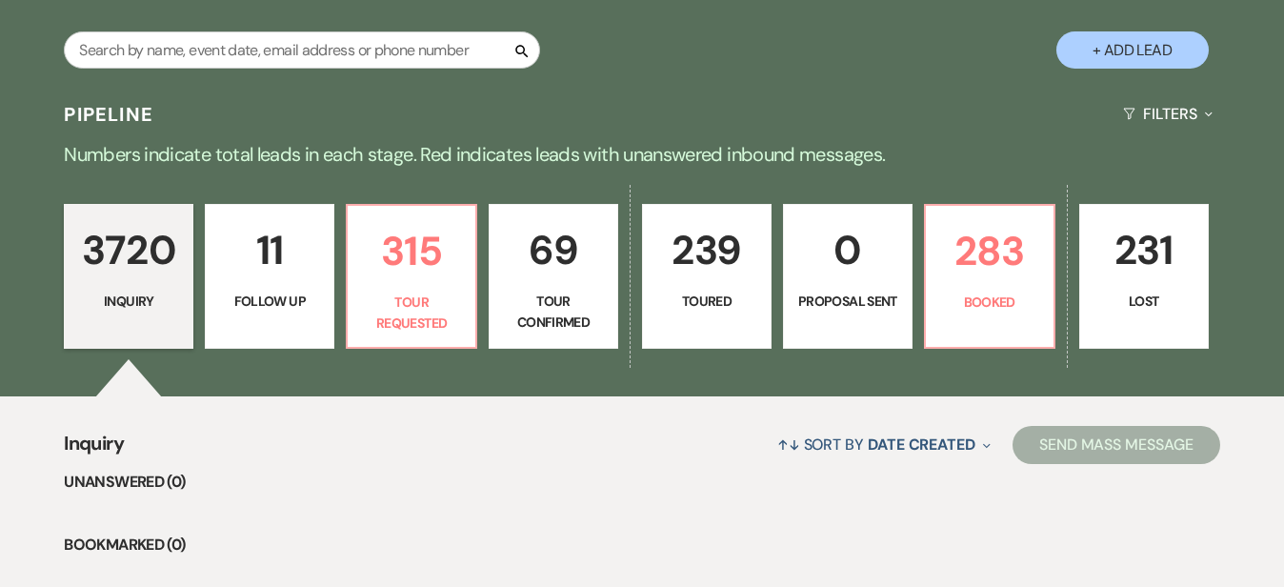
scroll to position [369, 0]
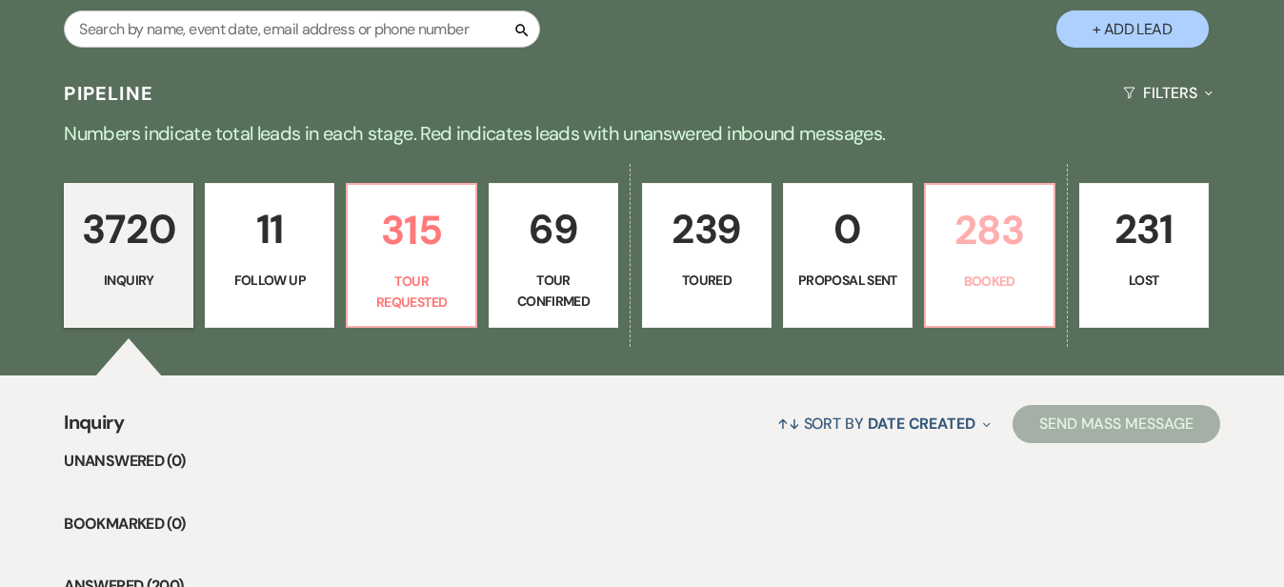
click at [1042, 234] on p "283" at bounding box center [989, 230] width 105 height 64
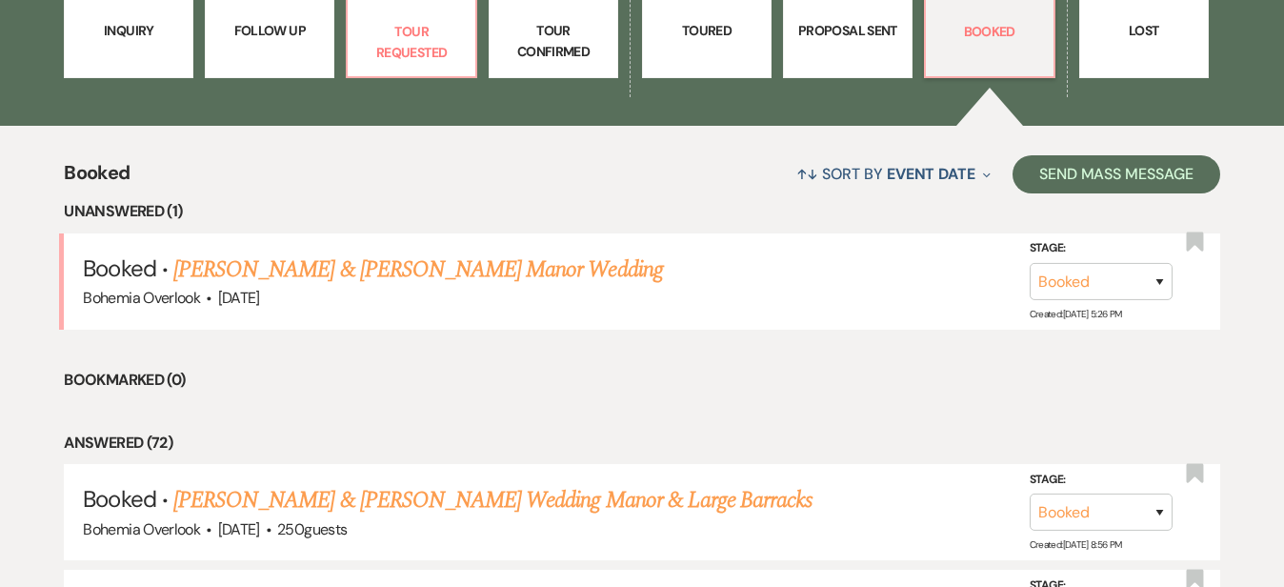
scroll to position [633, 0]
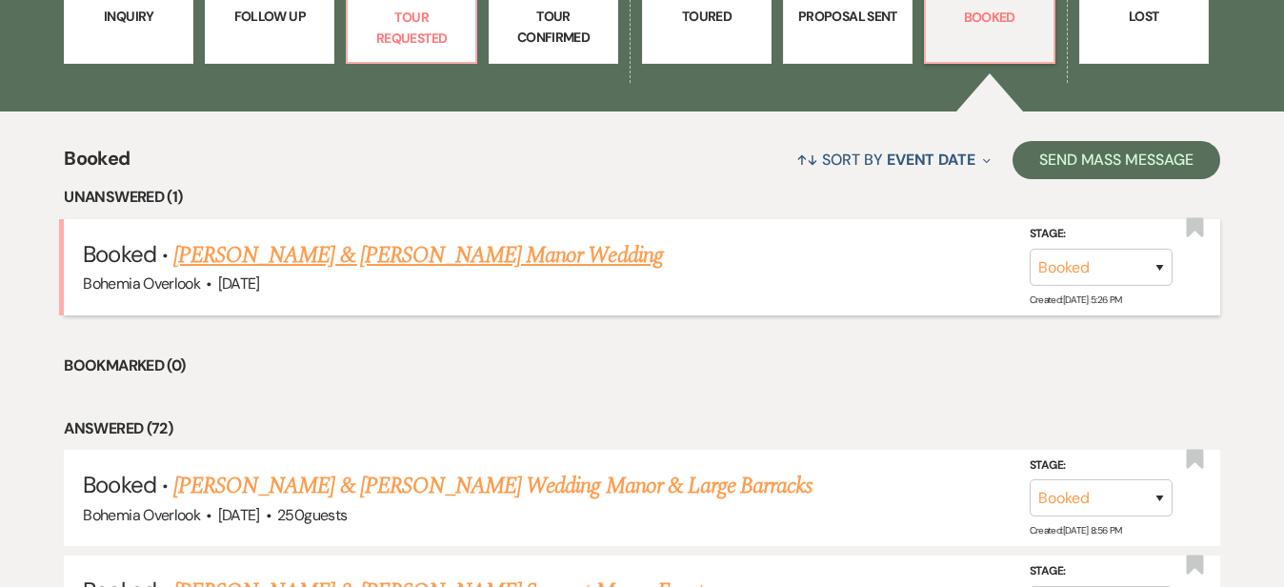
click at [565, 238] on link "Julianna Diehl & Jake Andrew's Manor Wedding" at bounding box center [417, 255] width 489 height 34
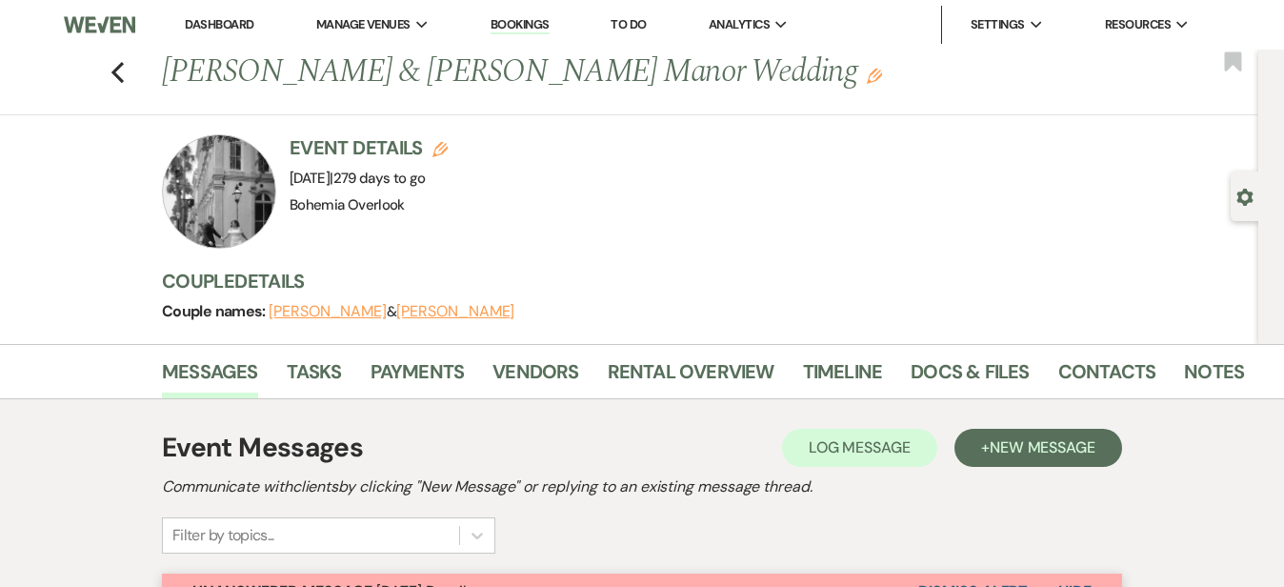
click at [245, 16] on link "Dashboard" at bounding box center [219, 24] width 69 height 16
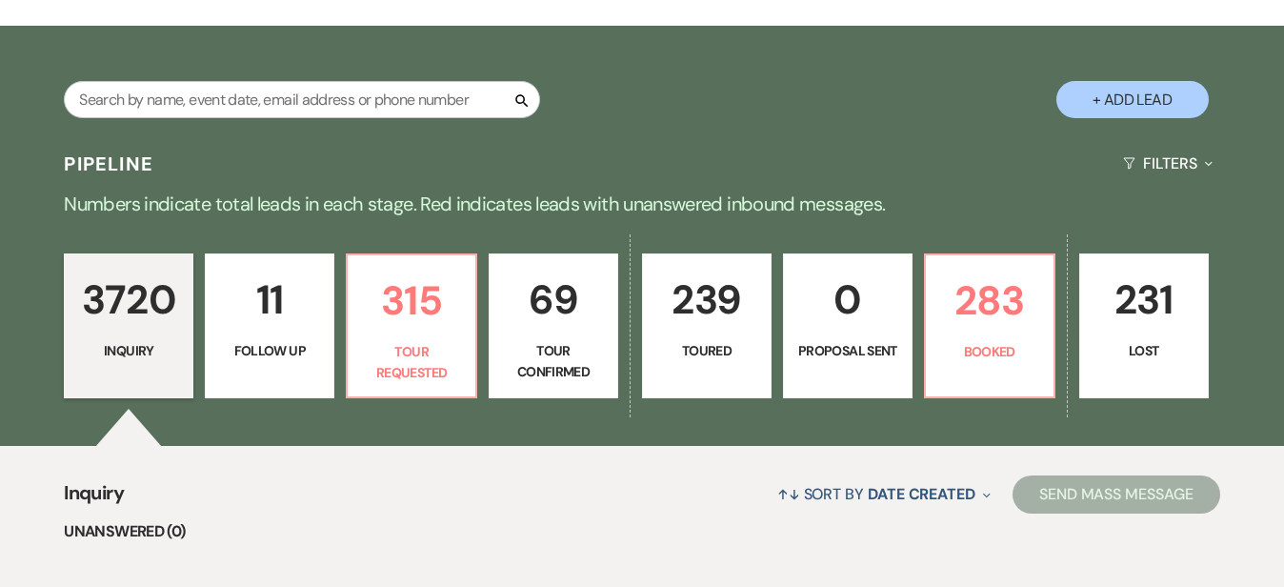
scroll to position [343, 0]
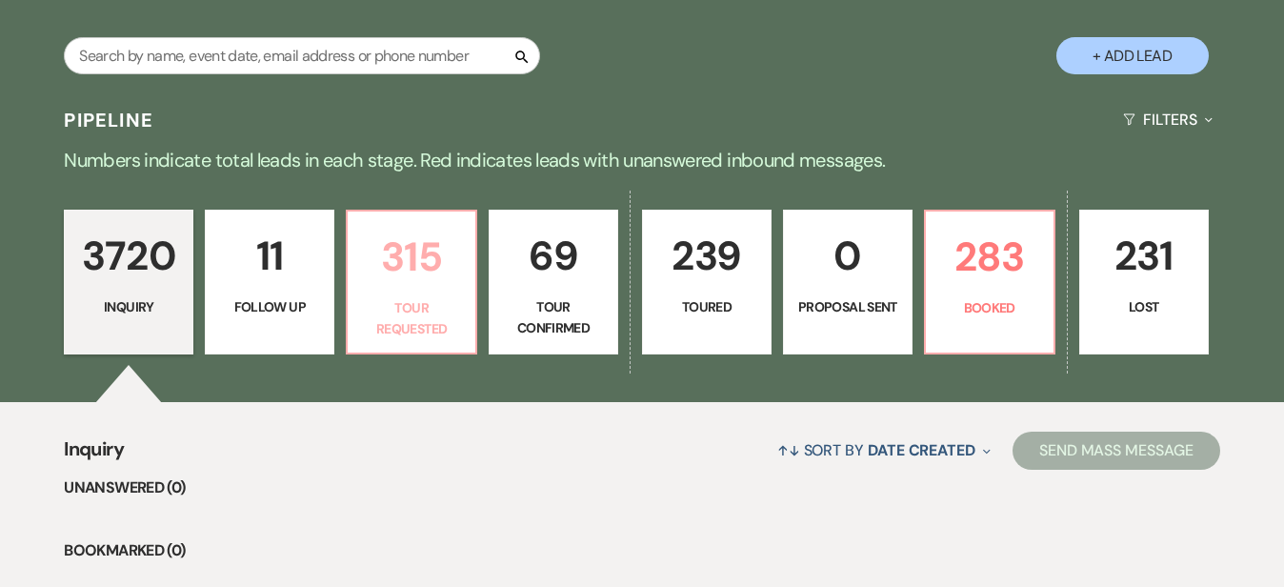
click at [436, 257] on p "315" at bounding box center [411, 257] width 105 height 64
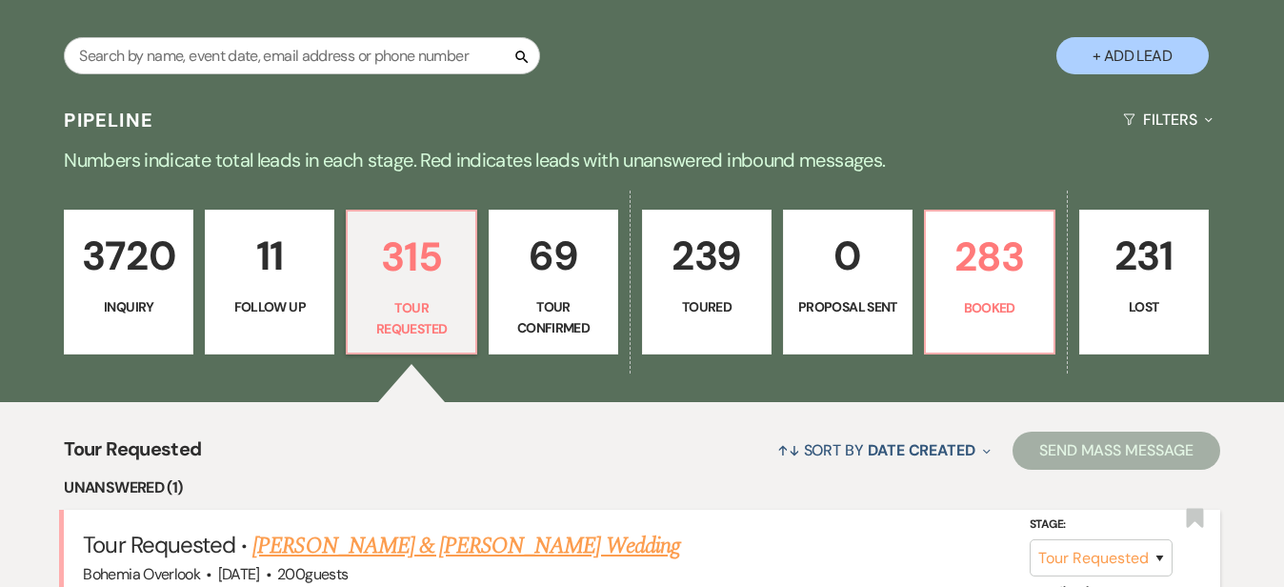
click at [545, 529] on link "Andrew Hoffmaster & Allie Krafft's Wedding" at bounding box center [465, 546] width 427 height 34
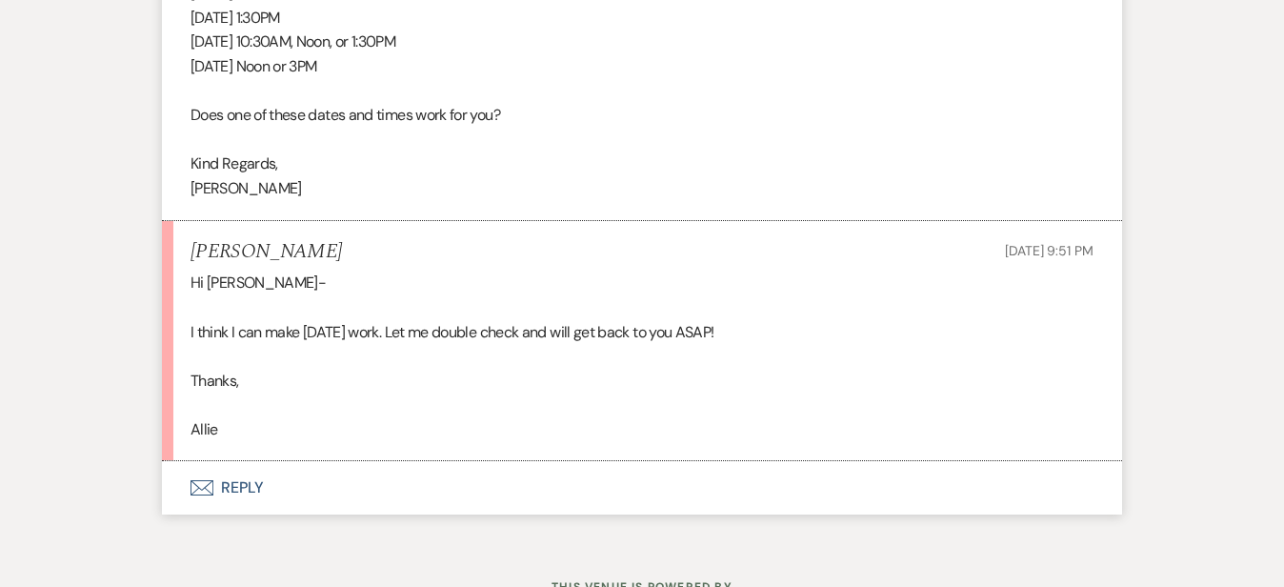
scroll to position [2137, 0]
click at [527, 459] on button "Envelope Reply" at bounding box center [642, 485] width 960 height 53
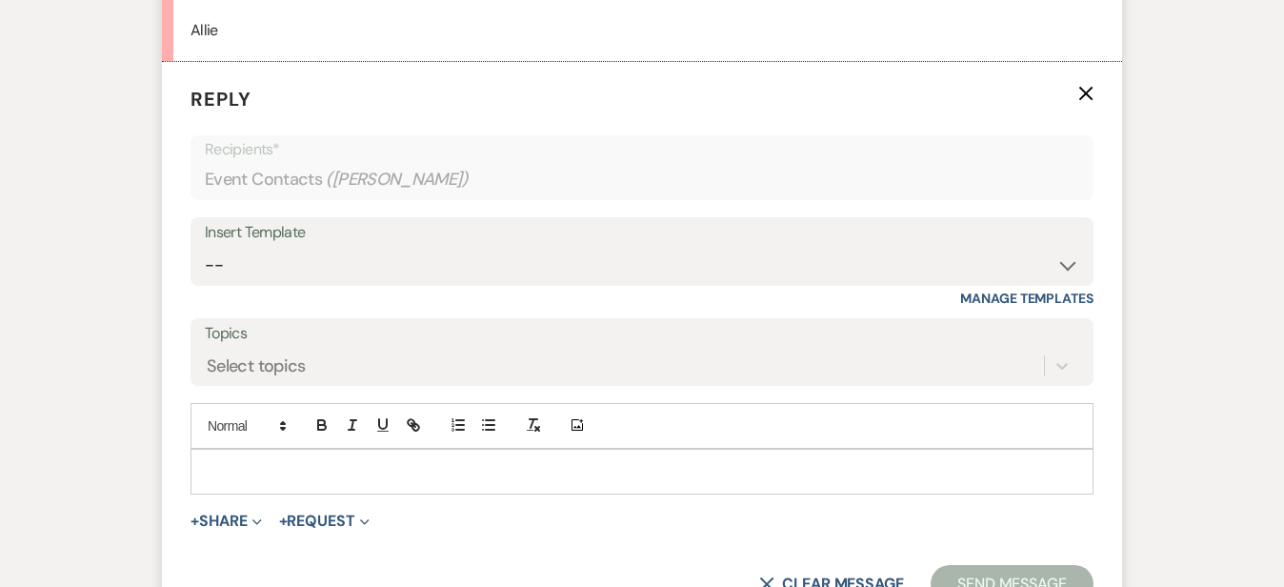
scroll to position [2550, 0]
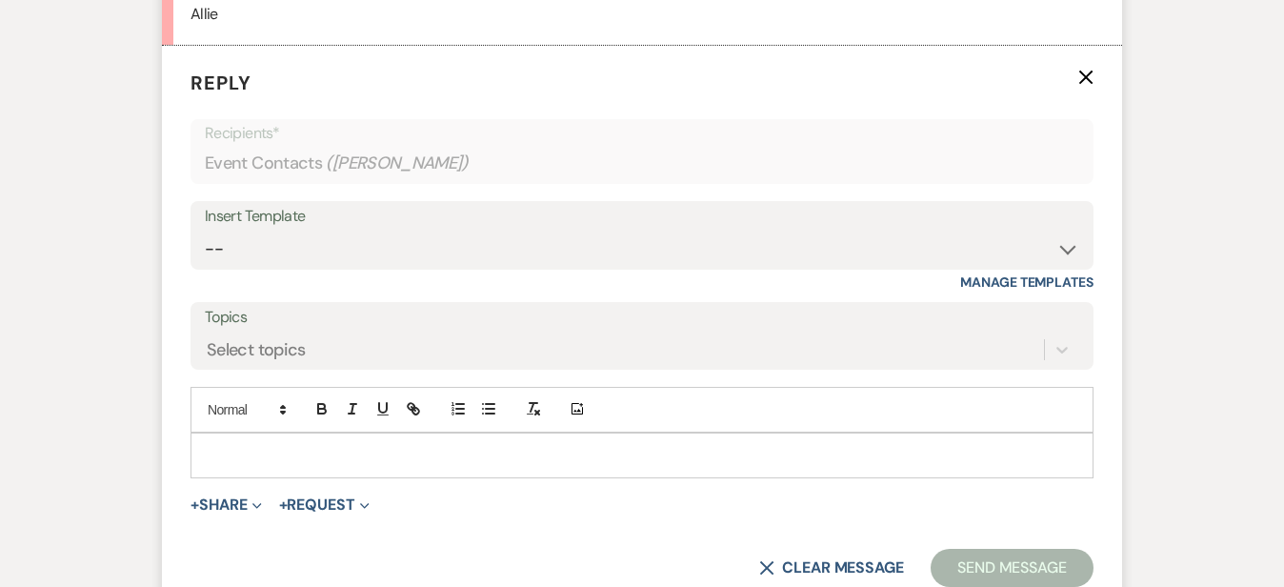
click at [492, 445] on p at bounding box center [642, 455] width 872 height 21
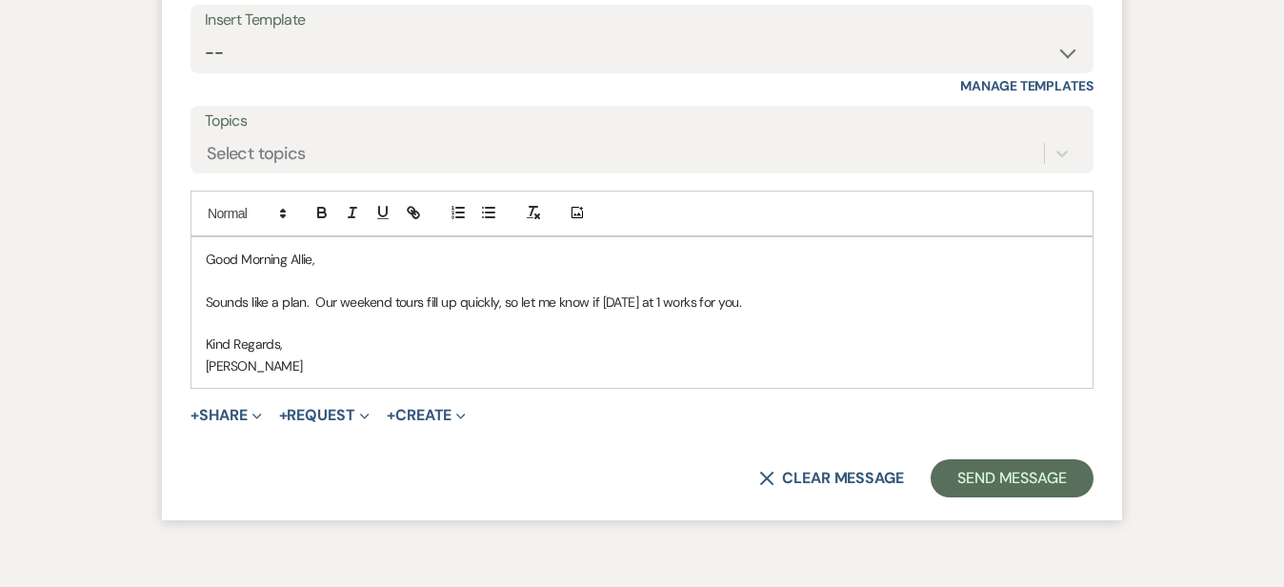
scroll to position [2750, 0]
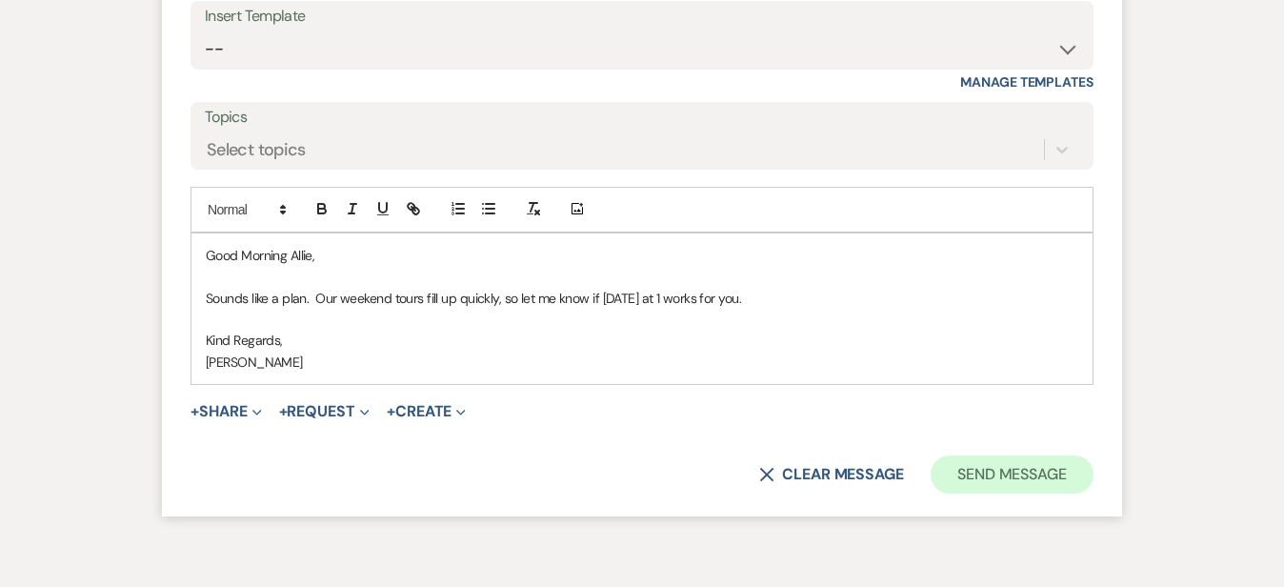
click at [1040, 455] on button "Send Message" at bounding box center [1011, 474] width 163 height 38
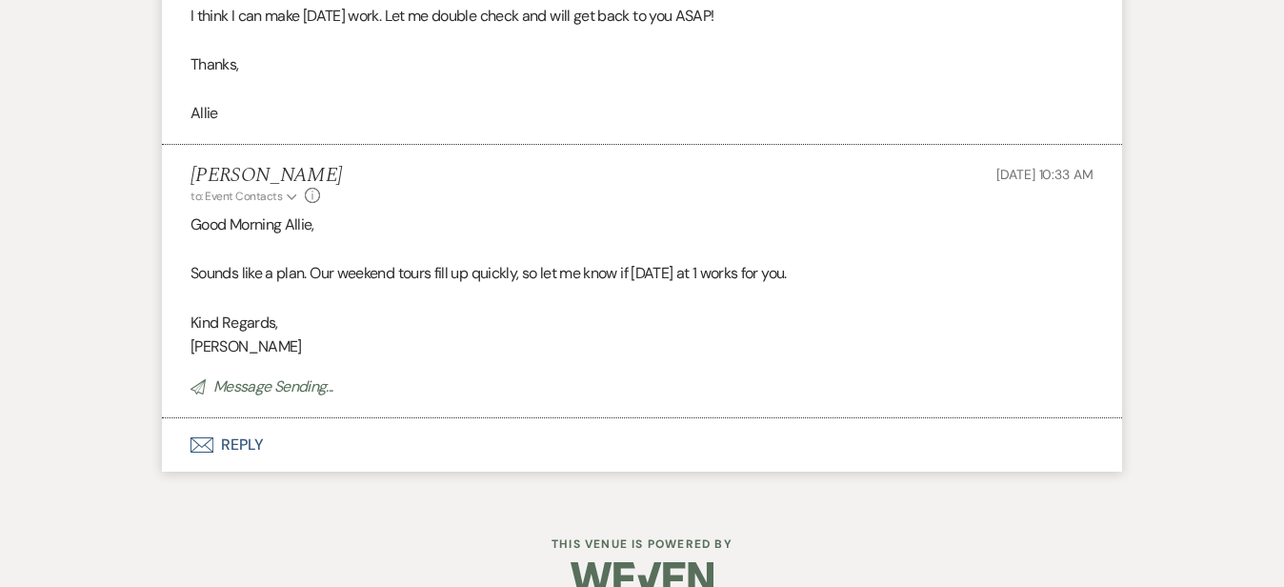
scroll to position [2412, 0]
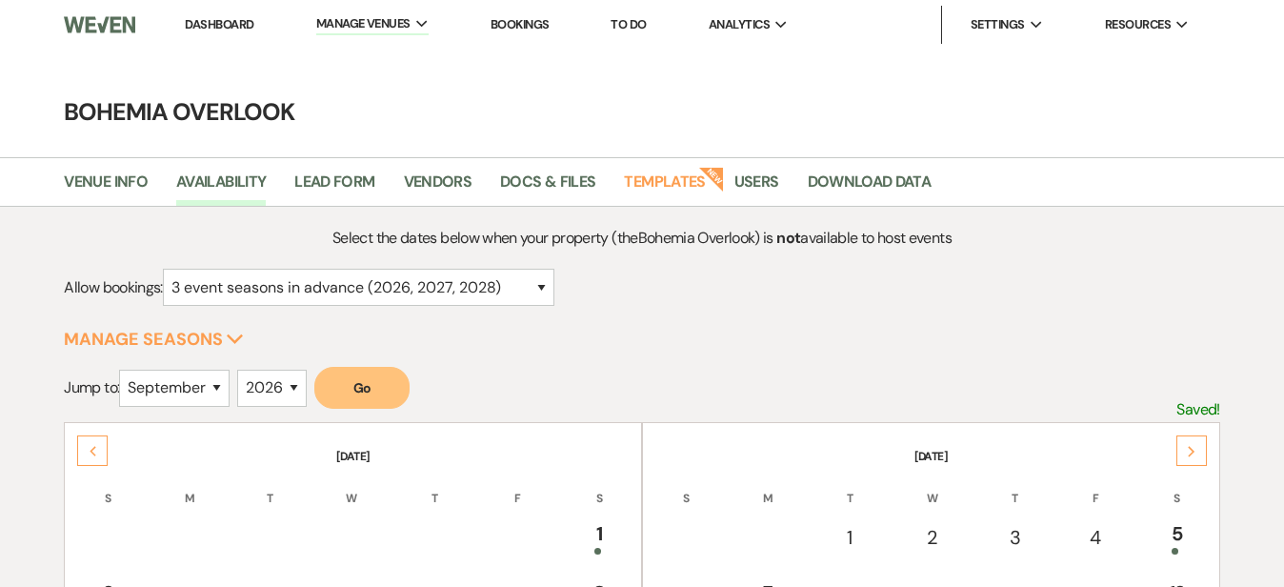
select select "9"
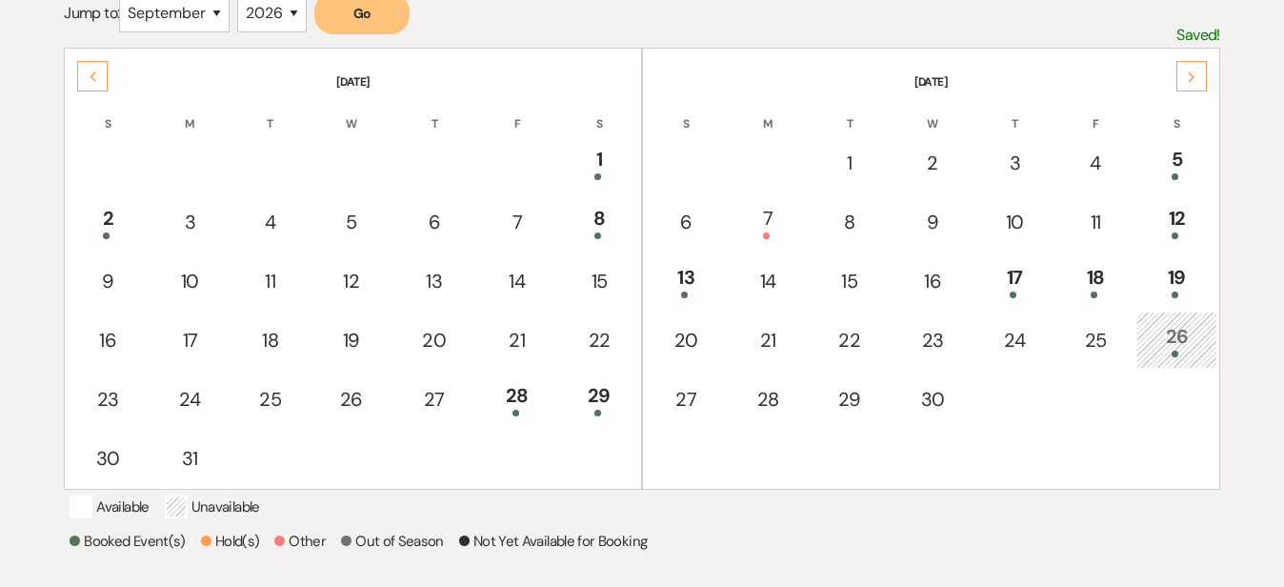
scroll to position [324, 0]
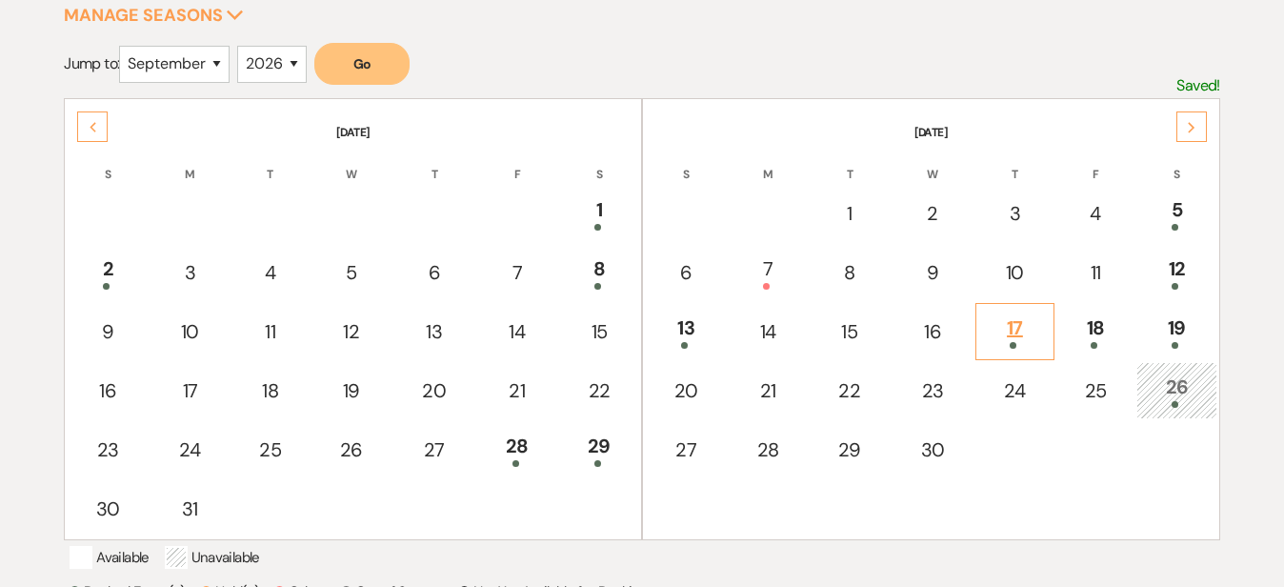
click at [1033, 328] on div "17" at bounding box center [1015, 330] width 58 height 35
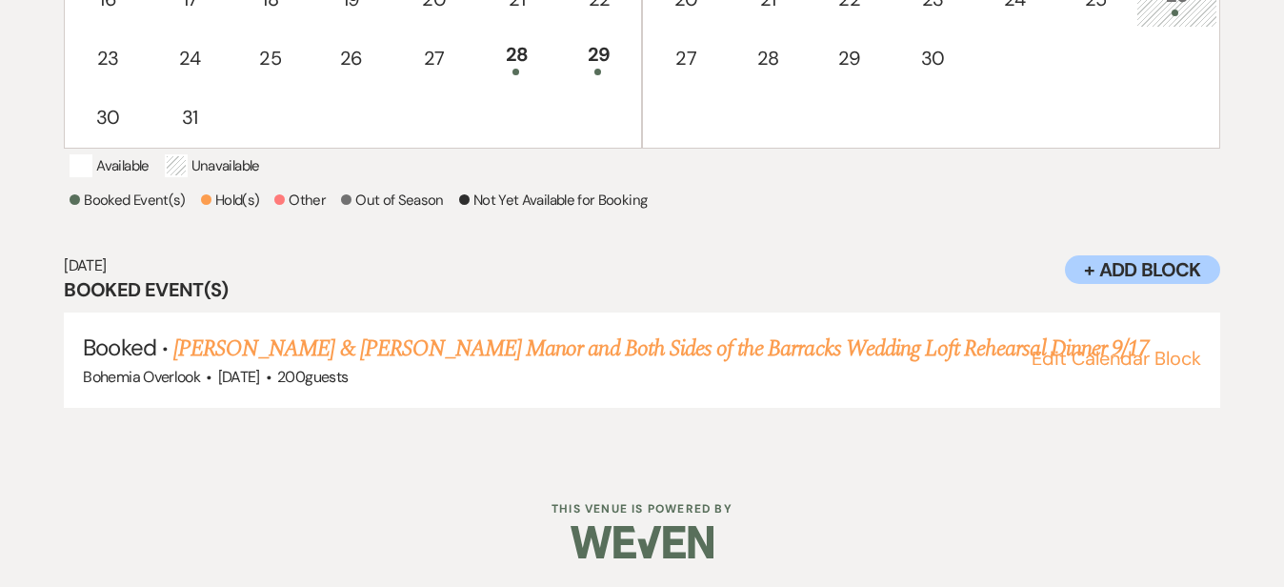
scroll to position [733, 0]
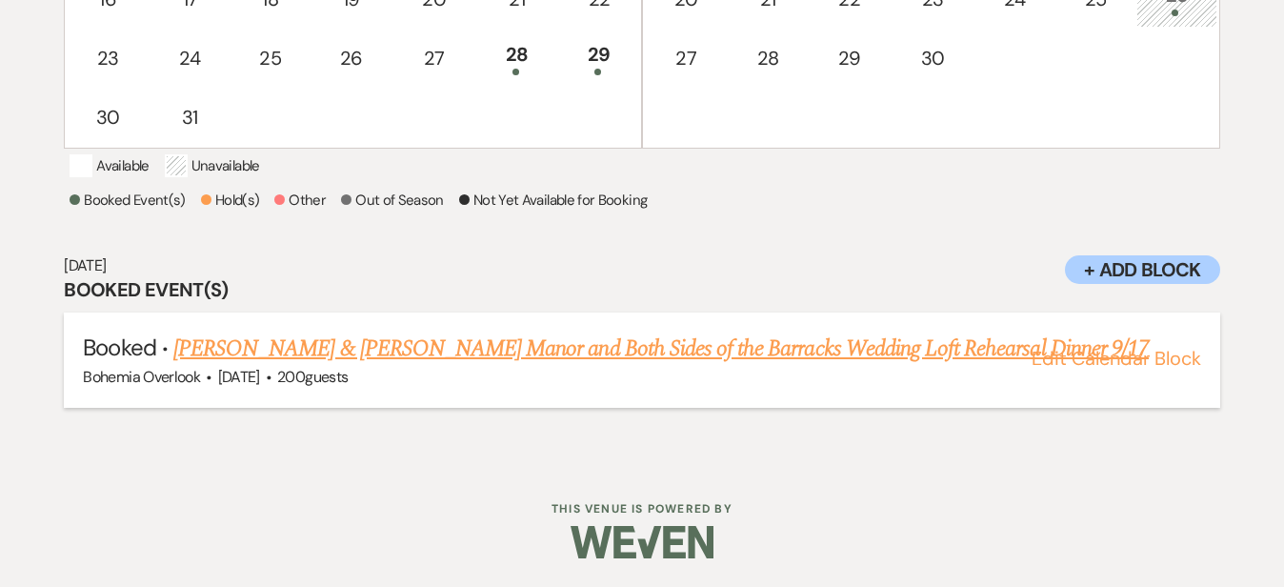
click at [816, 344] on link "Stevie Lutche & Katie Hormes's Manor and Both Sides of the Barracks Wedding Lof…" at bounding box center [660, 348] width 975 height 34
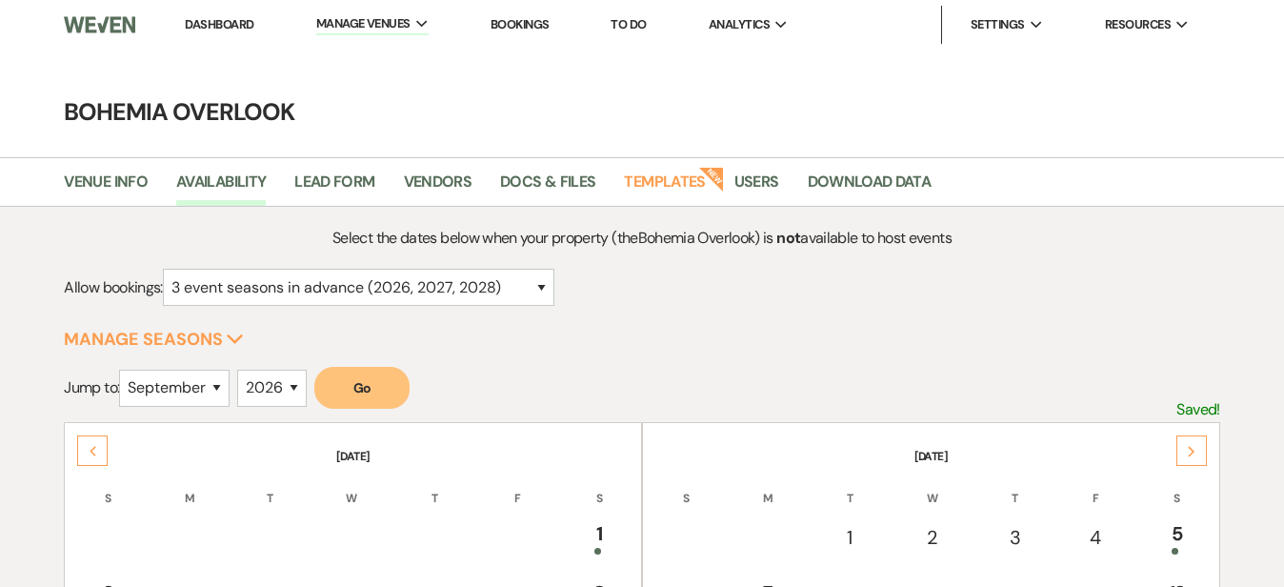
scroll to position [0, 0]
click at [249, 16] on link "Dashboard" at bounding box center [219, 24] width 69 height 16
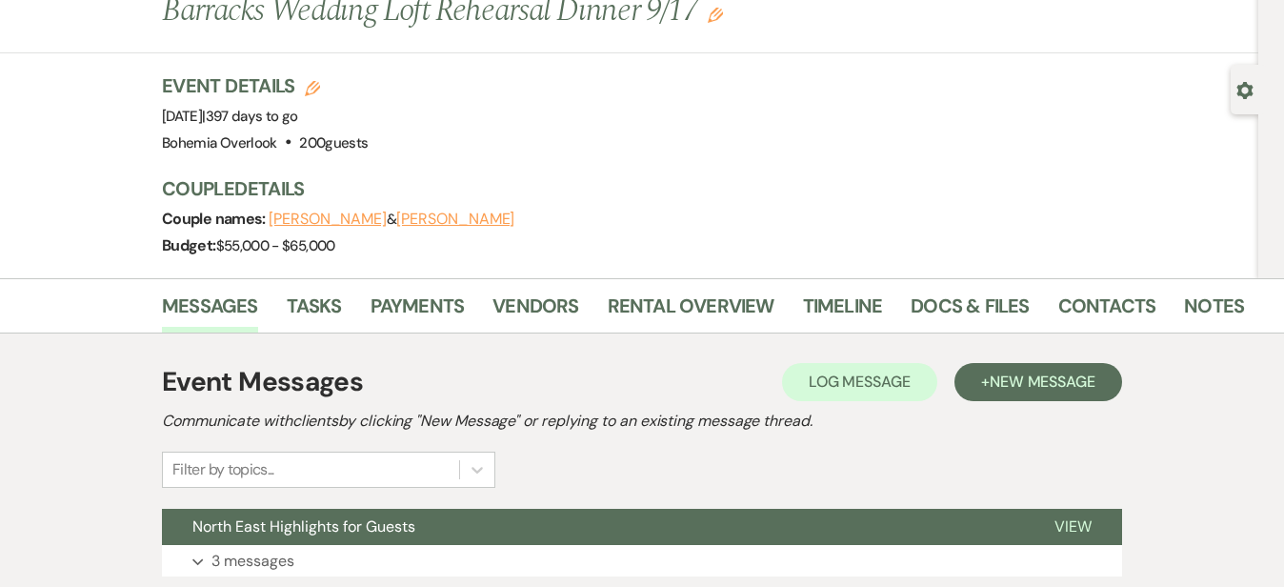
scroll to position [100, 0]
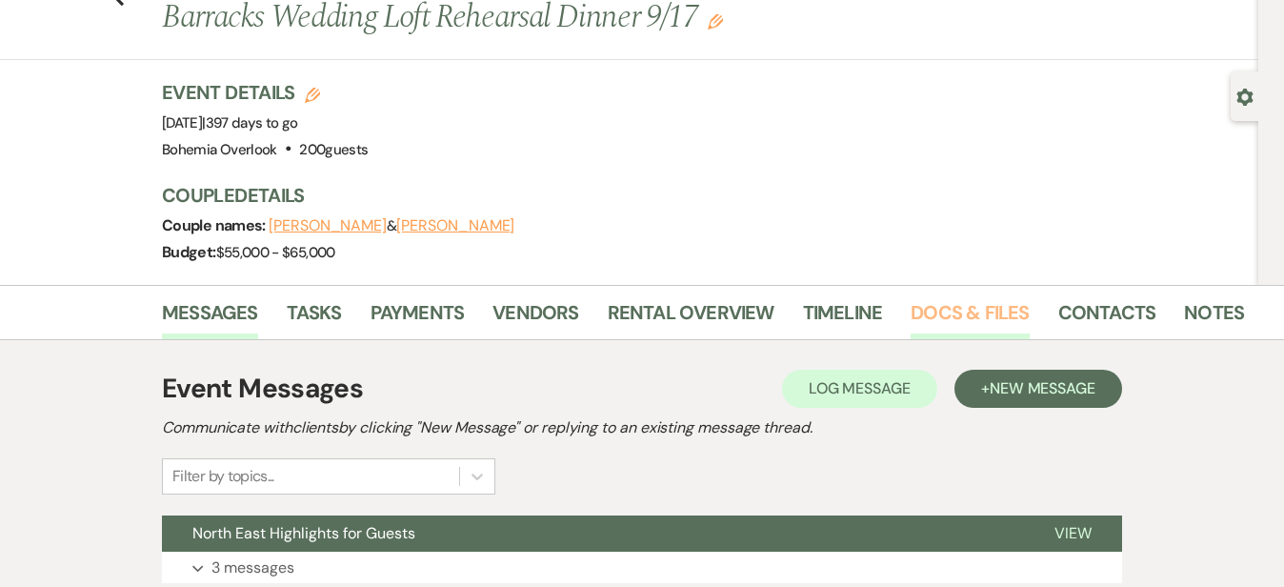
click at [910, 308] on link "Docs & Files" at bounding box center [969, 318] width 118 height 42
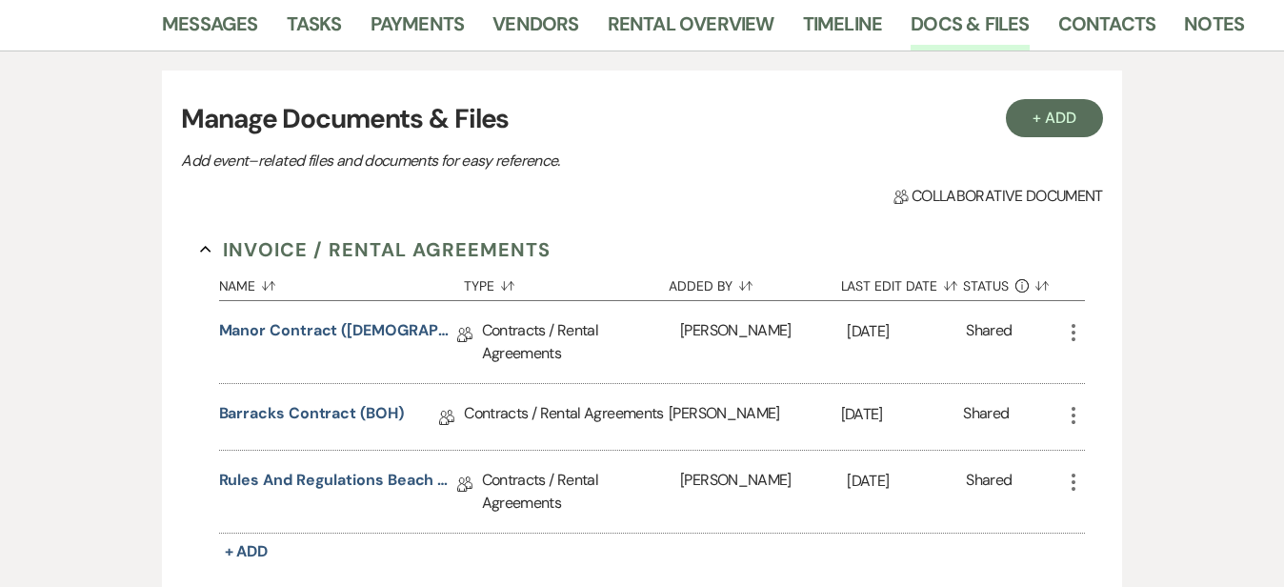
scroll to position [381, 0]
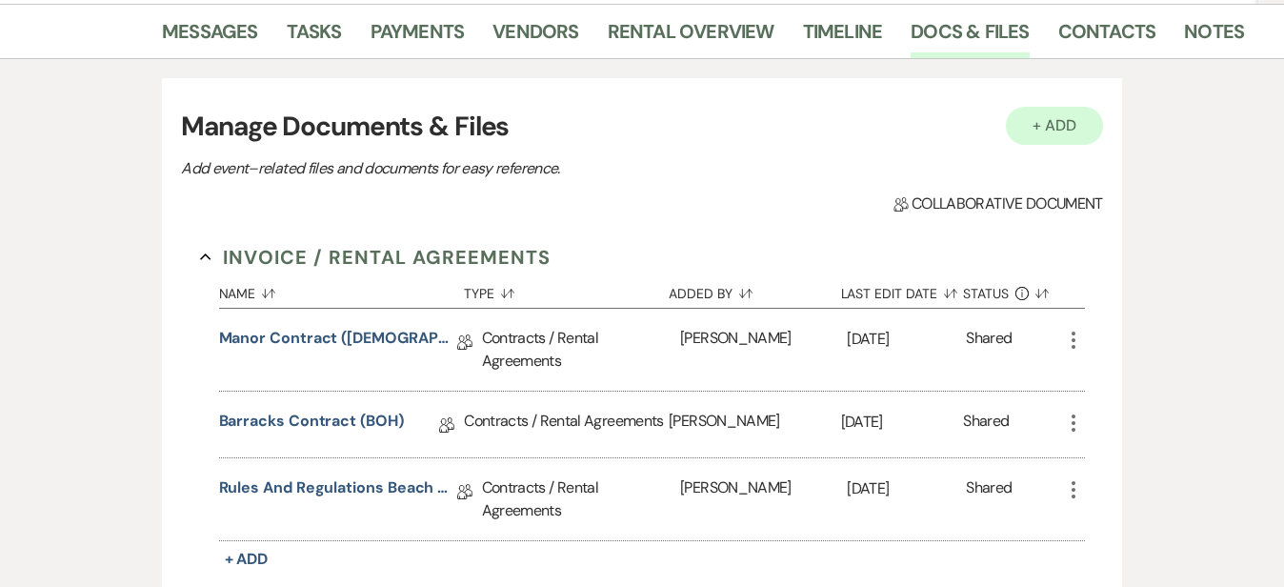
click at [1093, 145] on button "+ Add" at bounding box center [1054, 126] width 97 height 38
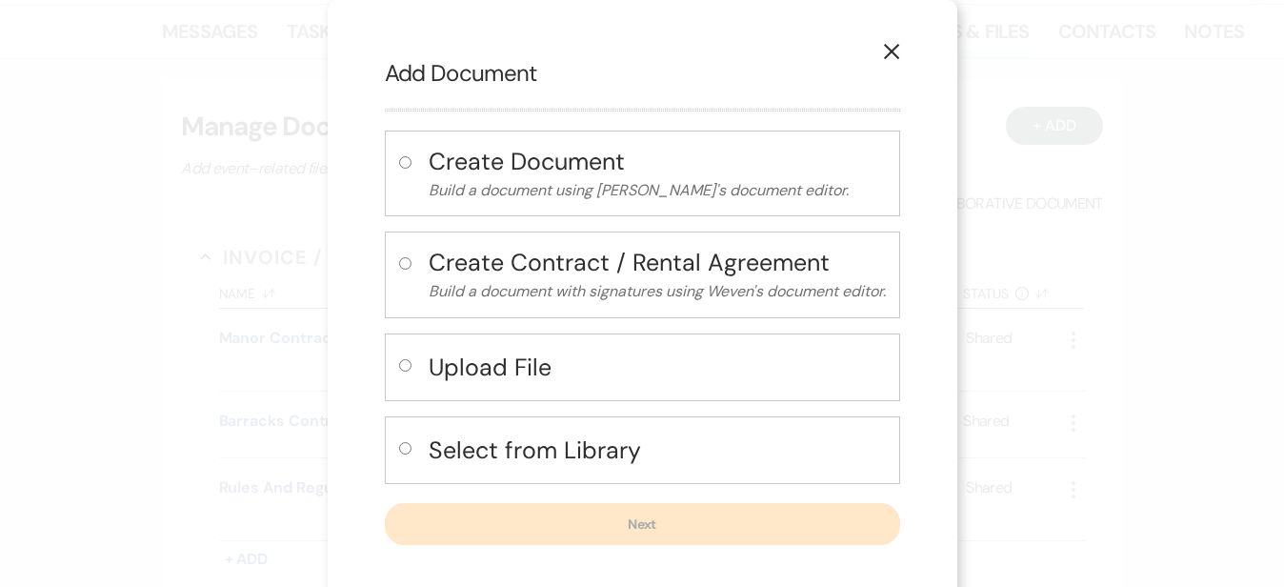
click at [626, 449] on h4 "Select from Library" at bounding box center [657, 449] width 457 height 33
radio input "true"
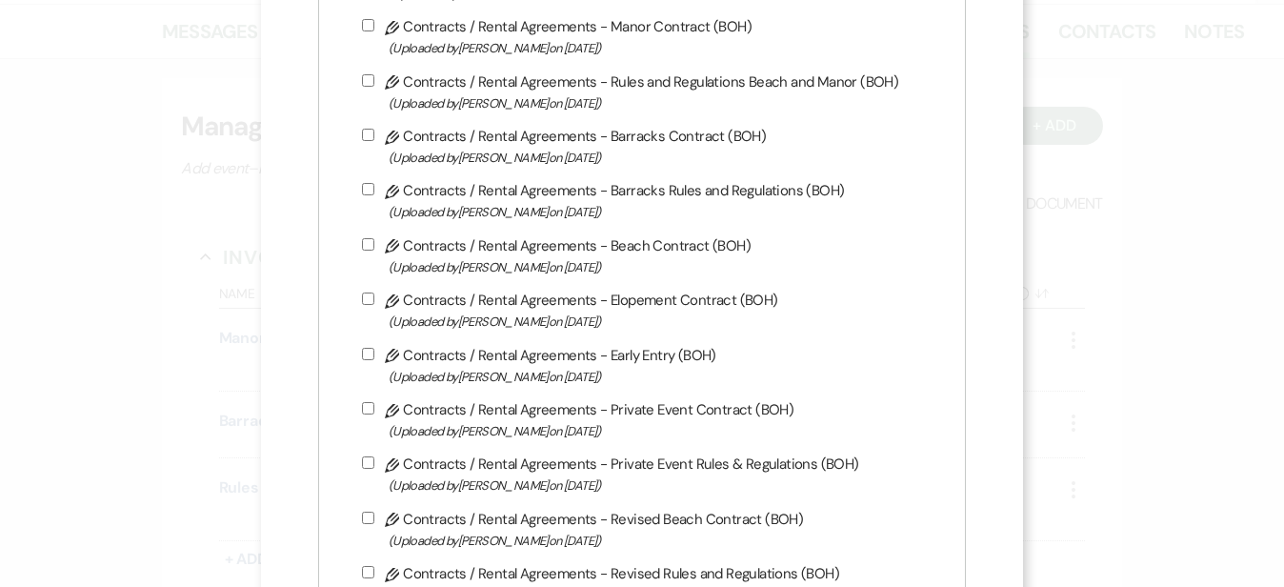
scroll to position [575, 0]
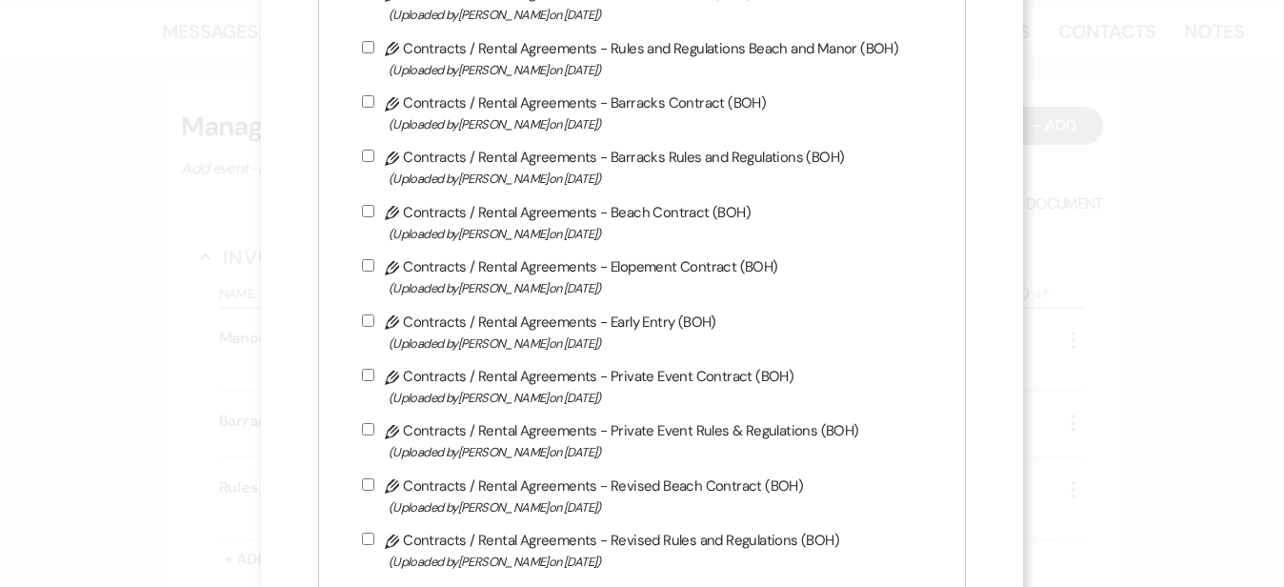
click at [752, 454] on label "Pencil Contracts / Rental Agreements - Private Event Rules & Regulations (BOH) …" at bounding box center [652, 440] width 580 height 45
click at [374, 435] on input "Pencil Contracts / Rental Agreements - Private Event Rules & Regulations (BOH) …" at bounding box center [368, 429] width 12 height 12
checkbox input "true"
click at [709, 392] on label "Pencil Contracts / Rental Agreements - Private Event Contract (BOH) (Uploaded b…" at bounding box center [652, 386] width 580 height 45
click at [374, 381] on input "Pencil Contracts / Rental Agreements - Private Event Contract (BOH) (Uploaded b…" at bounding box center [368, 375] width 12 height 12
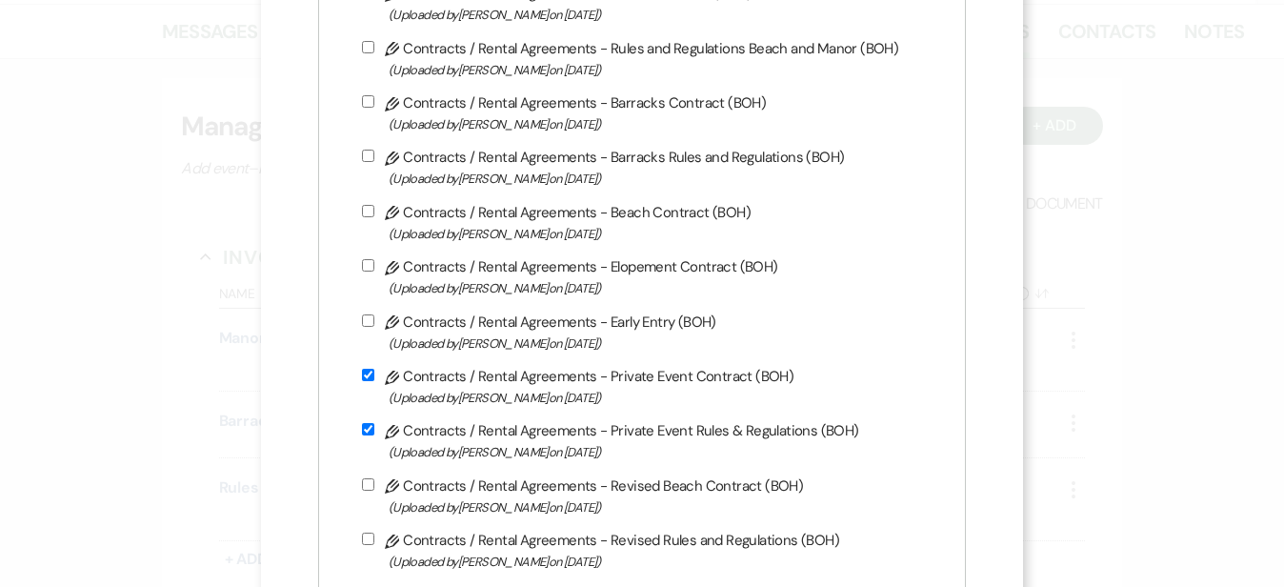
checkbox input "true"
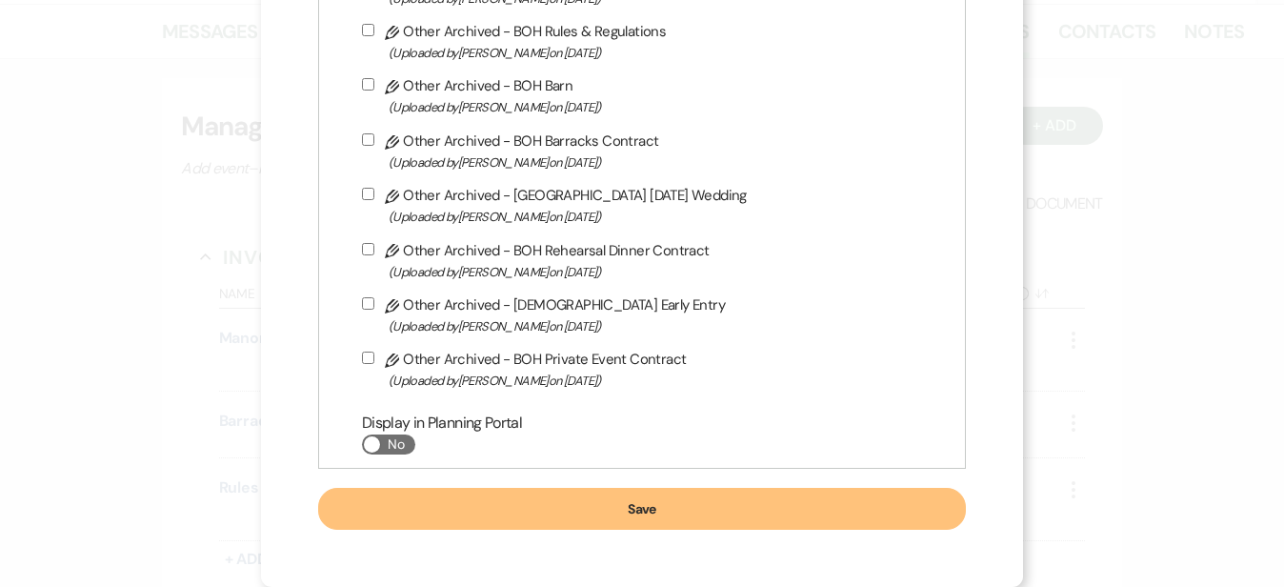
scroll to position [4401, 0]
click at [632, 499] on button "Save" at bounding box center [642, 509] width 648 height 42
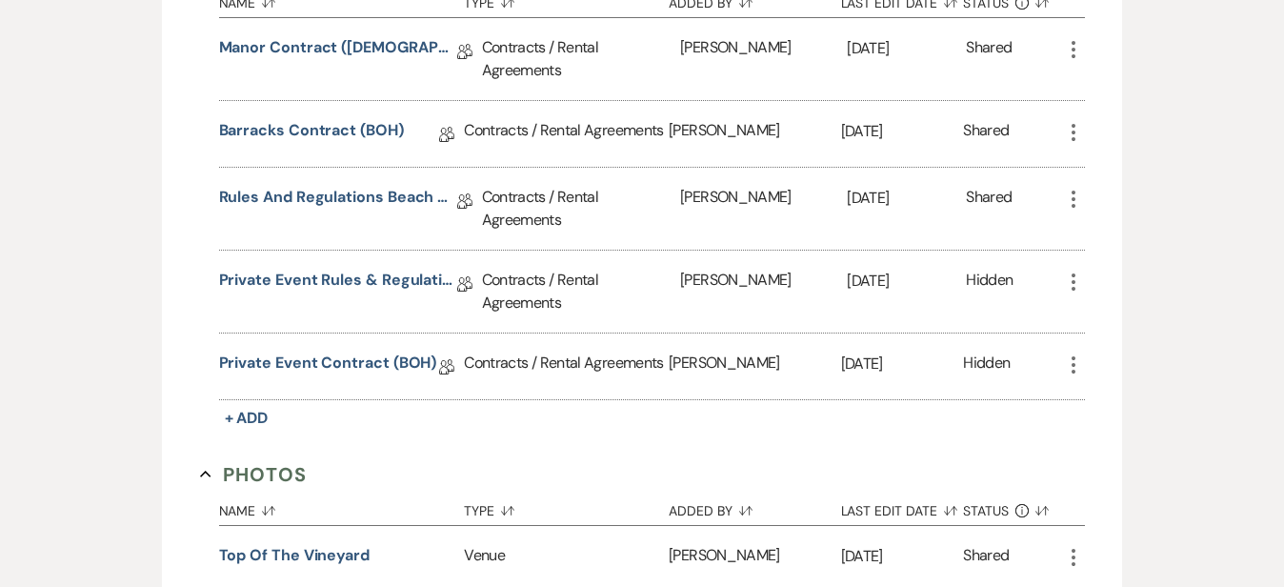
scroll to position [672, 0]
click at [385, 268] on link "Private Event Rules & Regulations (BOH)" at bounding box center [338, 283] width 238 height 30
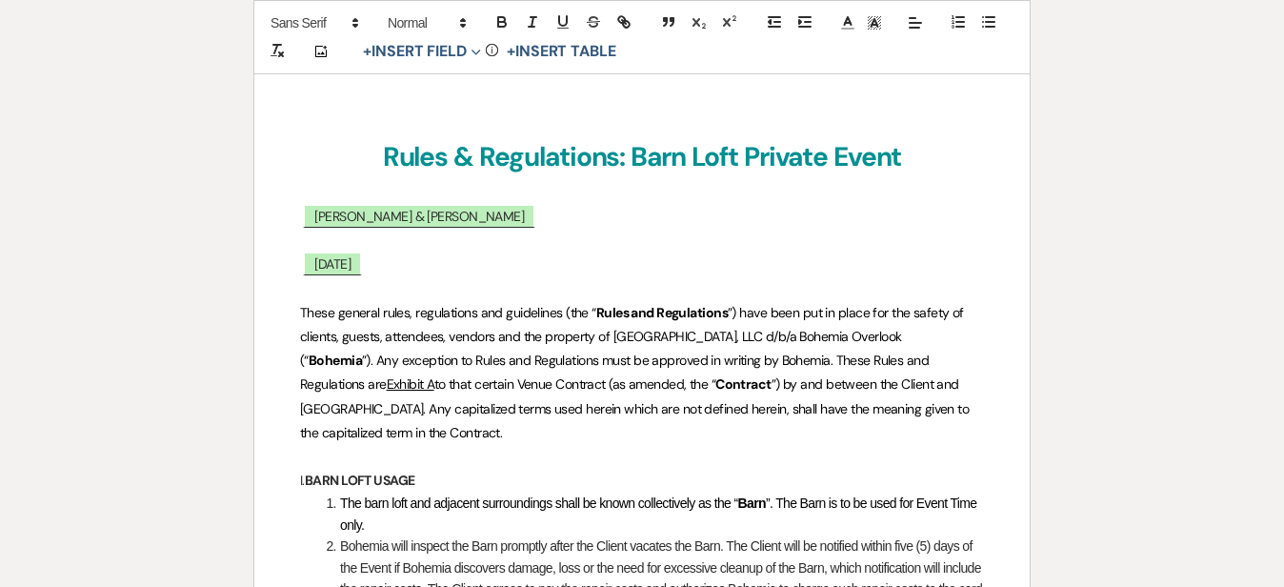
scroll to position [287, 0]
click at [362, 266] on span "[DATE]" at bounding box center [332, 262] width 59 height 25
select select "smartCustomField"
select select "owner"
select select "{{eventDate}}"
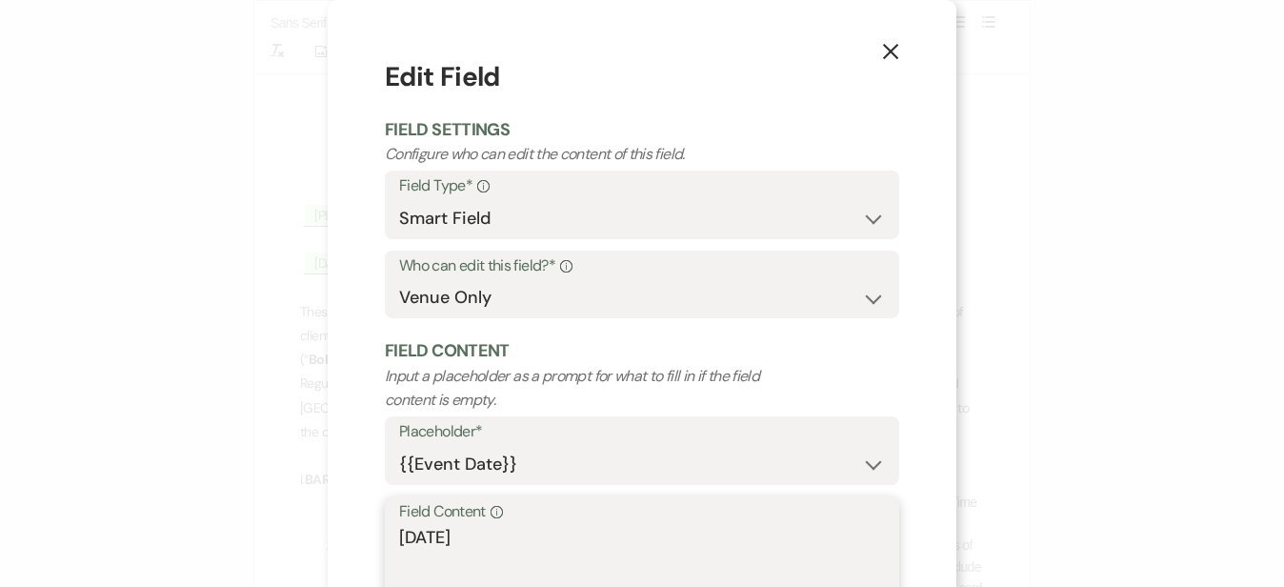
click at [440, 532] on textarea "[DATE]" at bounding box center [642, 572] width 486 height 95
type textarea "[DATE]"
click at [1067, 425] on div "X Edit Field Field Settings Configure who can edit the content of this field. F…" at bounding box center [642, 293] width 1284 height 587
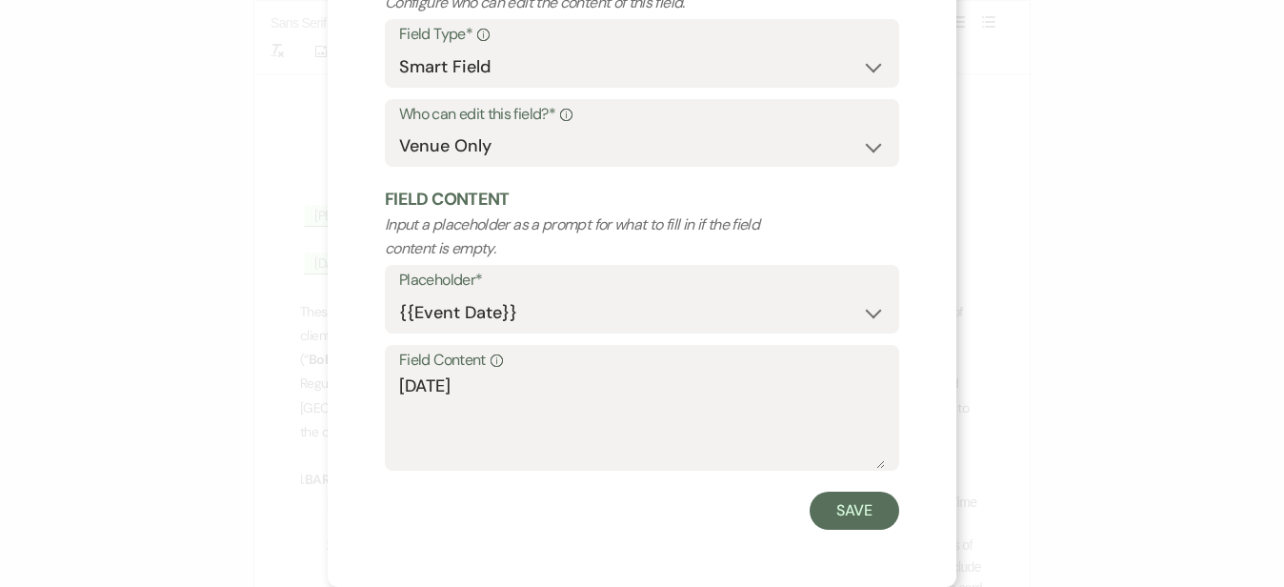
scroll to position [147, 0]
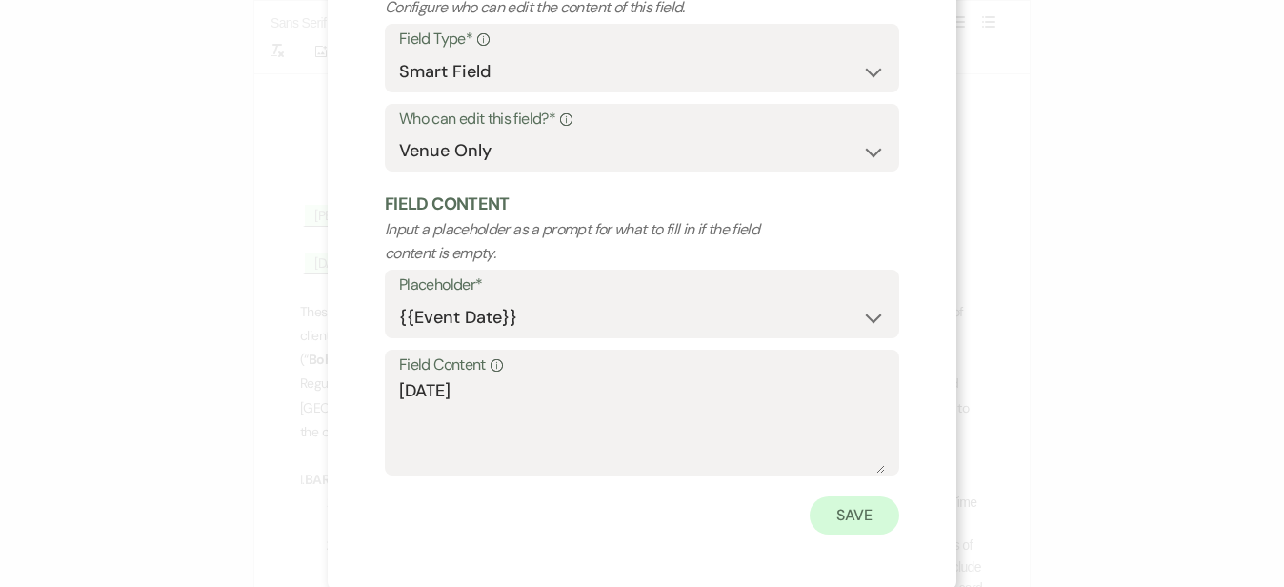
click at [882, 511] on button "Save" at bounding box center [854, 515] width 90 height 38
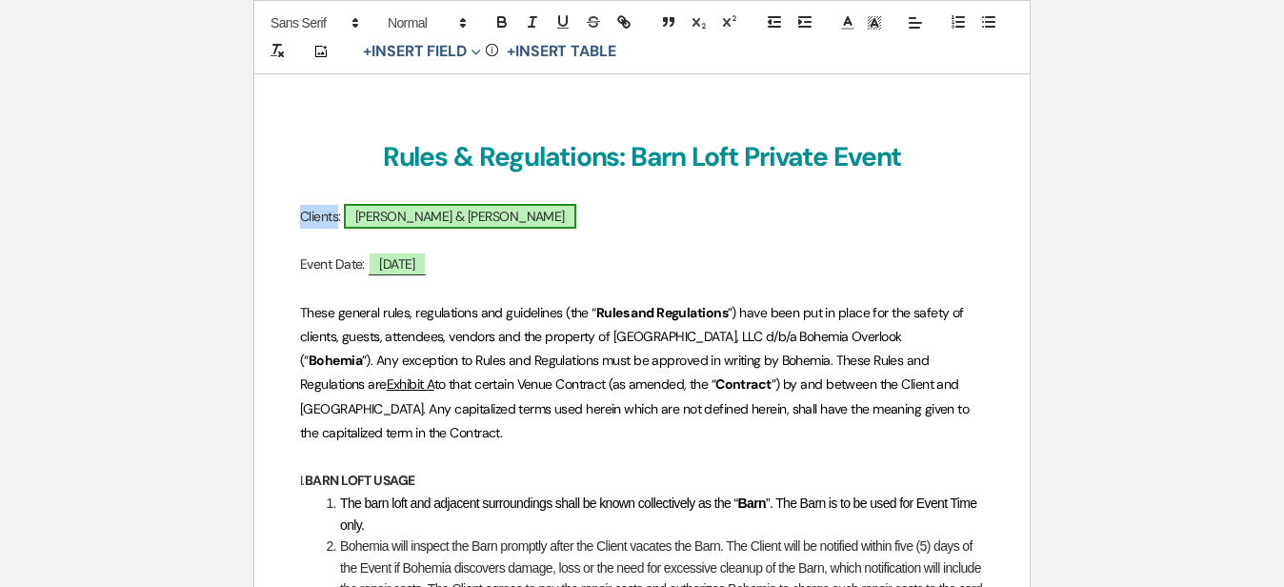
drag, startPoint x: 294, startPoint y: 218, endPoint x: 348, endPoint y: 222, distance: 53.5
click at [498, 24] on icon "button" at bounding box center [502, 24] width 8 height 5
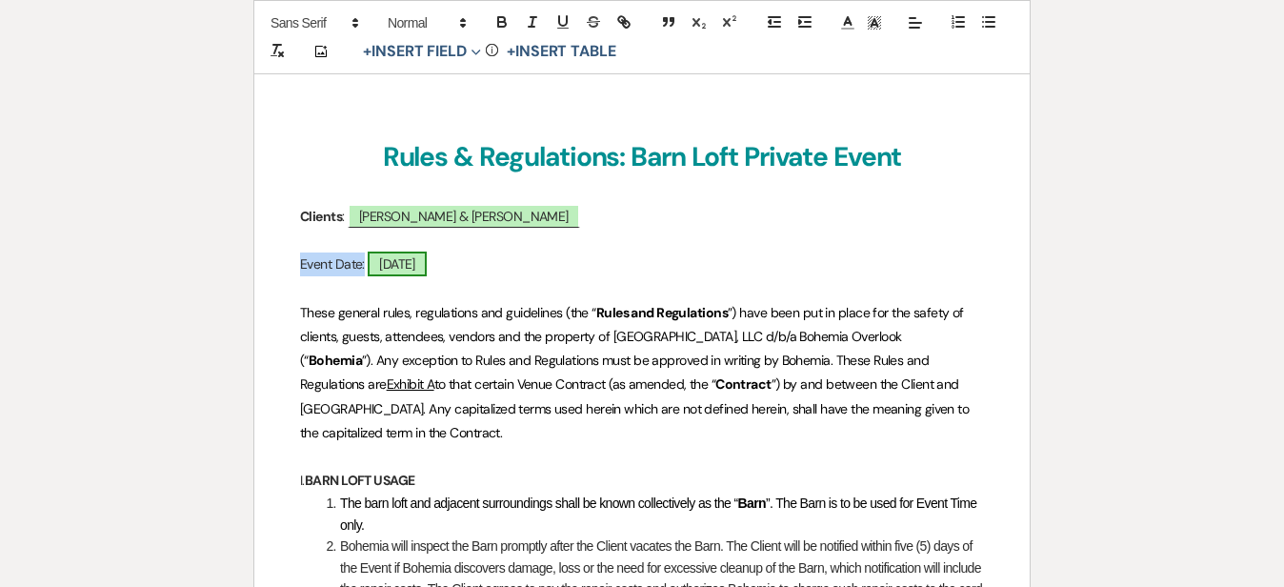
drag, startPoint x: 293, startPoint y: 270, endPoint x: 375, endPoint y: 274, distance: 82.0
click at [503, 22] on icon "button" at bounding box center [502, 24] width 8 height 5
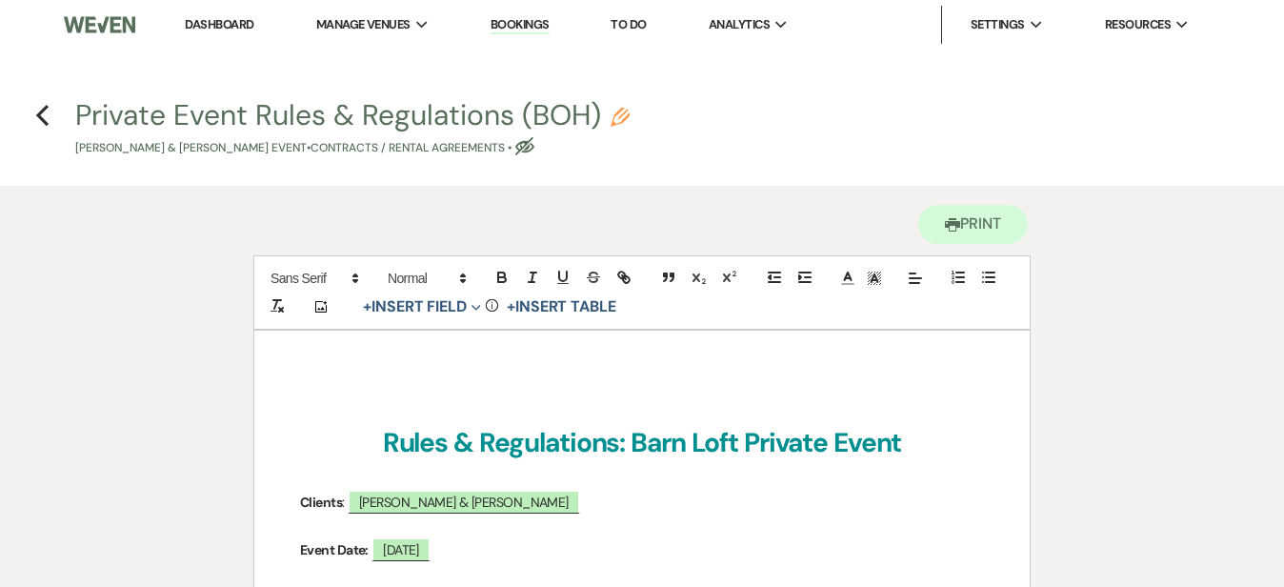
scroll to position [0, 0]
click at [42, 114] on icon "Previous" at bounding box center [42, 115] width 14 height 23
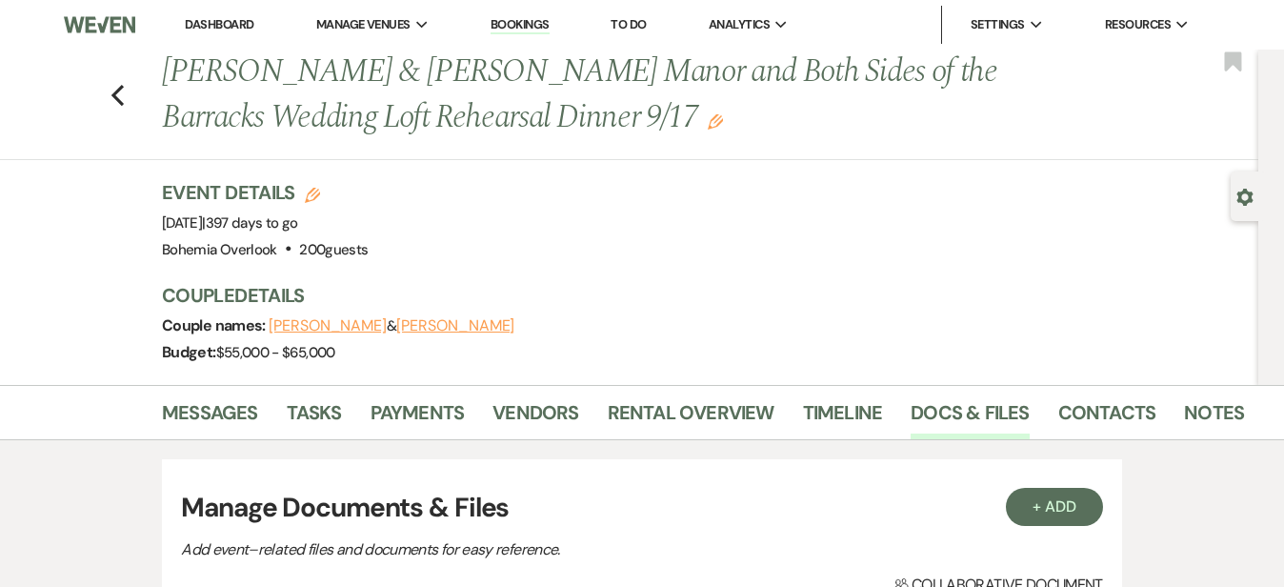
scroll to position [672, 0]
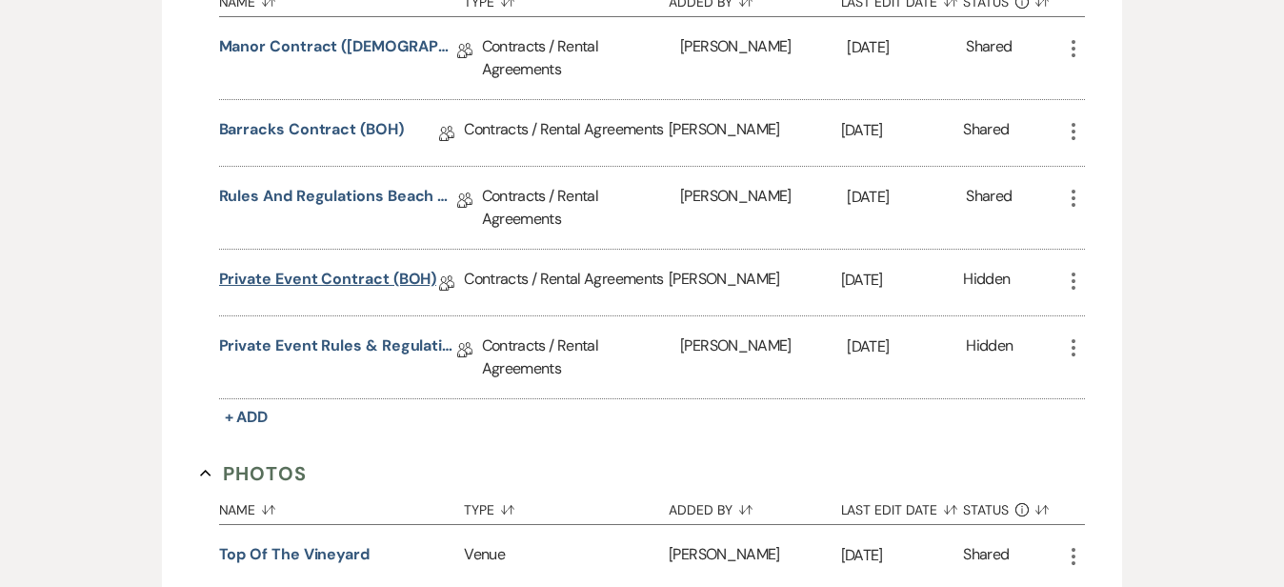
click at [290, 268] on link "Private Event Contract (BOH)" at bounding box center [328, 283] width 218 height 30
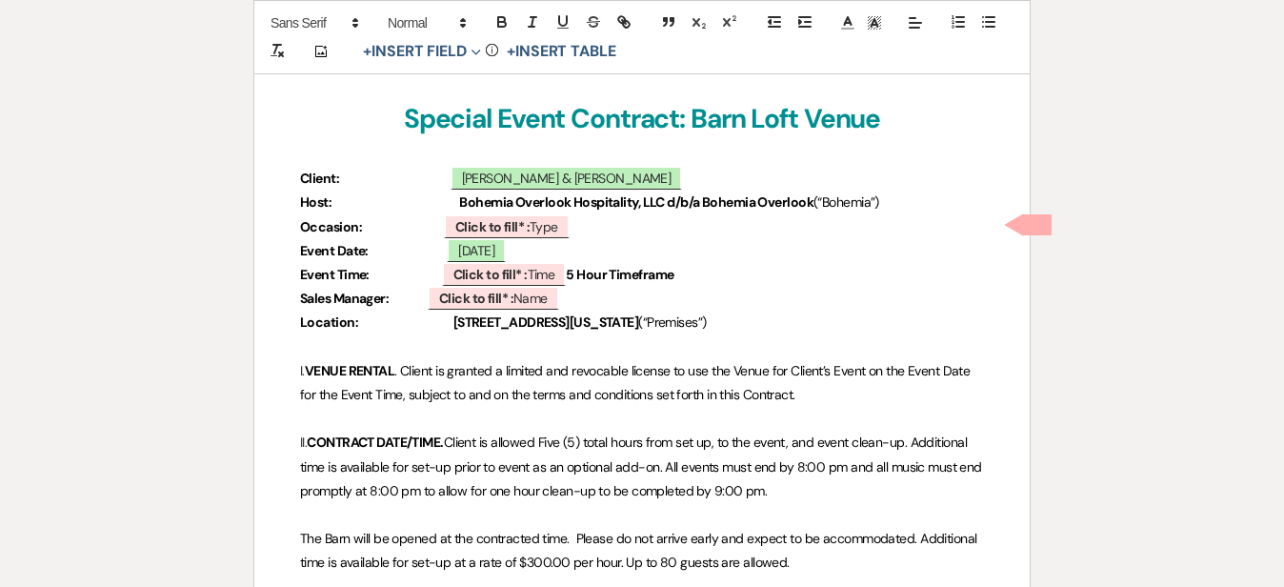
scroll to position [359, 0]
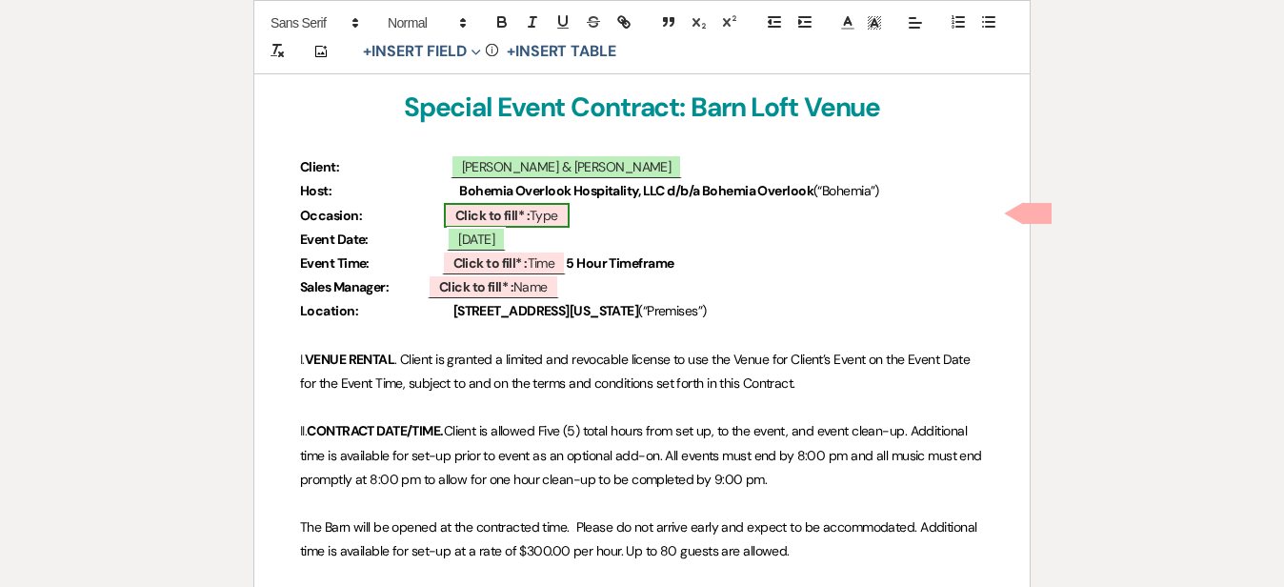
click at [566, 218] on span "Click to fill* : Type" at bounding box center [507, 215] width 126 height 25
select select "owner"
select select "Type"
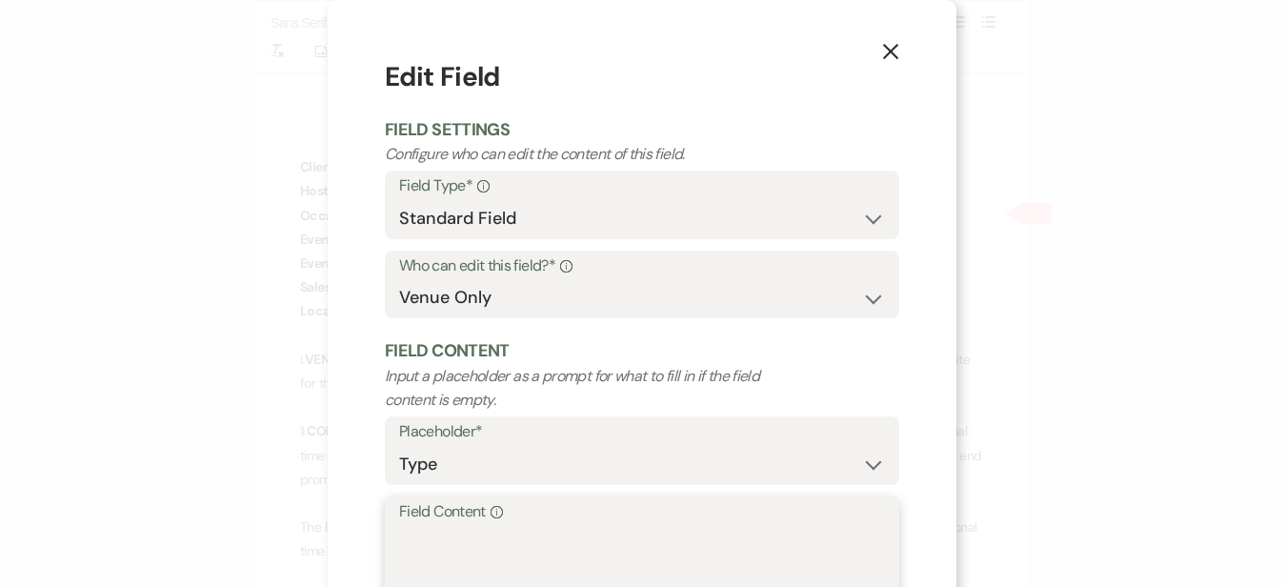
click at [524, 534] on textarea "Field Content Info" at bounding box center [642, 572] width 486 height 95
type textarea "Rehearsal Dinner"
click at [1188, 389] on div "X Edit Field Field Settings Configure who can edit the content of this field. F…" at bounding box center [642, 293] width 1284 height 587
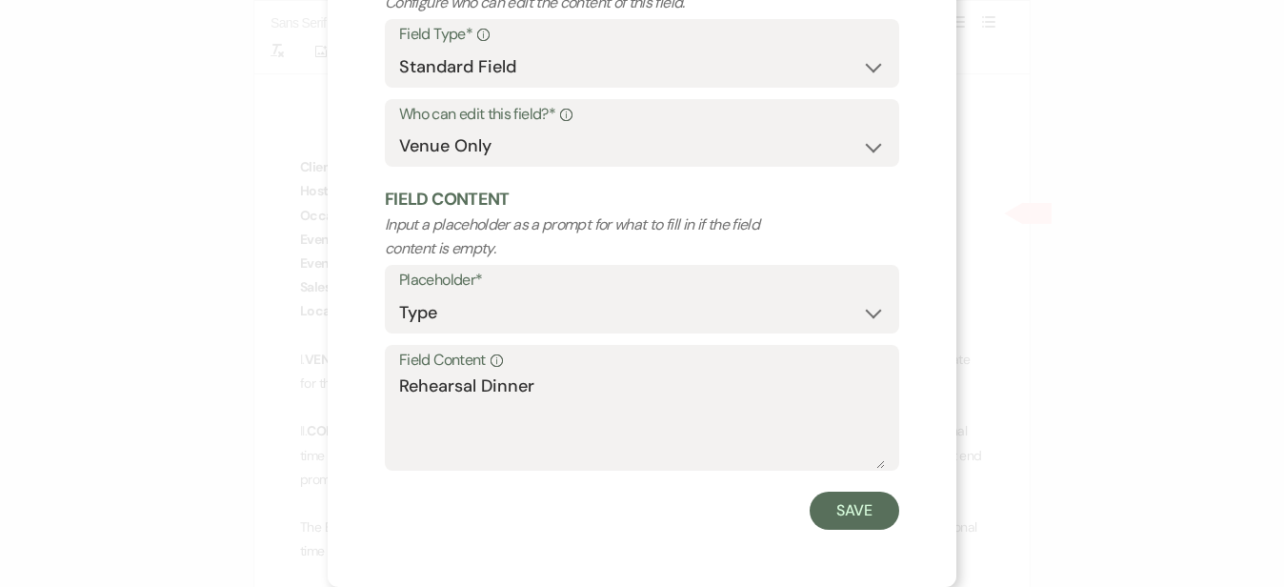
scroll to position [147, 0]
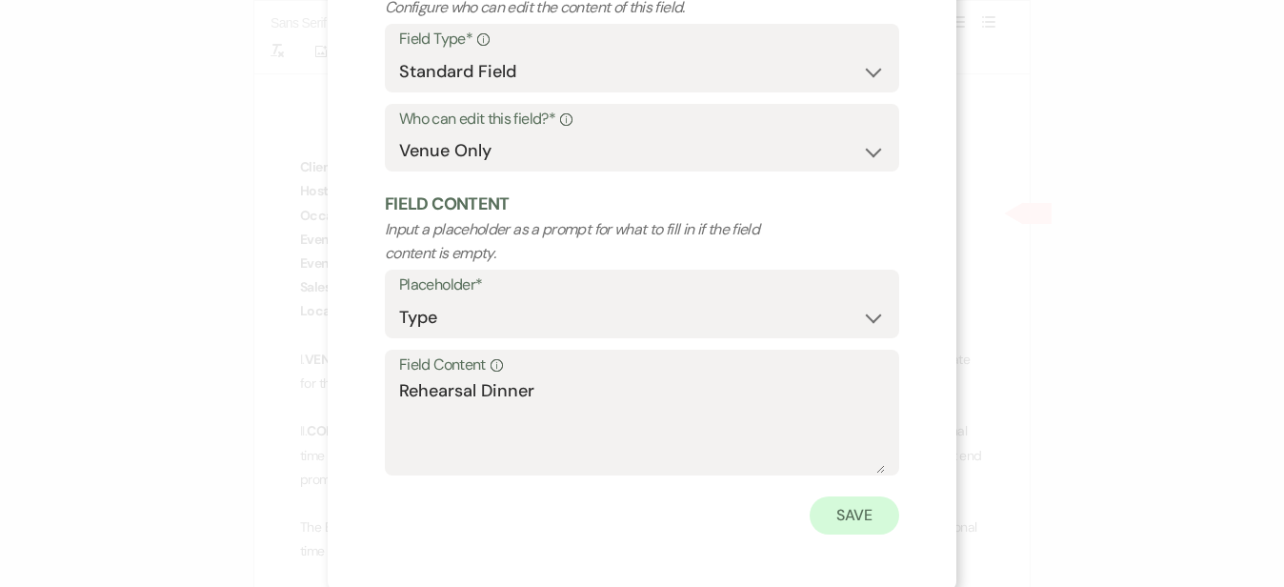
click at [844, 519] on button "Save" at bounding box center [854, 515] width 90 height 38
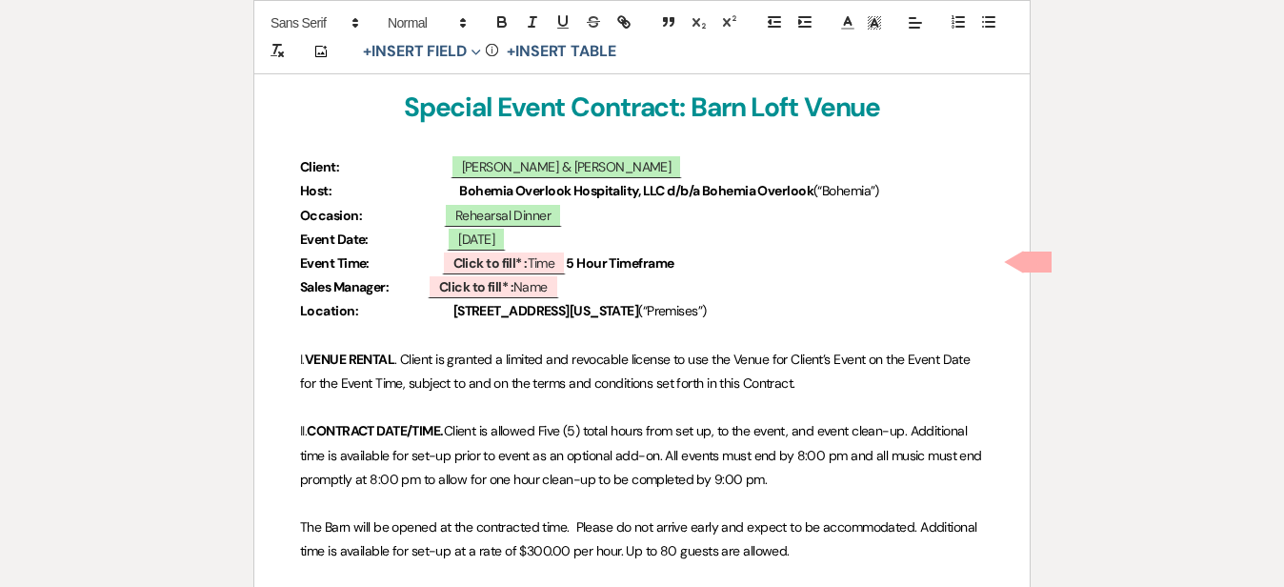
click at [526, 260] on b "Click to fill* :" at bounding box center [490, 262] width 74 height 17
select select "owner"
select select "Time"
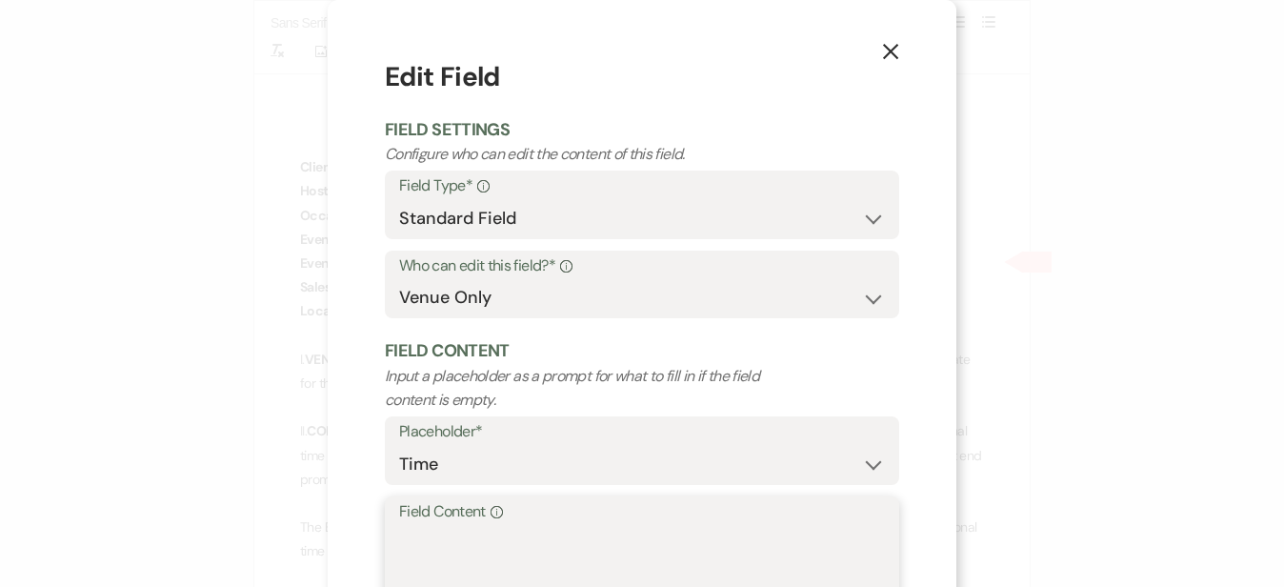
click at [473, 528] on textarea "Field Content Info" at bounding box center [642, 572] width 486 height 95
type textarea "TBD"
click at [1071, 383] on div "X Edit Field Field Settings Configure who can edit the content of this field. F…" at bounding box center [642, 293] width 1284 height 587
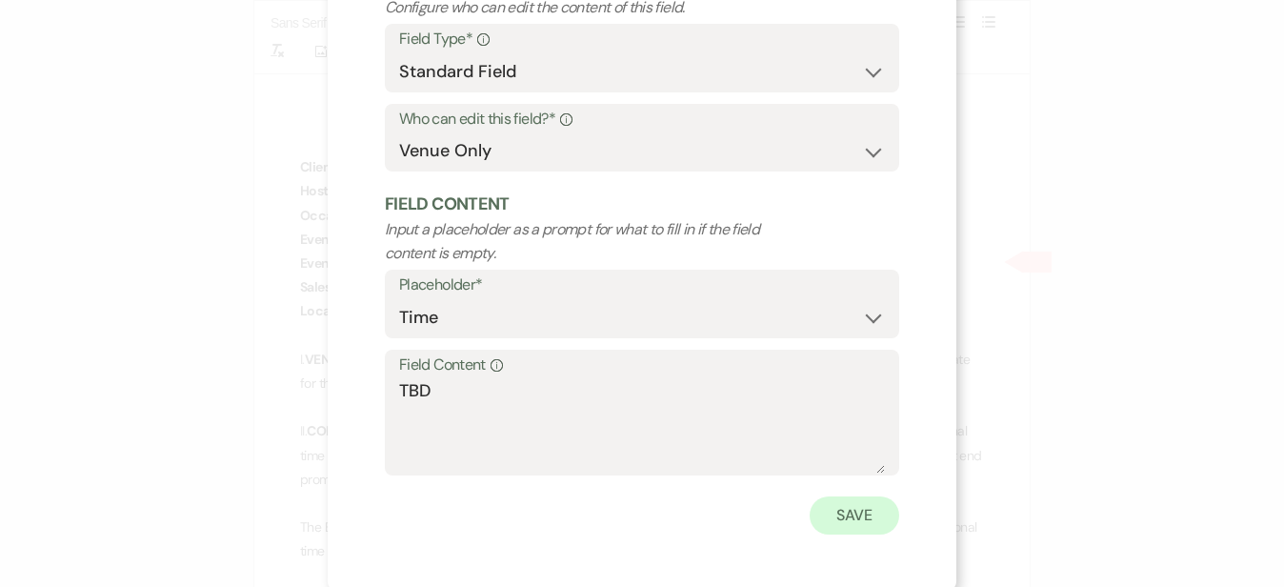
click at [877, 498] on button "Save" at bounding box center [854, 515] width 90 height 38
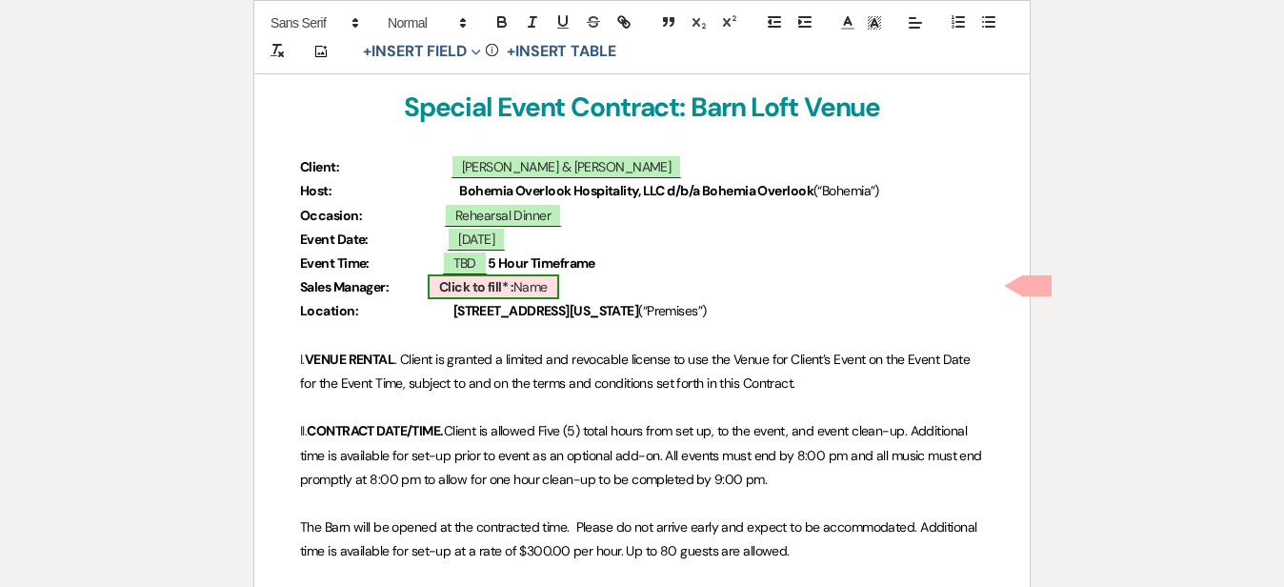
click at [549, 292] on span "Click to fill* : Name" at bounding box center [493, 286] width 131 height 25
select select "owner"
select select "Name"
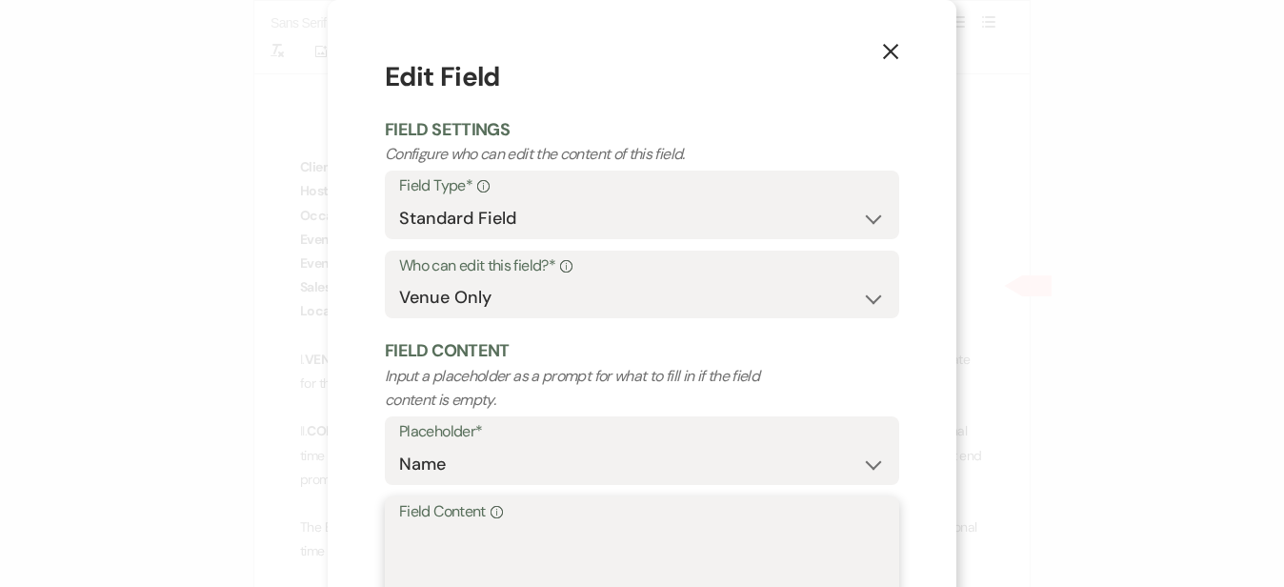
click at [485, 539] on textarea "Field Content Info" at bounding box center [642, 572] width 486 height 95
type textarea "[PERSON_NAME]"
click at [942, 479] on div "X Edit Field Field Settings Configure who can edit the content of this field. F…" at bounding box center [642, 369] width 629 height 738
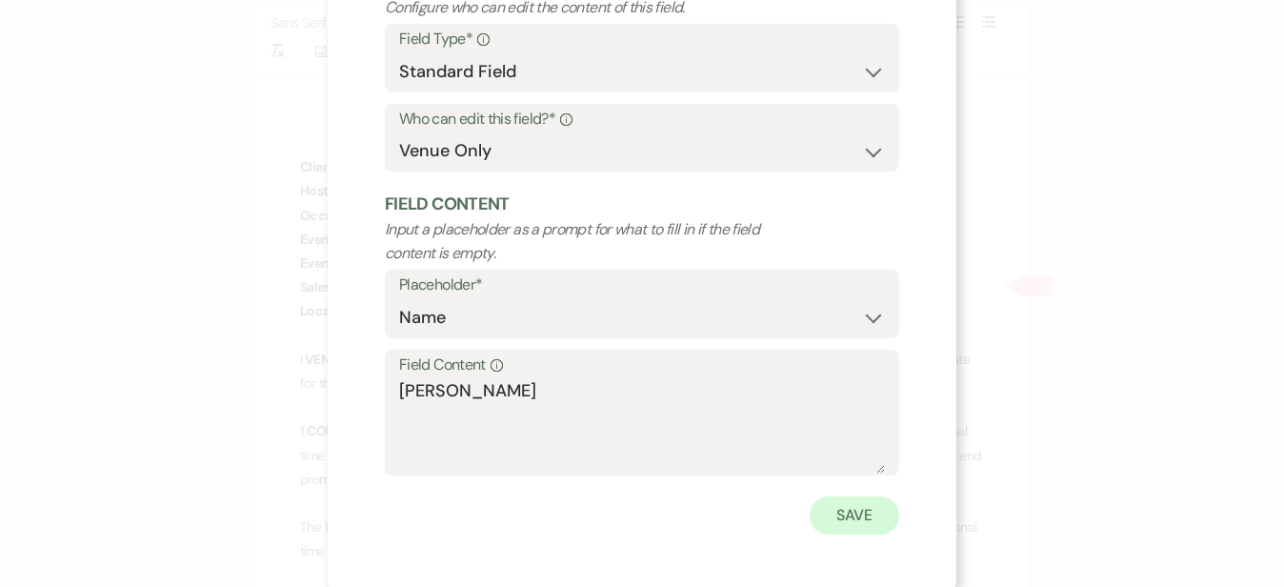
click at [854, 517] on button "Save" at bounding box center [854, 515] width 90 height 38
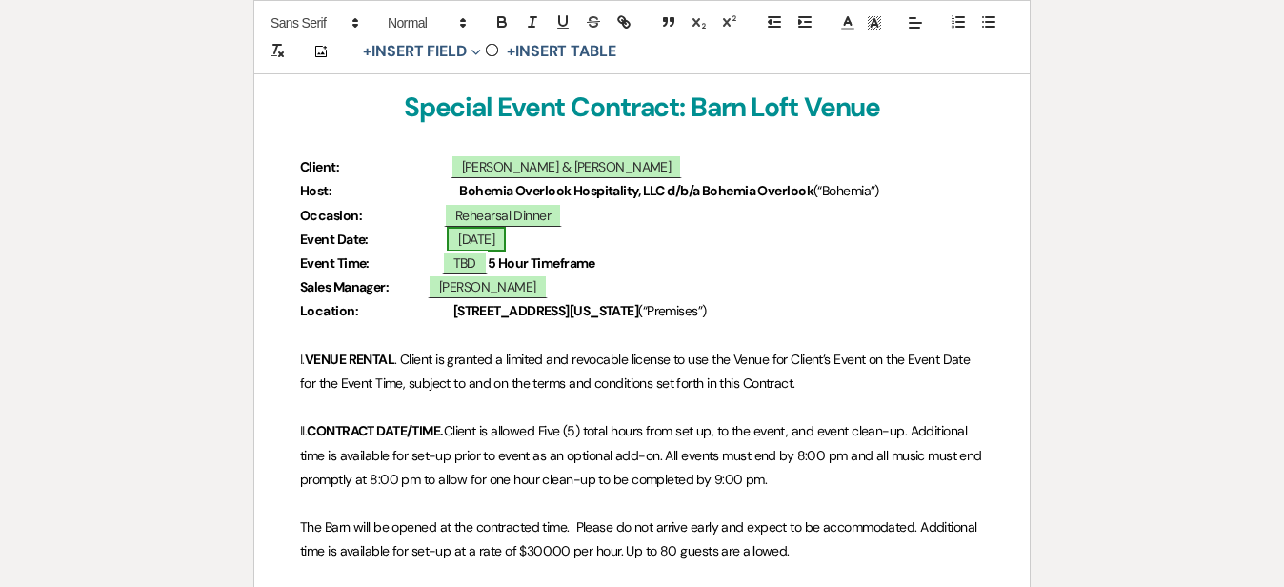
click at [492, 235] on span "[DATE]" at bounding box center [476, 239] width 59 height 25
select select "smartCustomField"
select select "owner"
select select "{{eventDate}}"
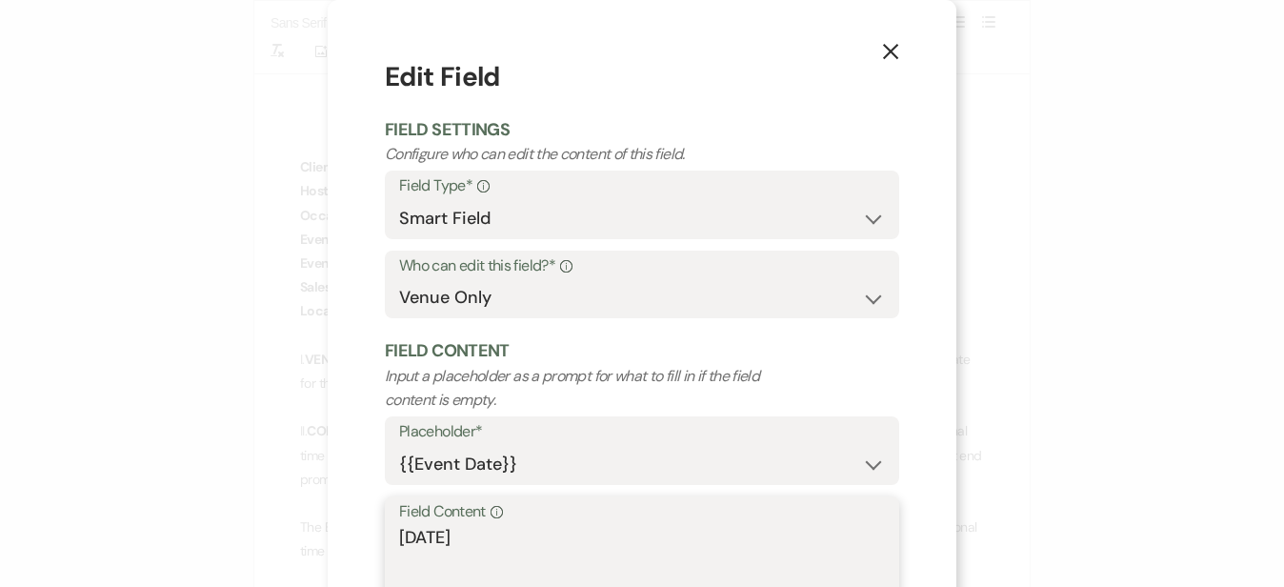
click at [446, 525] on textarea "[DATE]" at bounding box center [642, 572] width 486 height 95
type textarea "[DATE]"
click at [1093, 418] on div "X Edit Field Field Settings Configure who can edit the content of this field. F…" at bounding box center [642, 293] width 1284 height 587
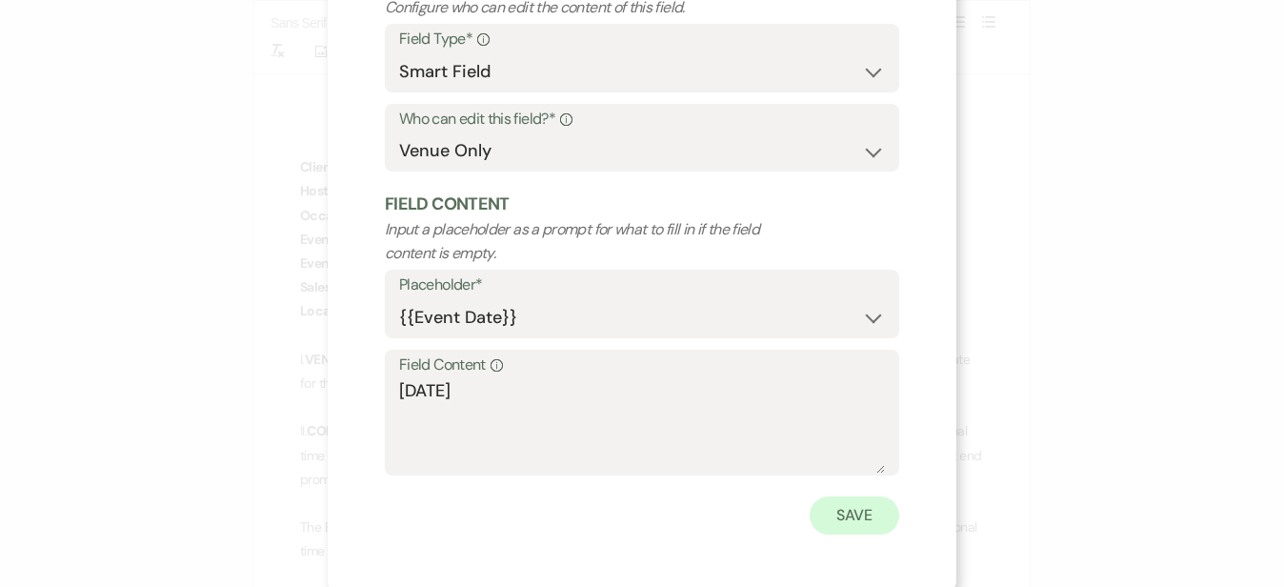
click at [870, 505] on button "Save" at bounding box center [854, 515] width 90 height 38
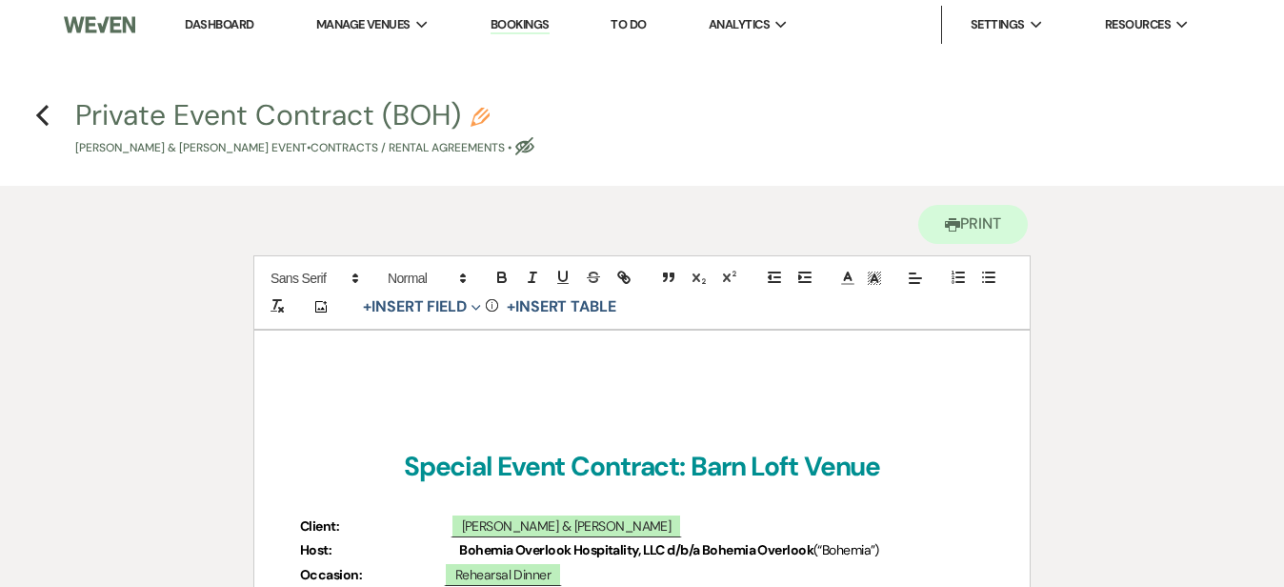
scroll to position [0, 0]
click at [39, 118] on icon "Previous" at bounding box center [42, 115] width 14 height 23
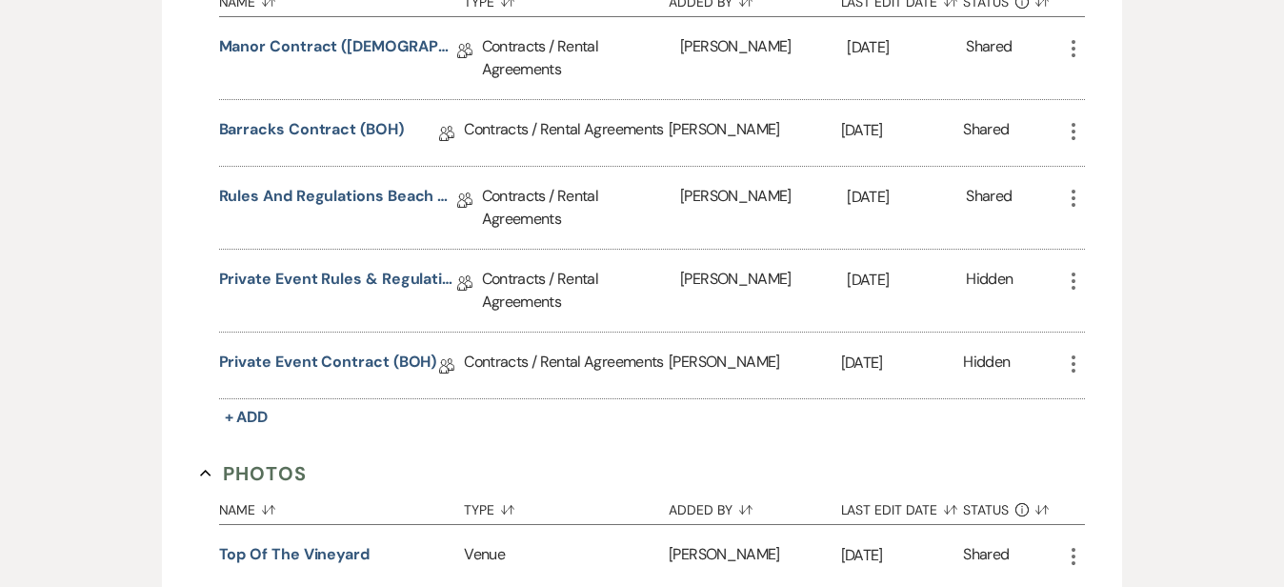
click at [1211, 219] on div "Messages Tasks Payments Vendors Rental Overview Timeline Docs & Files Contacts …" at bounding box center [642, 472] width 1284 height 1520
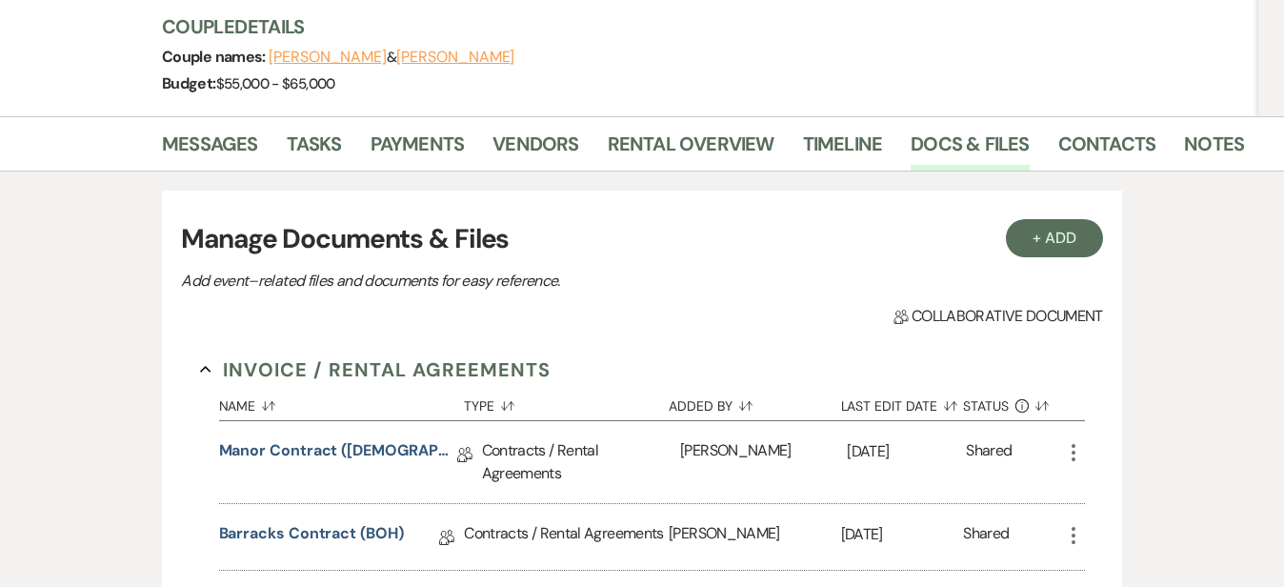
scroll to position [217, 0]
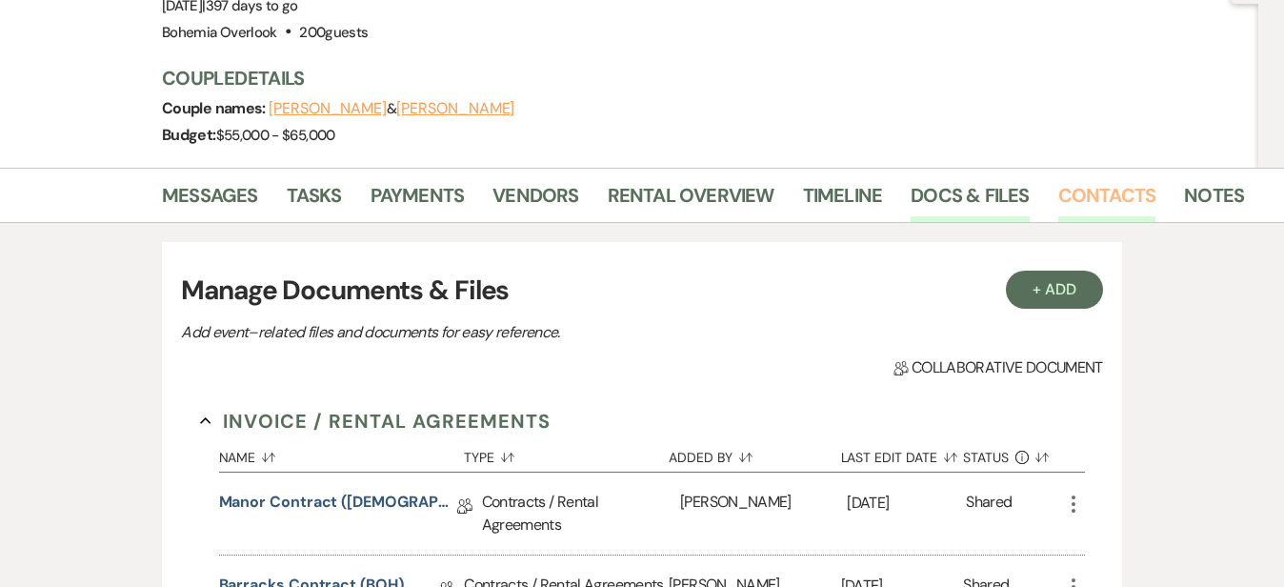
click at [1058, 191] on link "Contacts" at bounding box center [1107, 201] width 98 height 42
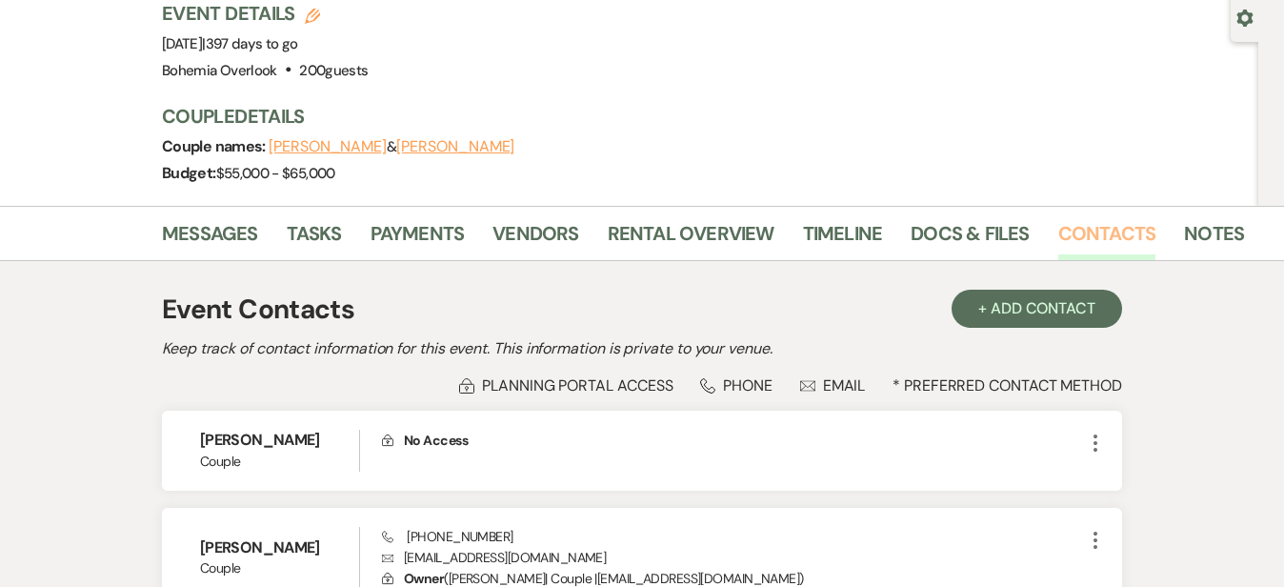
scroll to position [172, 0]
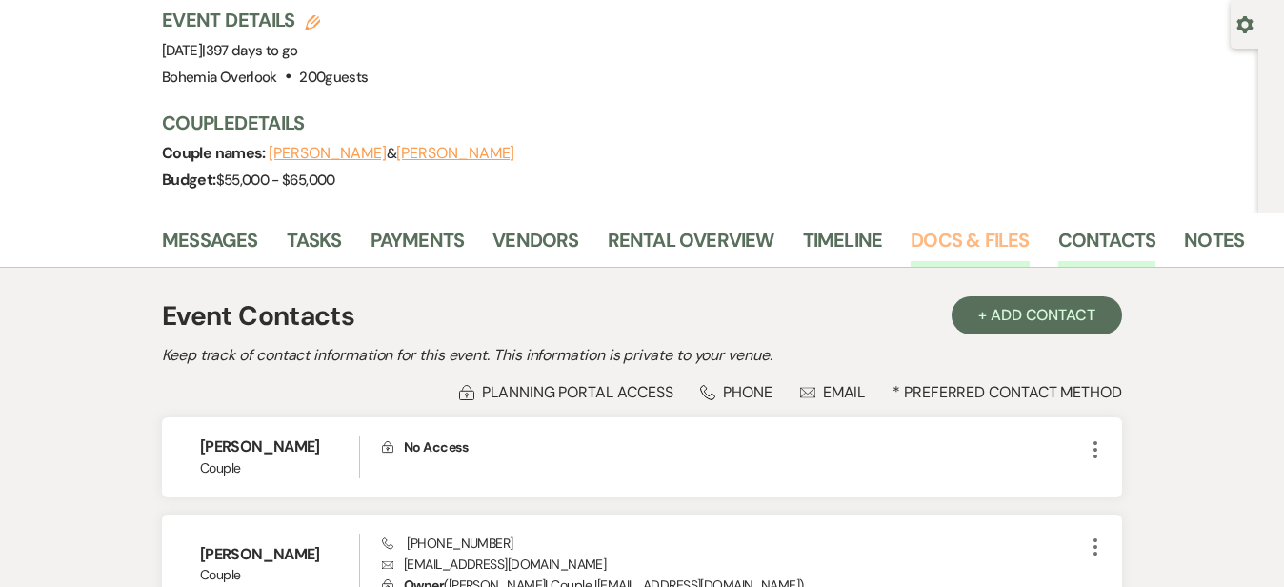
click at [910, 253] on link "Docs & Files" at bounding box center [969, 246] width 118 height 42
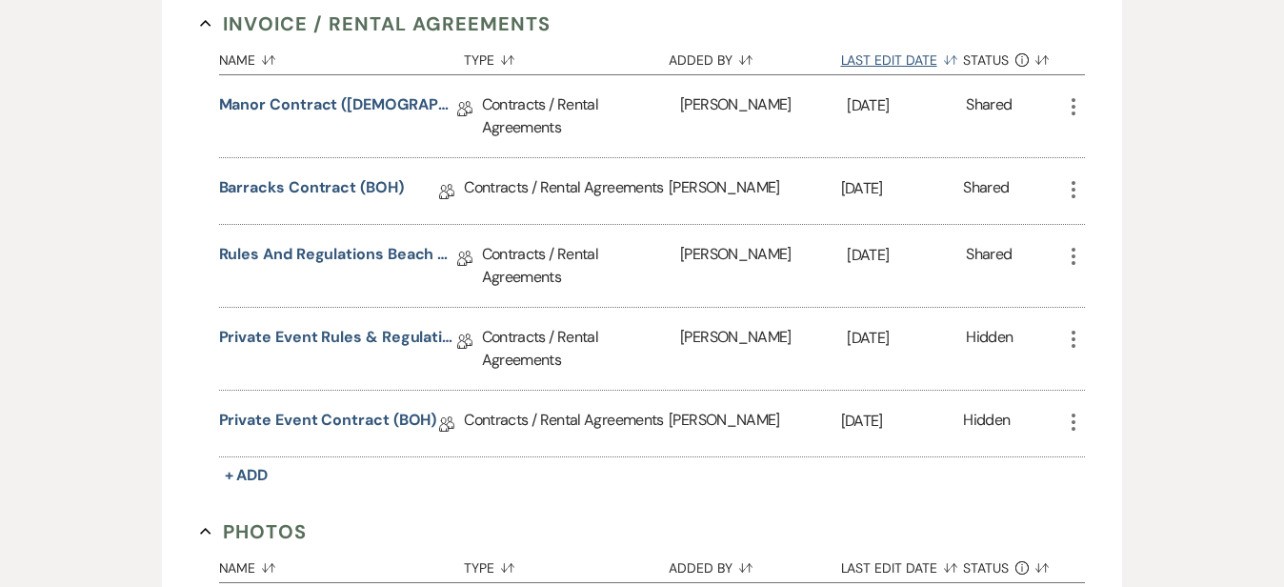
scroll to position [645, 0]
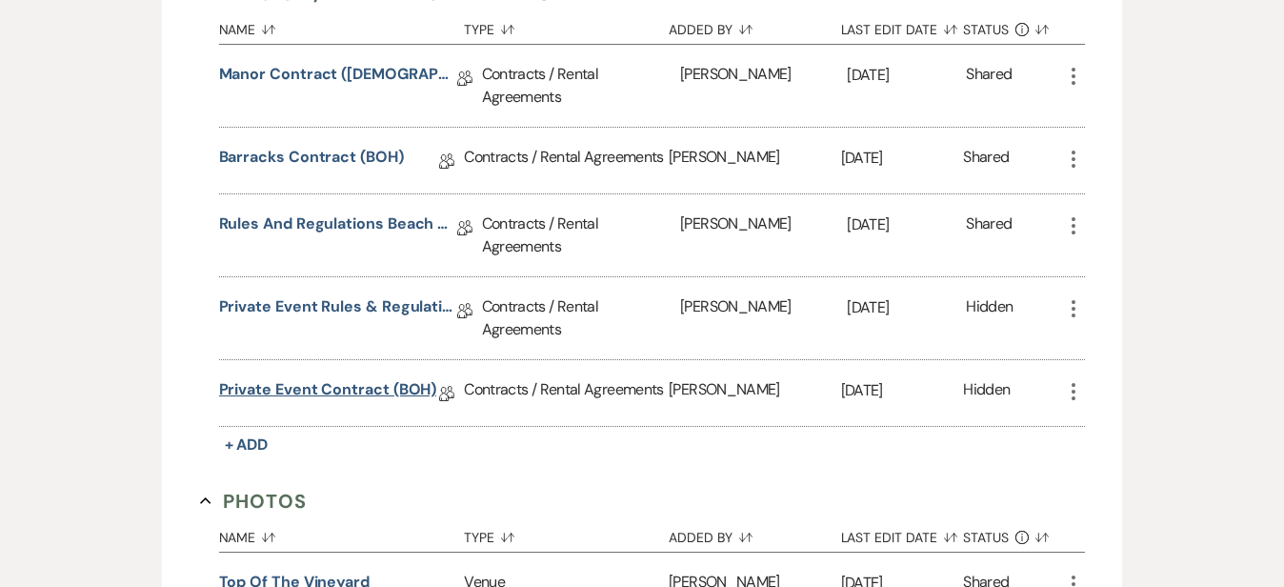
click at [298, 378] on link "Private Event Contract (BOH)" at bounding box center [328, 393] width 218 height 30
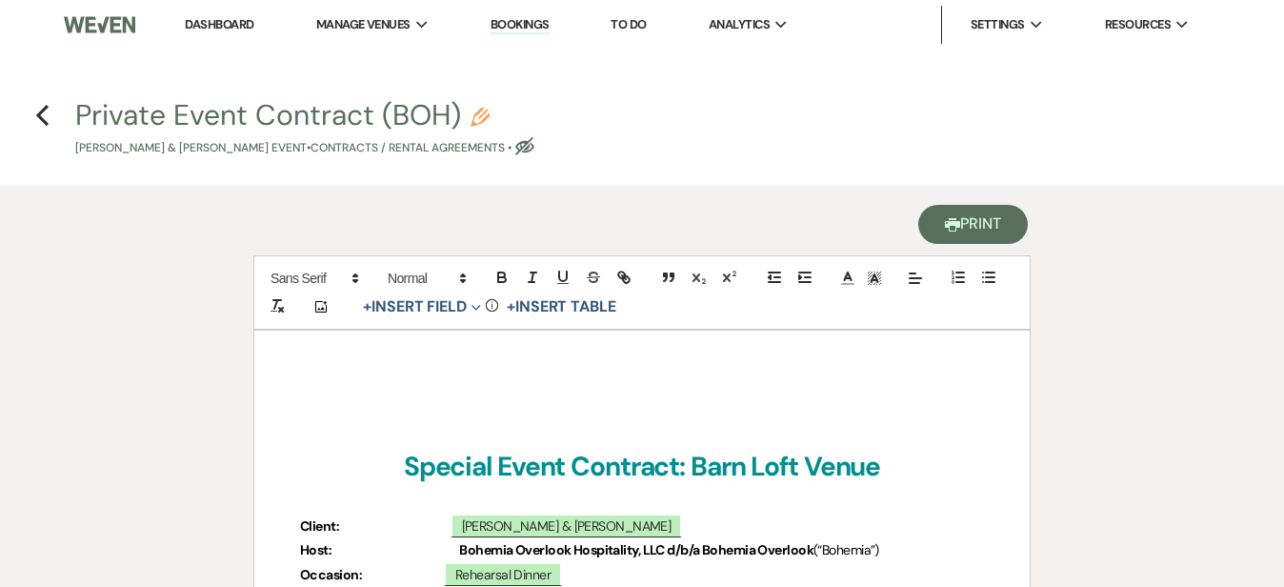
click at [969, 225] on button "Printer Print" at bounding box center [973, 224] width 110 height 39
click at [44, 115] on icon "Previous" at bounding box center [42, 115] width 14 height 23
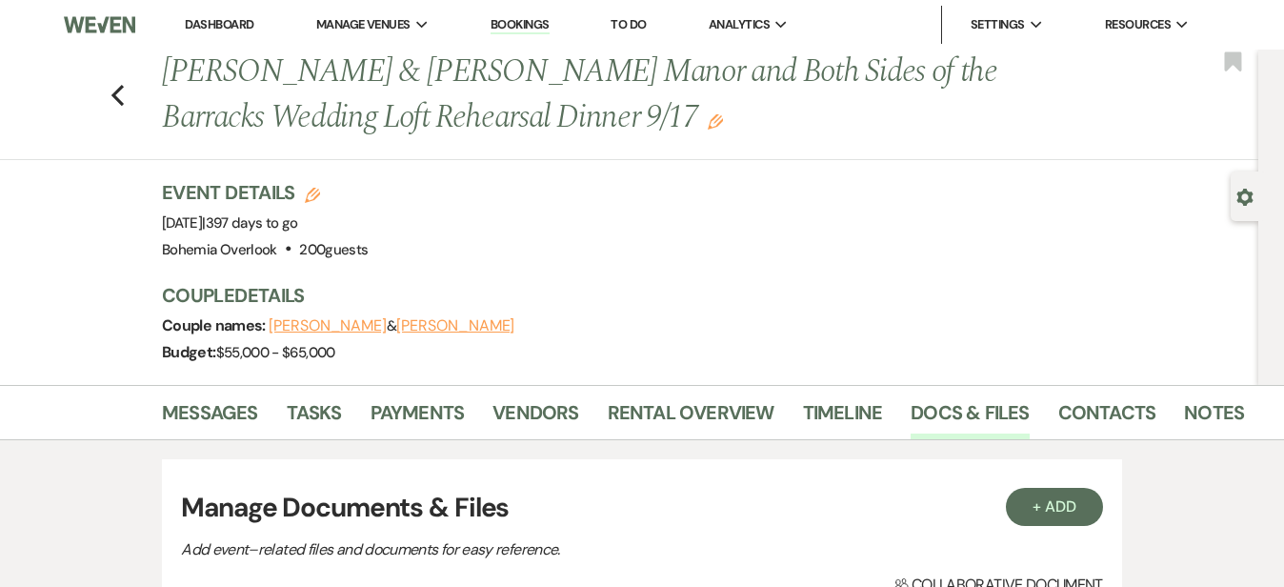
scroll to position [645, 0]
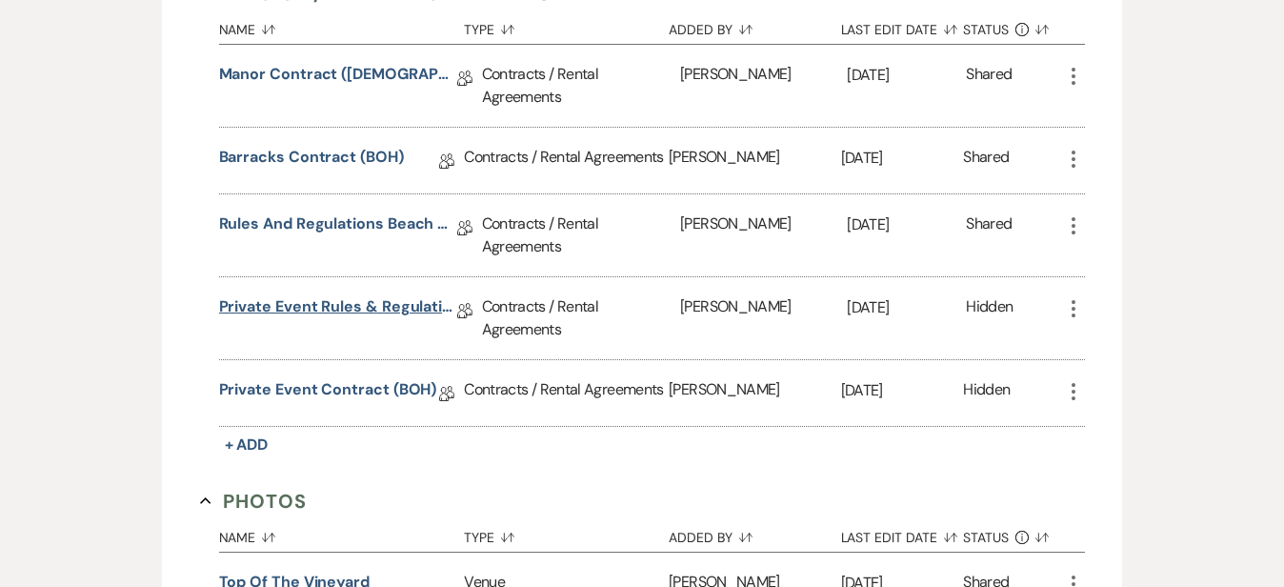
click at [309, 295] on link "Private Event Rules & Regulations (BOH)" at bounding box center [338, 310] width 238 height 30
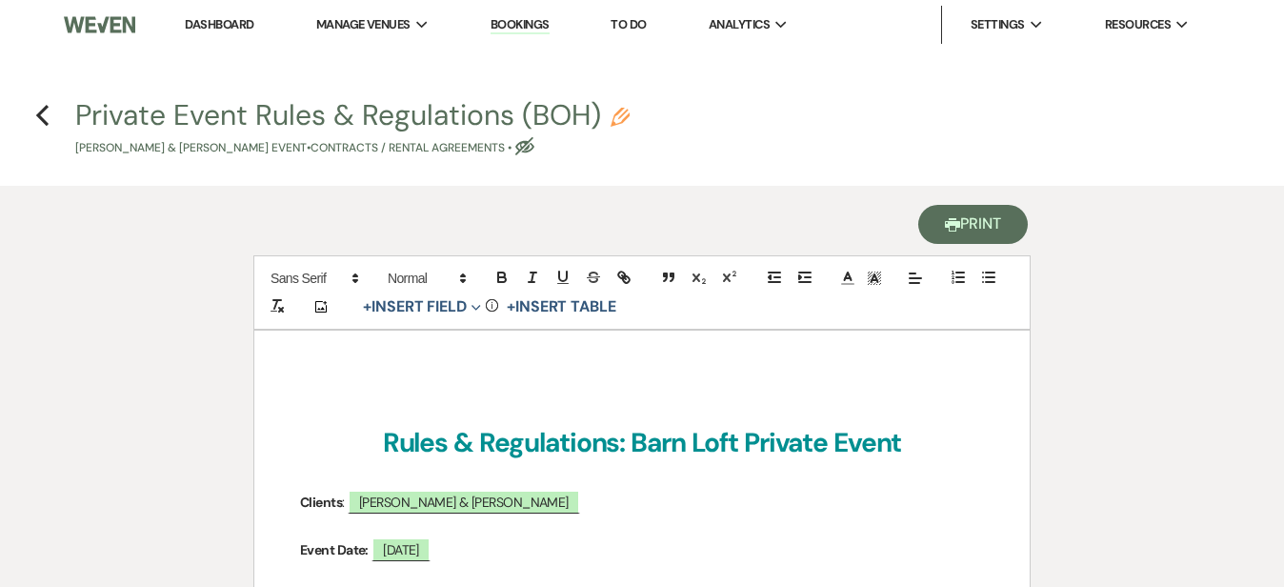
click at [1008, 223] on button "Printer Print" at bounding box center [973, 224] width 110 height 39
click at [44, 118] on icon "Previous" at bounding box center [42, 115] width 14 height 23
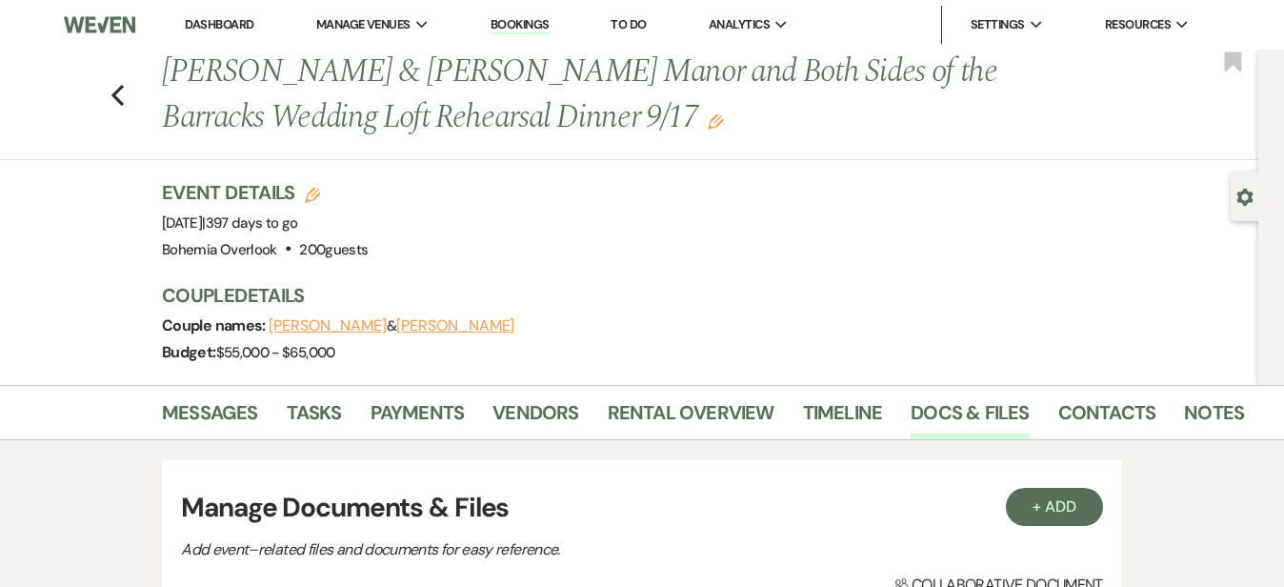
scroll to position [645, 0]
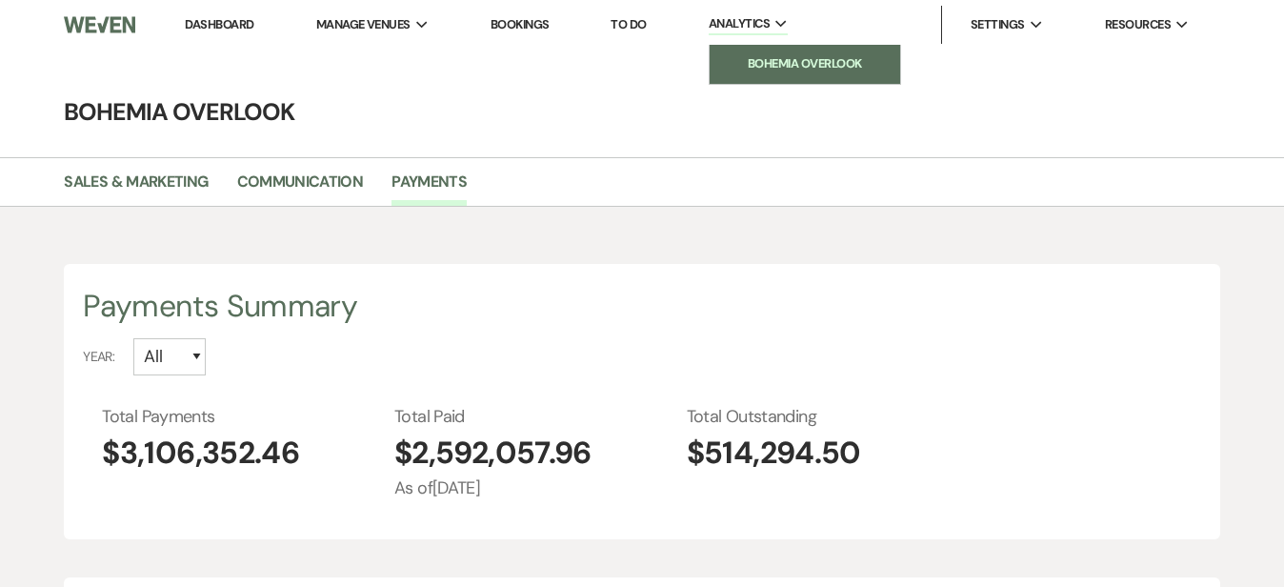
click at [786, 55] on li "Bohemia Overlook" at bounding box center [804, 63] width 171 height 19
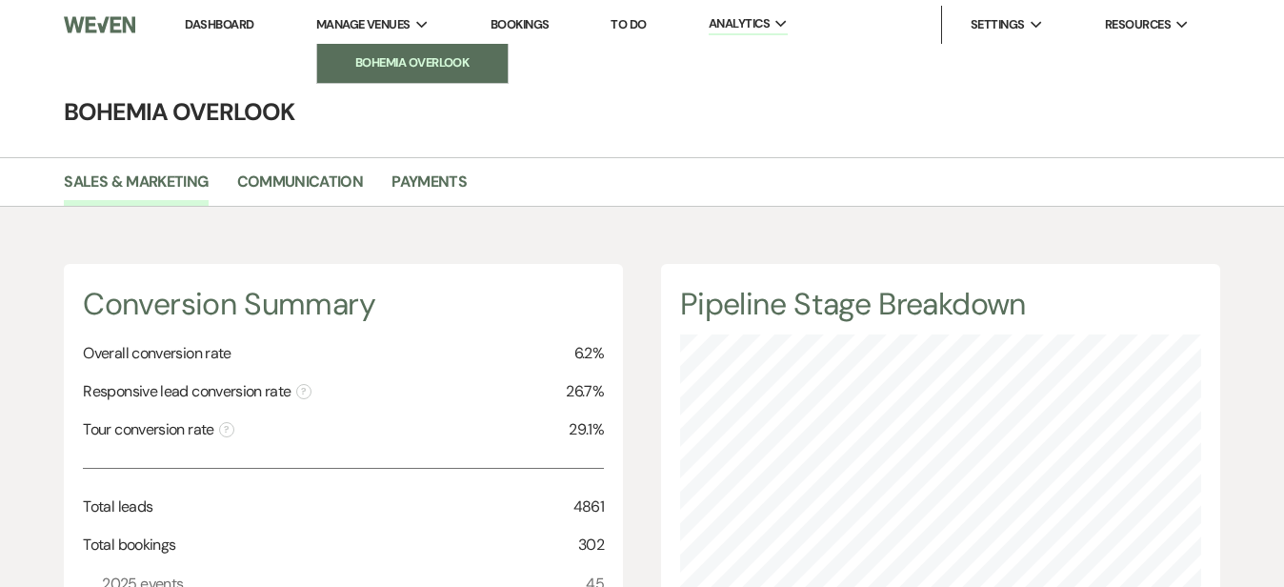
click at [402, 62] on li "Bohemia Overlook" at bounding box center [412, 62] width 171 height 19
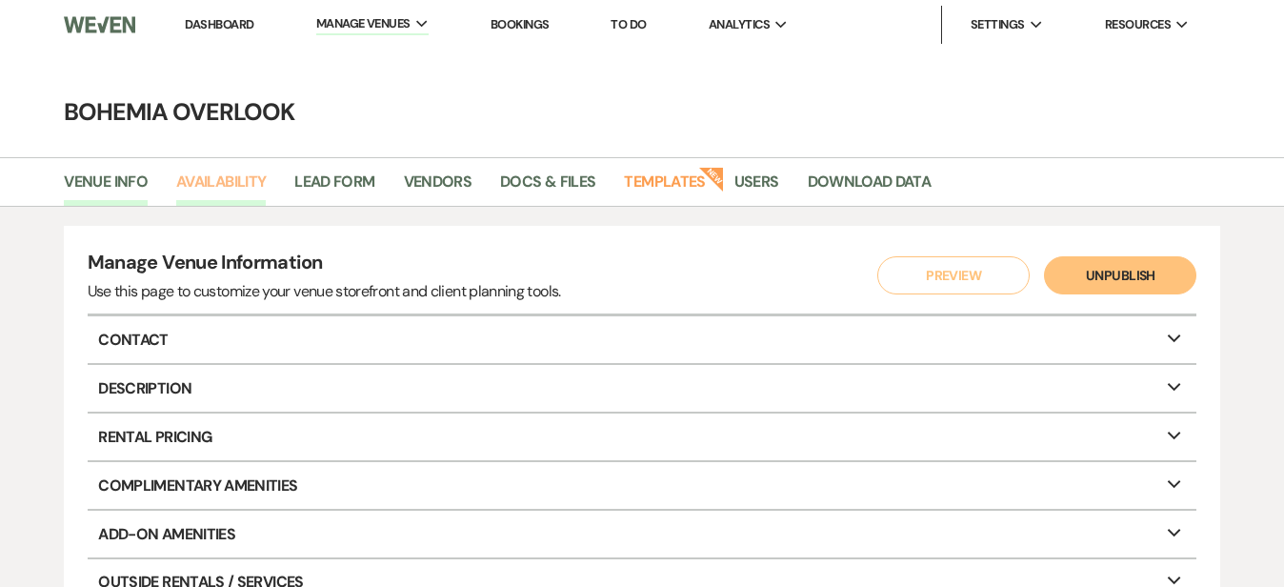
click at [214, 184] on link "Availability" at bounding box center [221, 188] width 90 height 36
select select "3"
select select "2026"
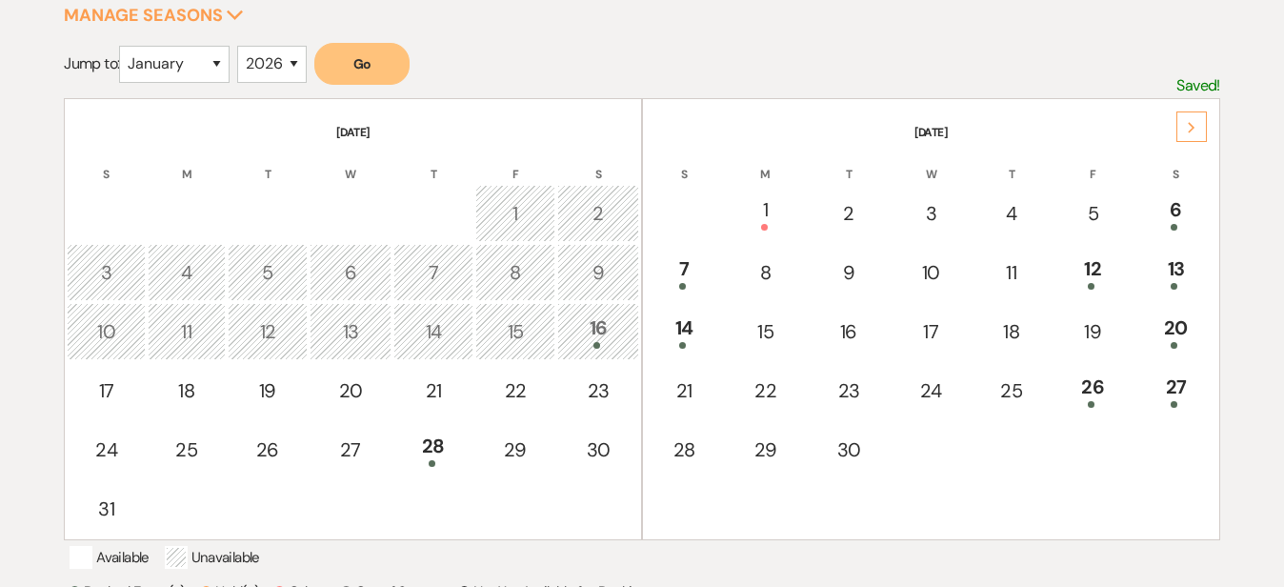
scroll to position [328, 0]
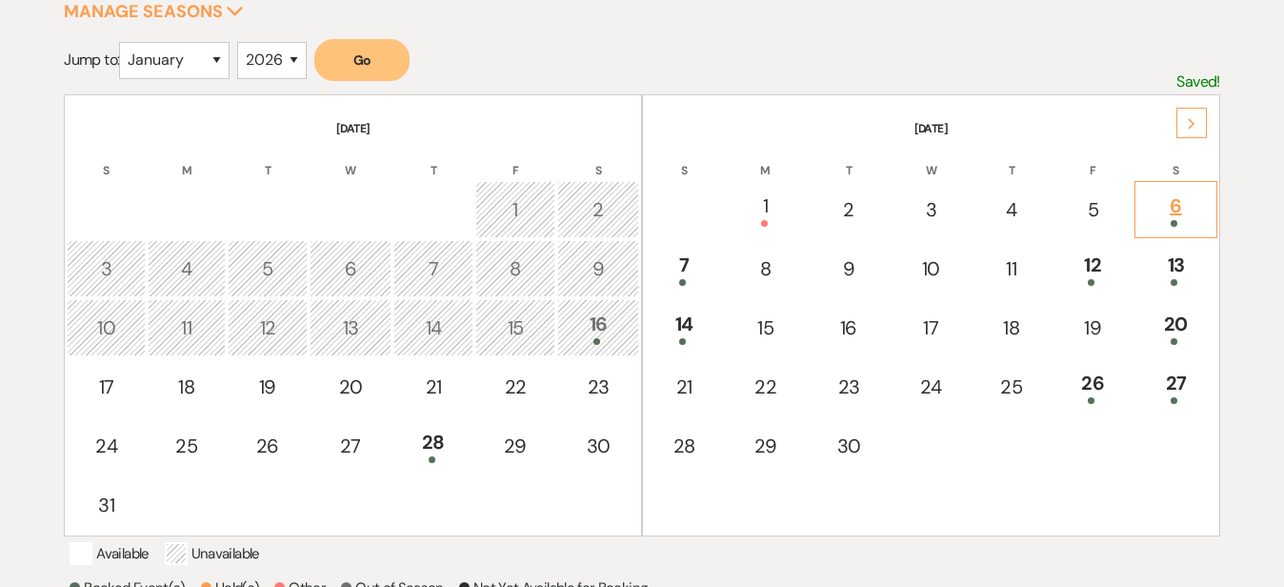
click at [1179, 210] on div "6" at bounding box center [1175, 208] width 61 height 35
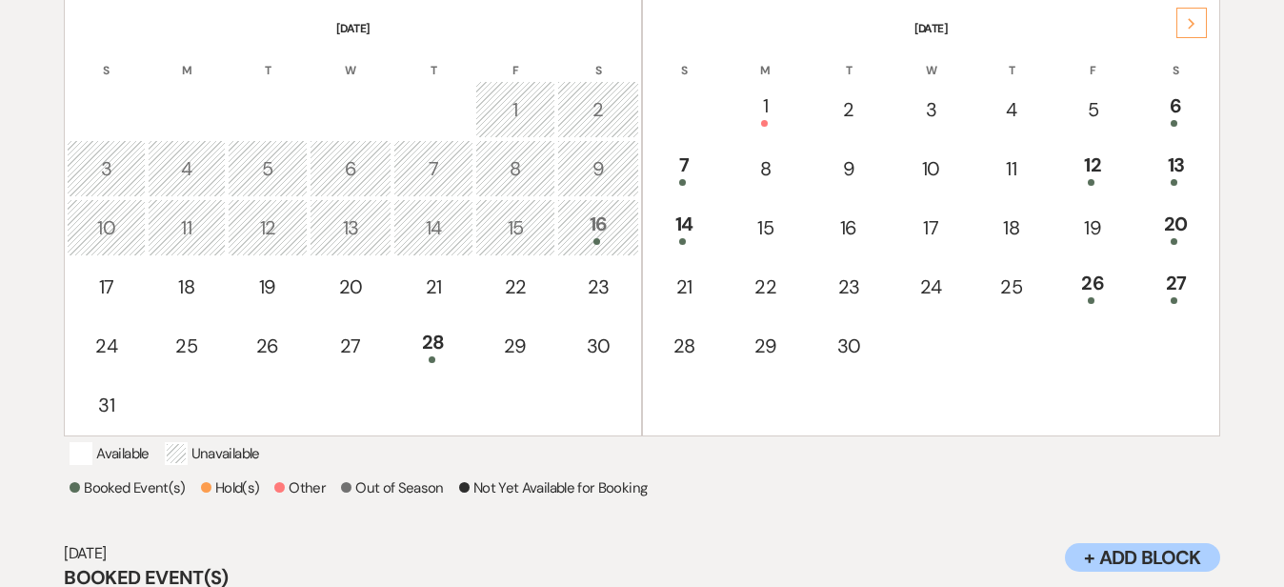
scroll to position [386, 0]
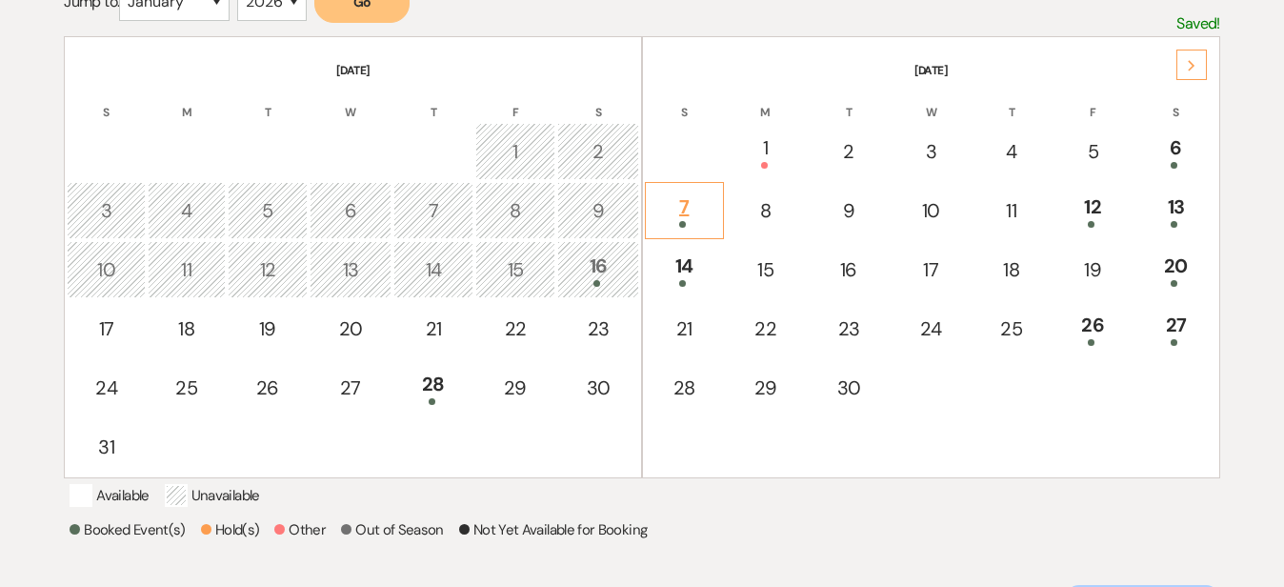
click at [687, 195] on div "7" at bounding box center [684, 209] width 58 height 35
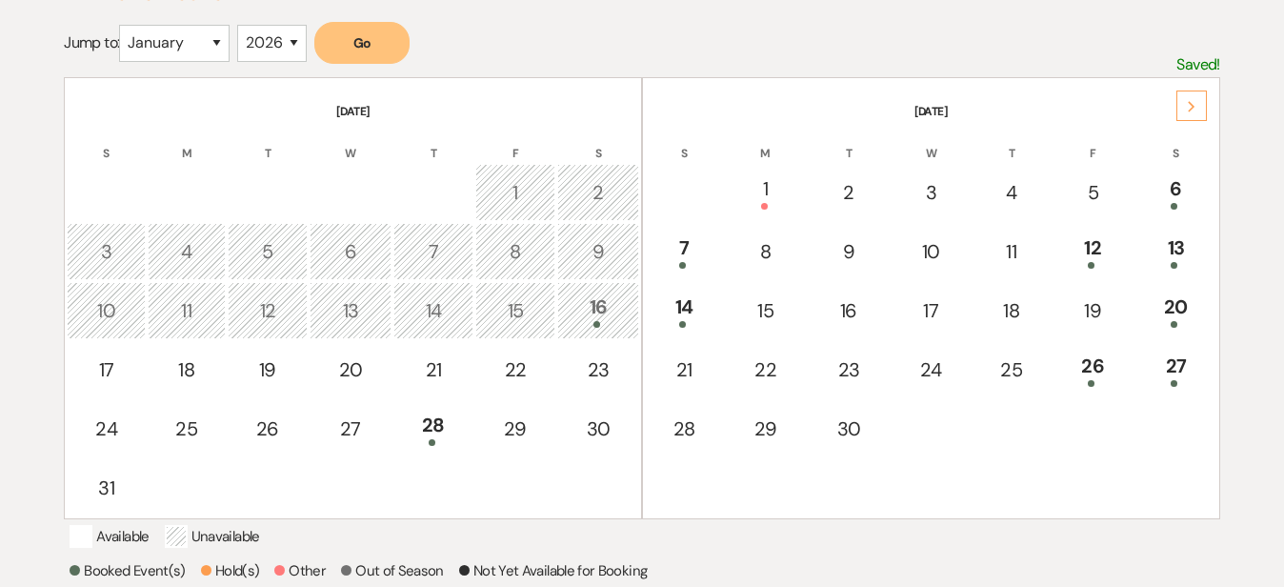
scroll to position [335, 0]
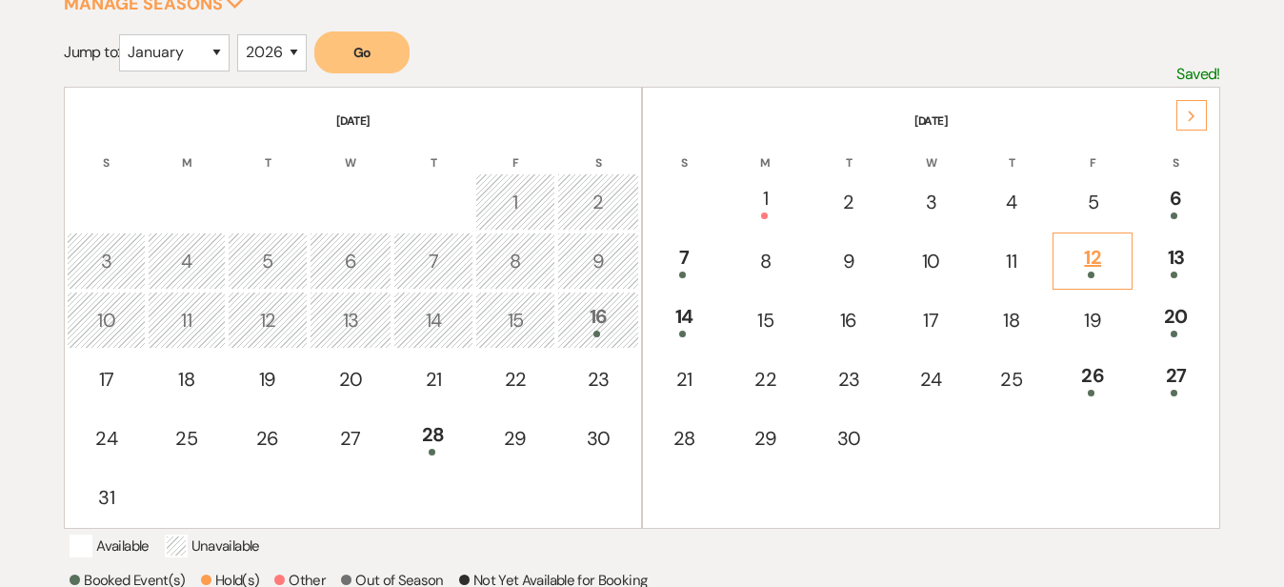
click at [1087, 256] on div "12" at bounding box center [1092, 260] width 59 height 35
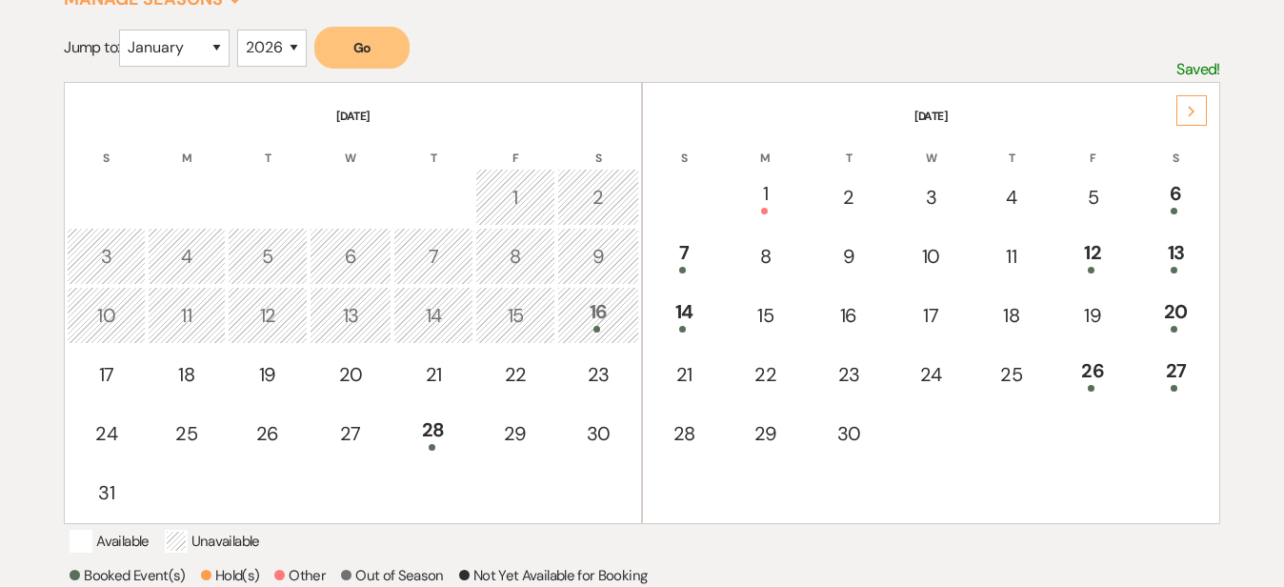
scroll to position [312, 0]
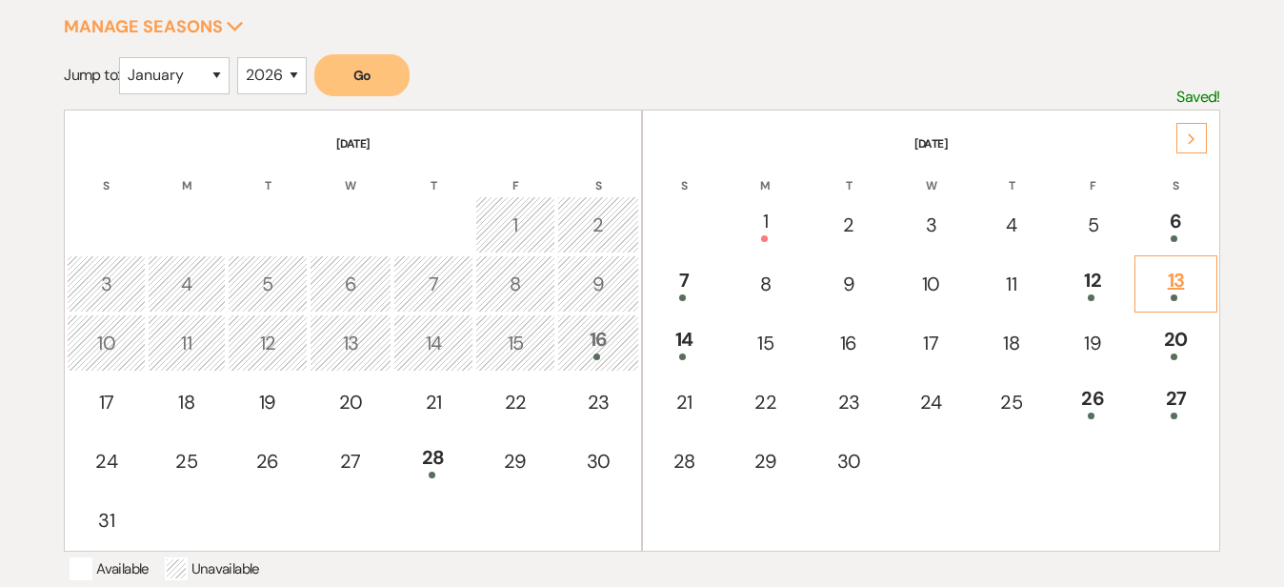
click at [1187, 268] on div "13" at bounding box center [1175, 283] width 61 height 35
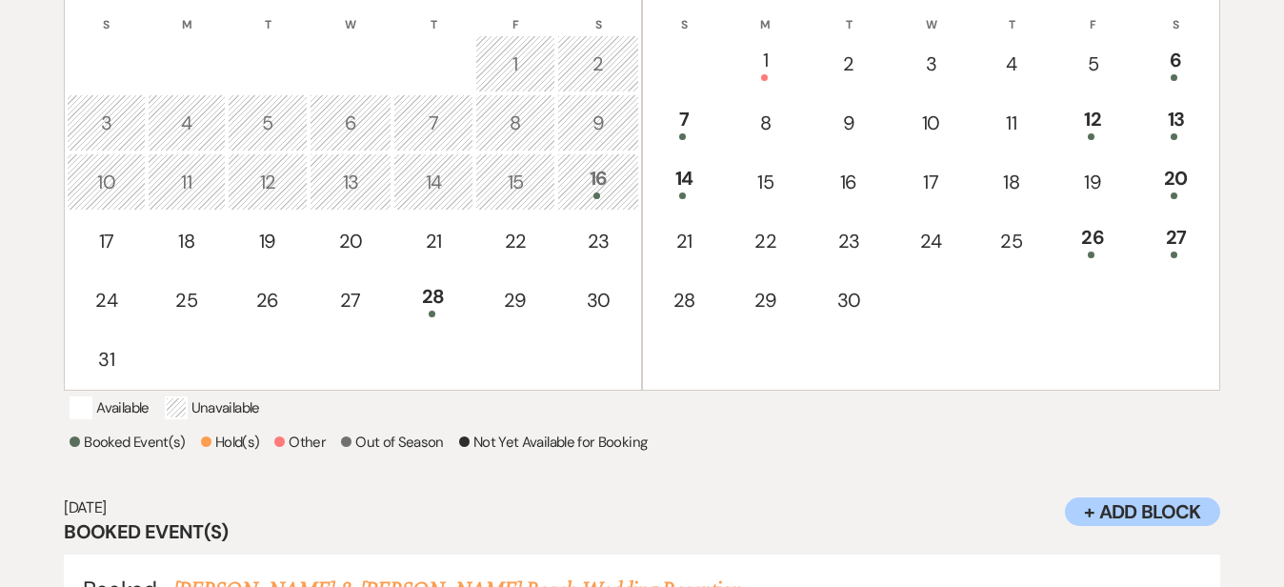
scroll to position [469, 0]
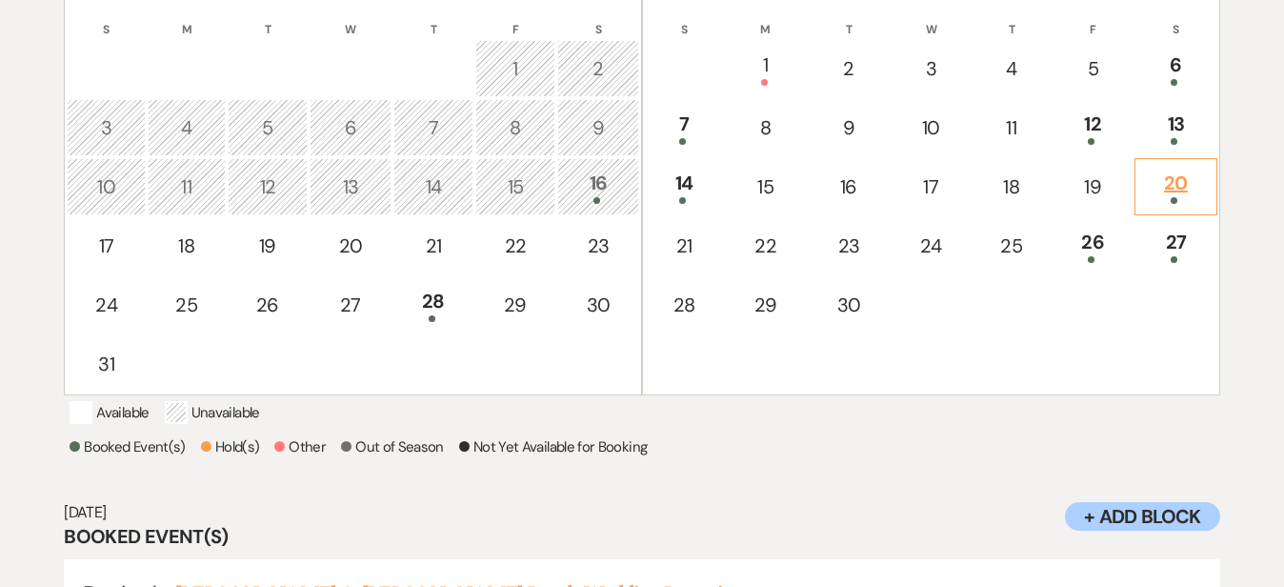
click at [1170, 177] on div "20" at bounding box center [1175, 186] width 61 height 35
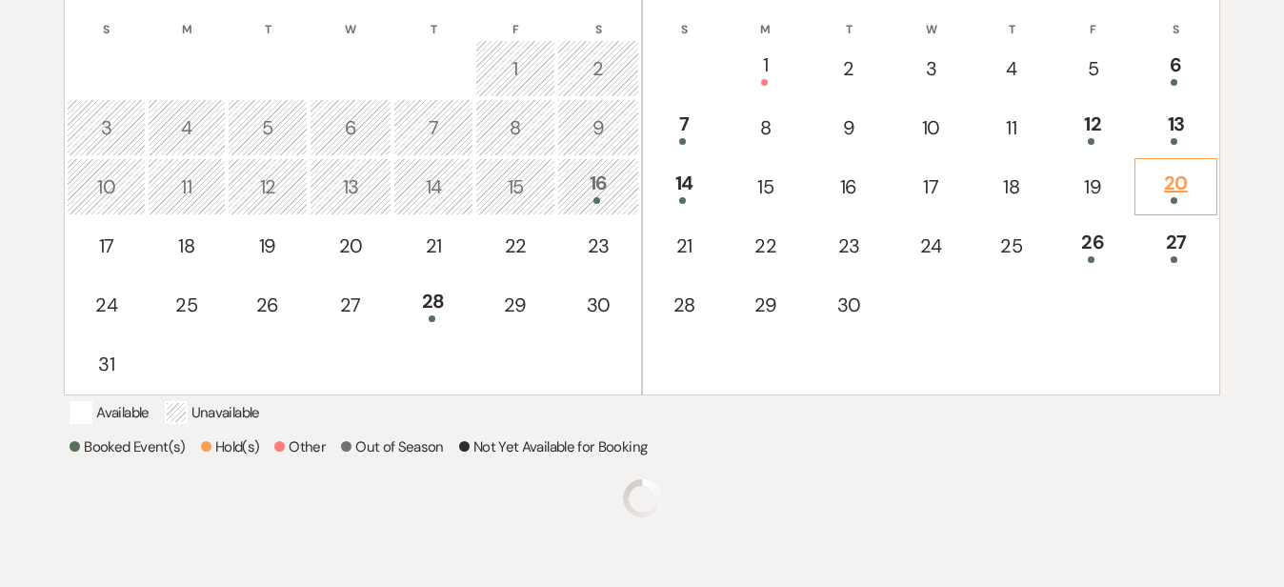
scroll to position [596, 0]
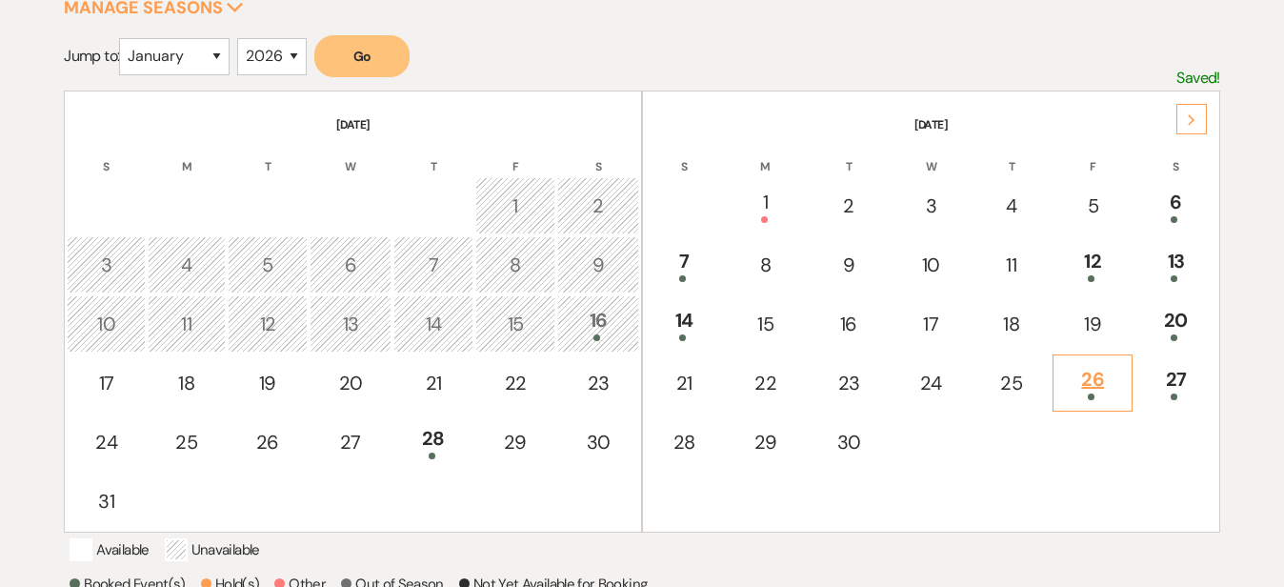
click at [1082, 377] on div "26" at bounding box center [1092, 382] width 59 height 35
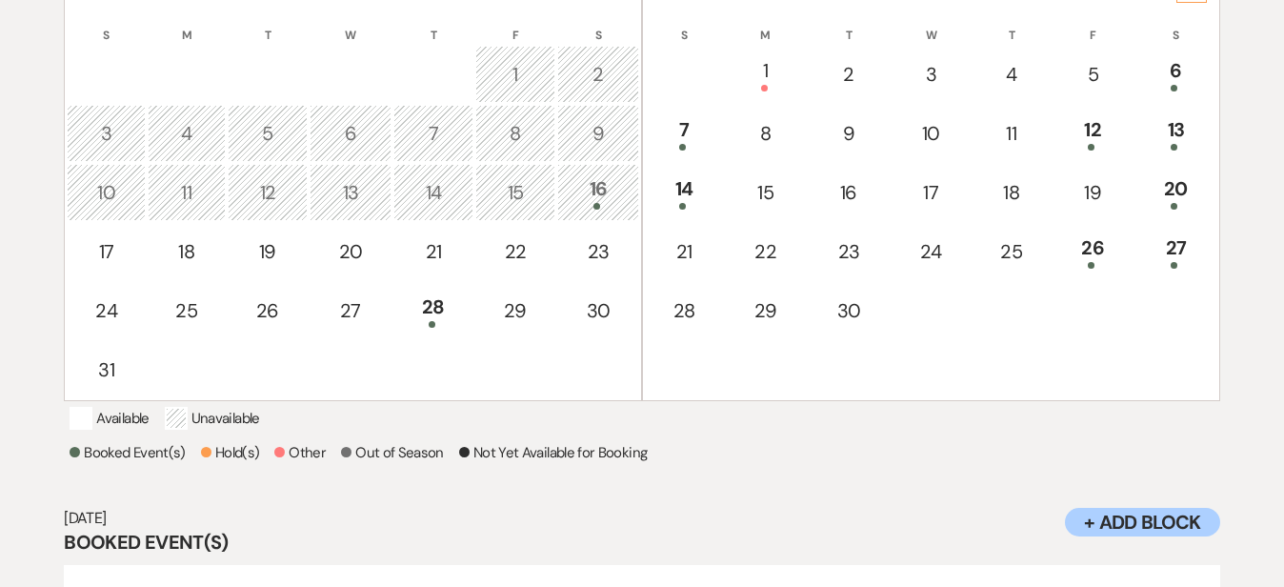
scroll to position [449, 0]
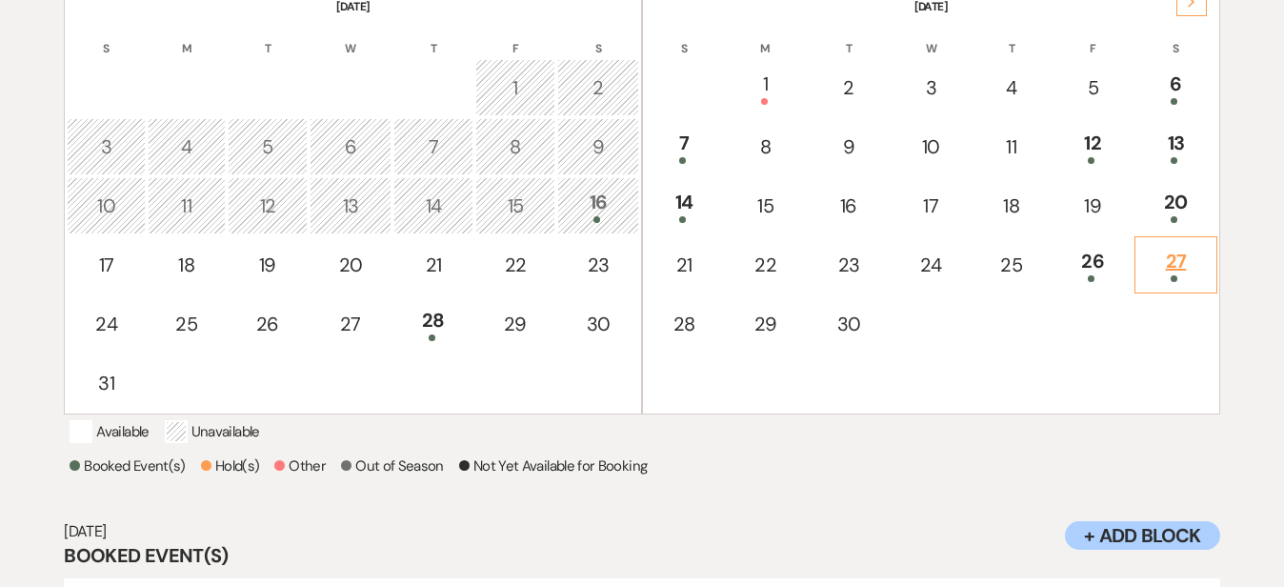
click at [1174, 259] on div "27" at bounding box center [1175, 264] width 61 height 35
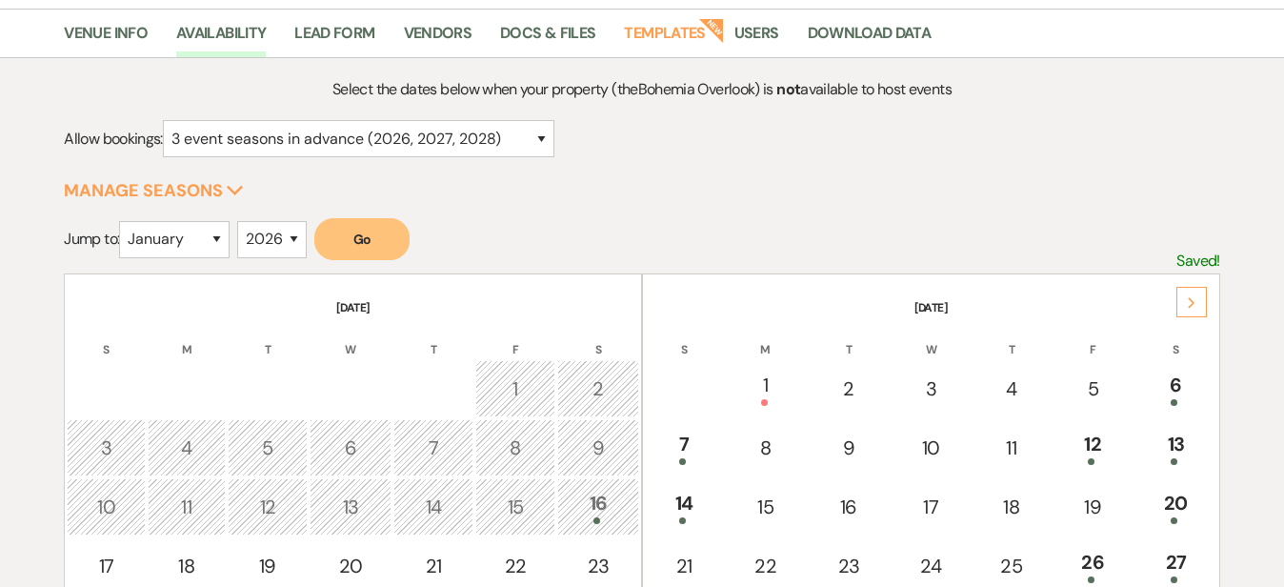
scroll to position [143, 0]
